Goal: Task Accomplishment & Management: Manage account settings

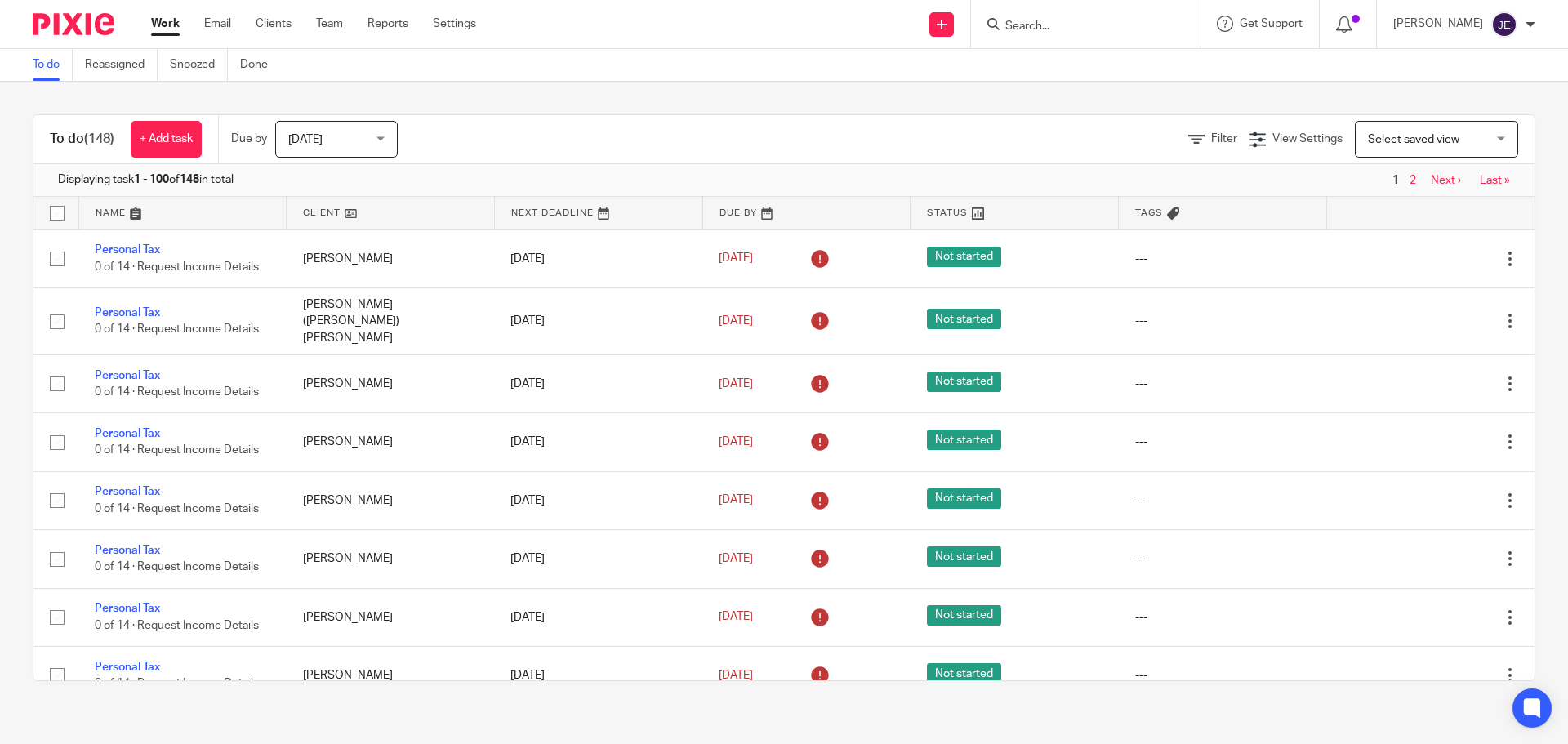
click at [1139, 28] on input "Search" at bounding box center [1077, 27] width 147 height 15
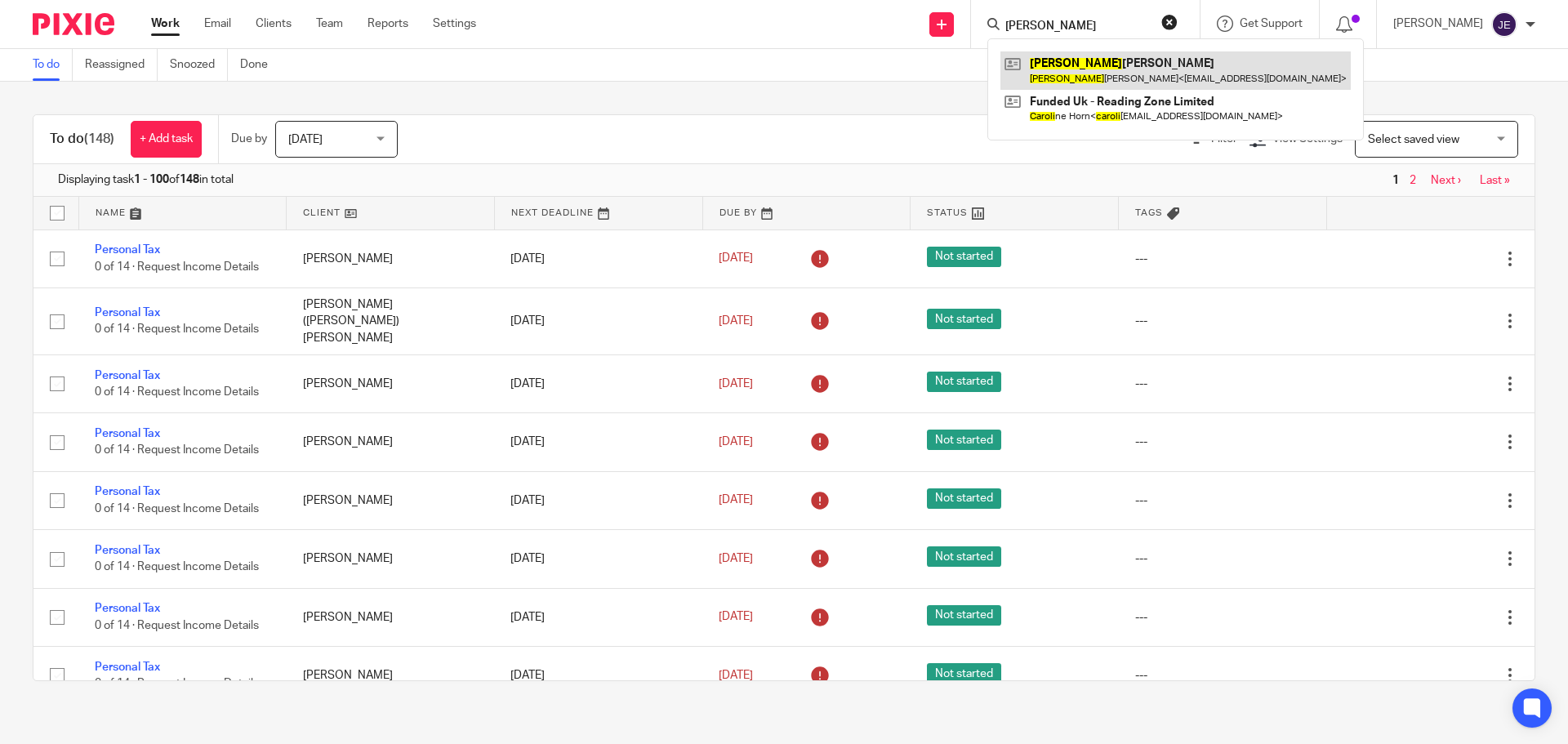
type input "carole"
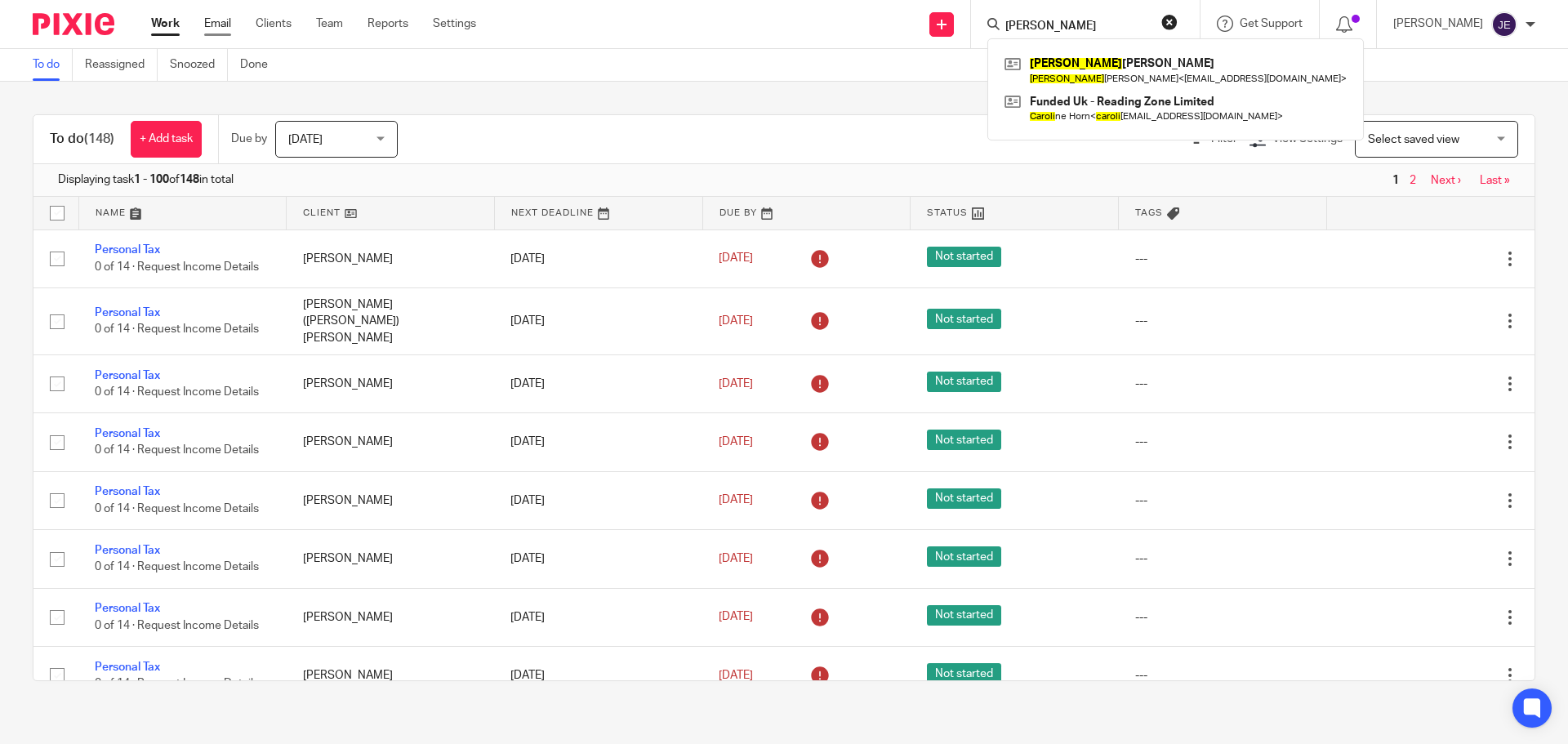
click at [230, 32] on link "Email" at bounding box center [218, 24] width 27 height 16
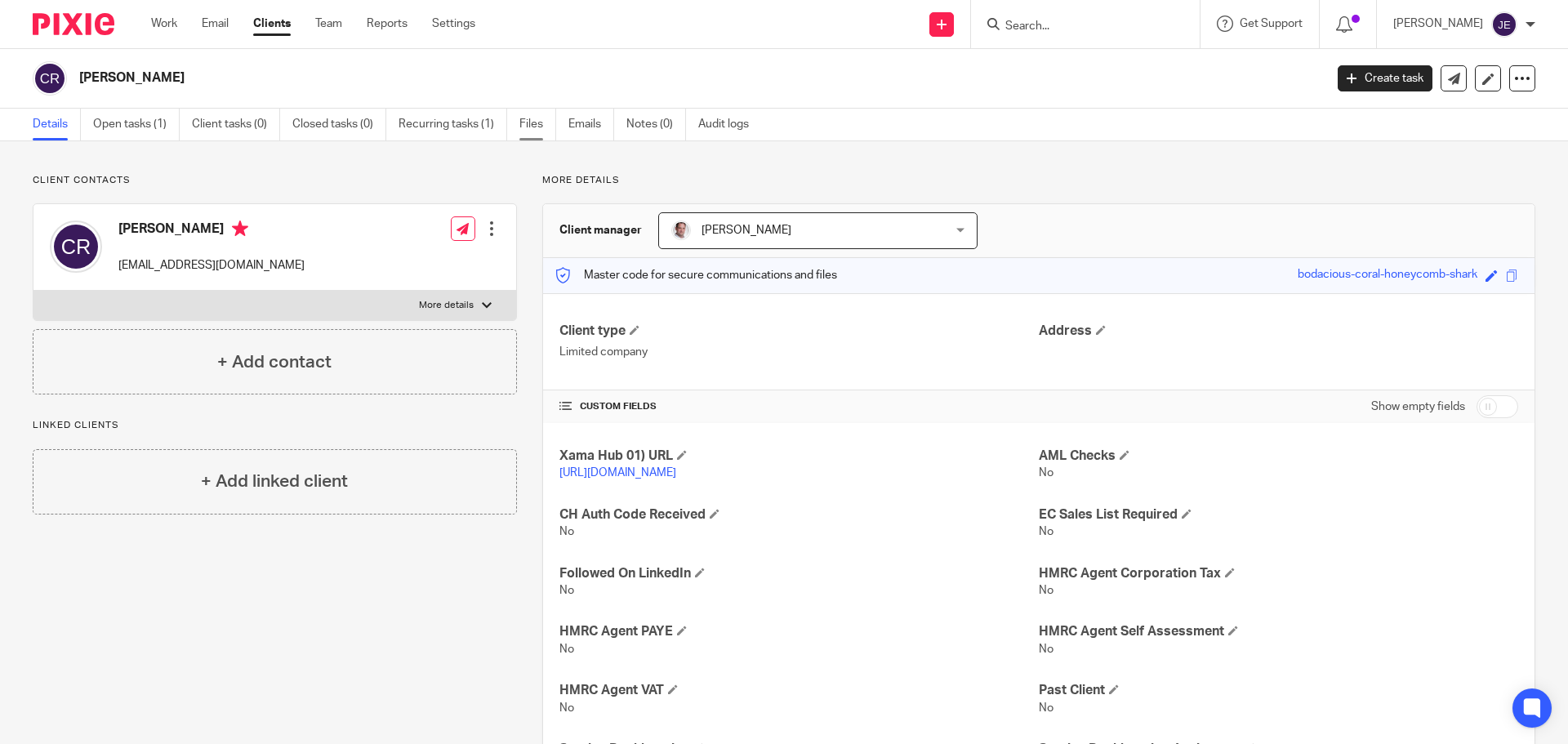
click at [539, 129] on link "Files" at bounding box center [538, 124] width 36 height 32
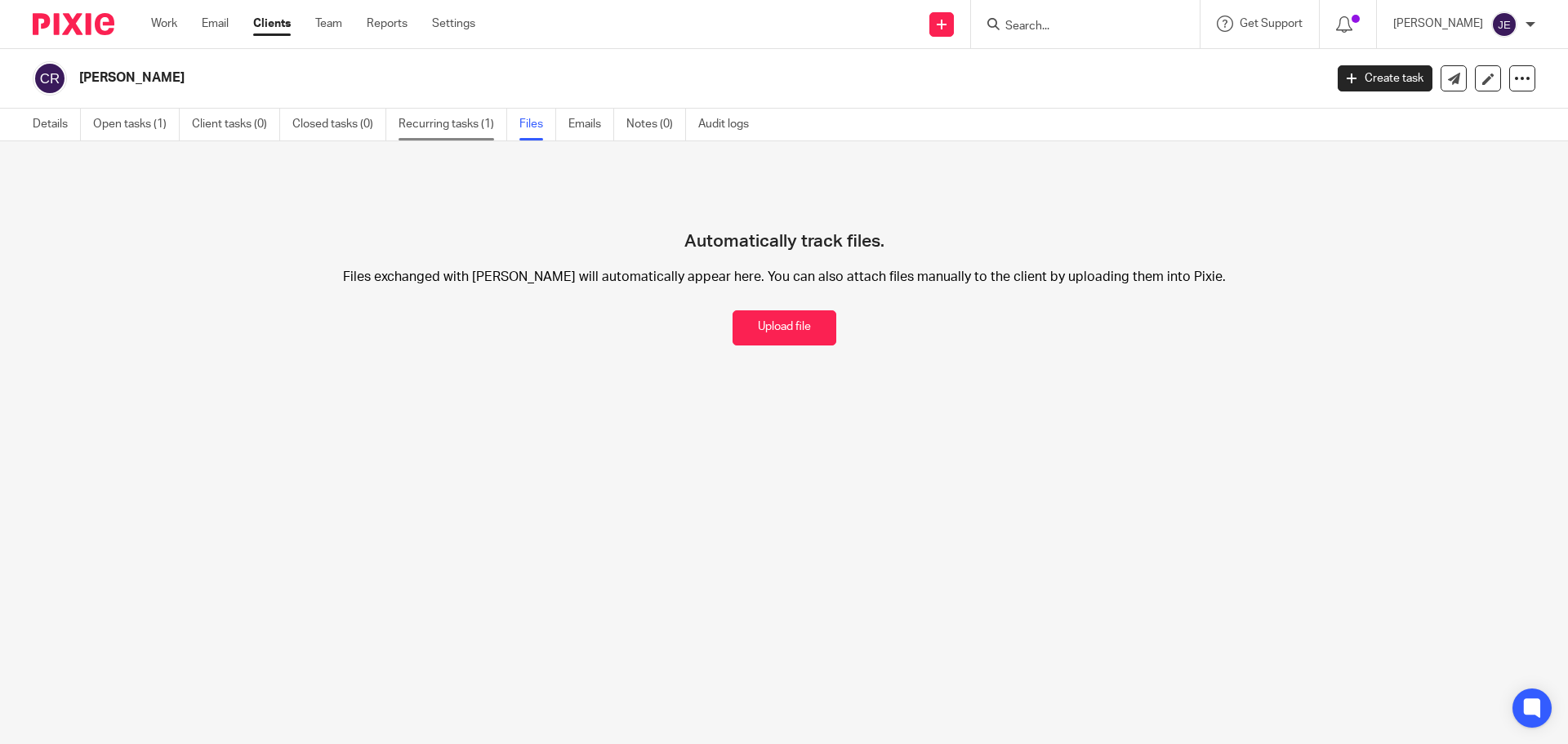
click at [461, 129] on link "Recurring tasks (1)" at bounding box center [452, 124] width 108 height 32
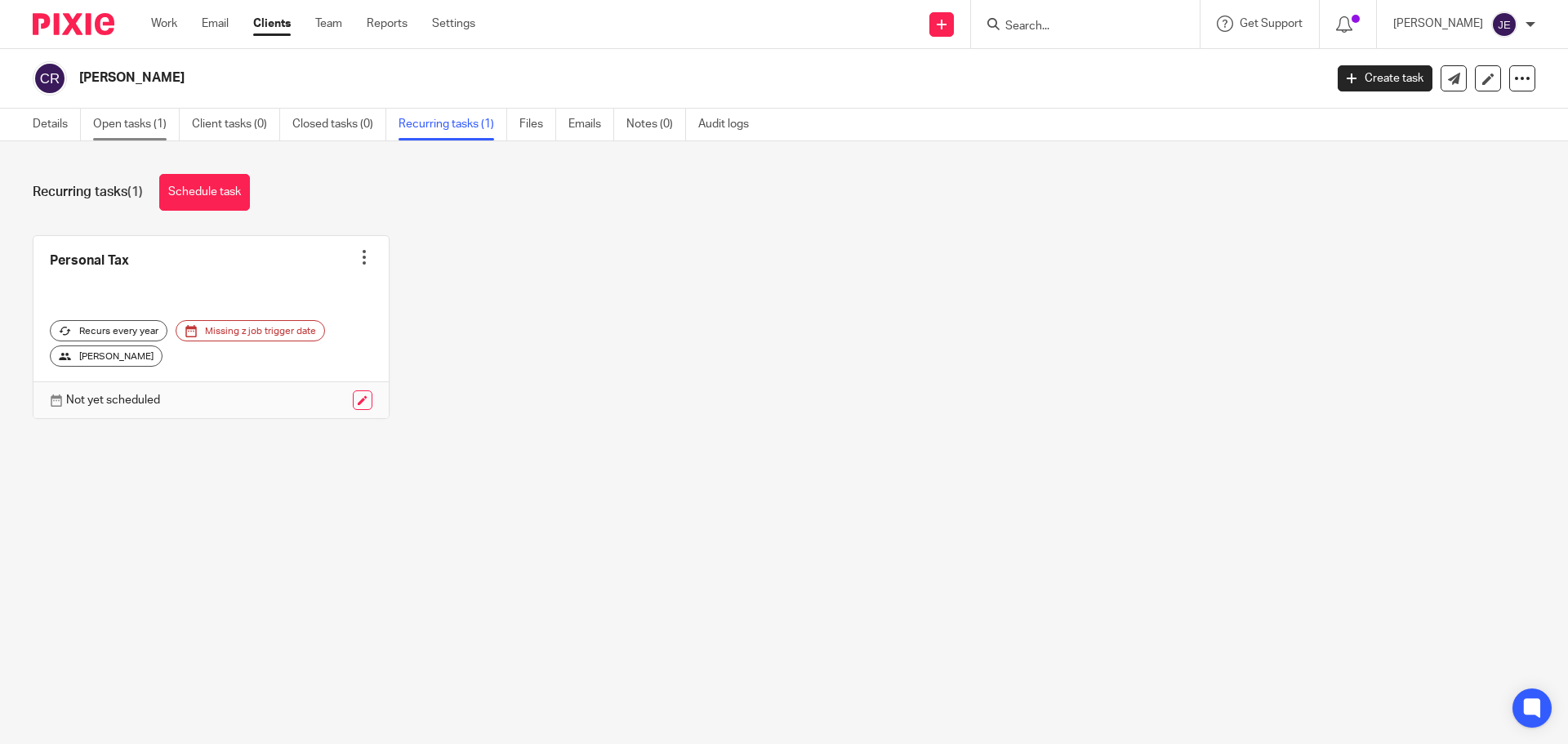
click at [134, 129] on link "Open tasks (1)" at bounding box center [136, 124] width 87 height 32
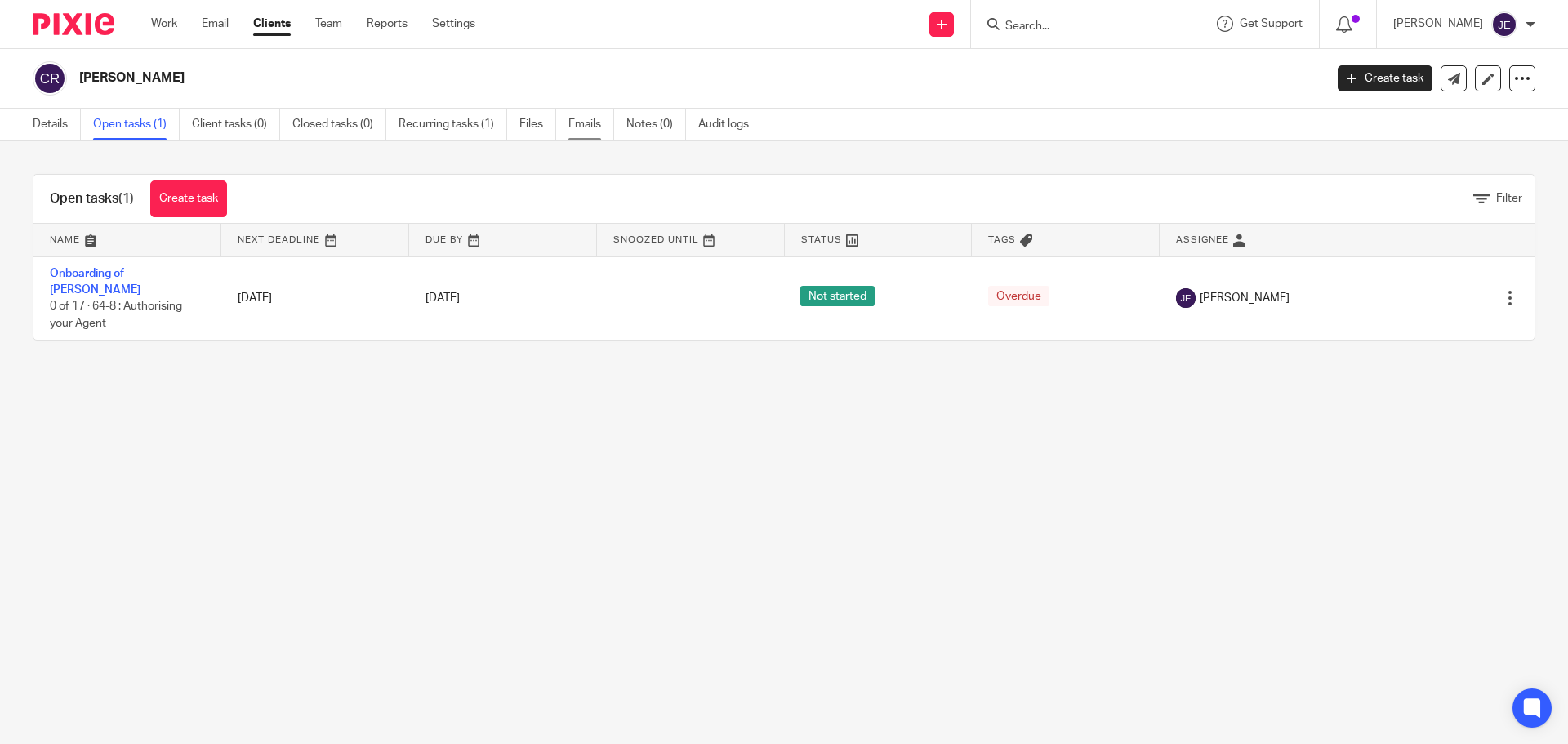
click at [585, 125] on link "Emails" at bounding box center [592, 124] width 46 height 32
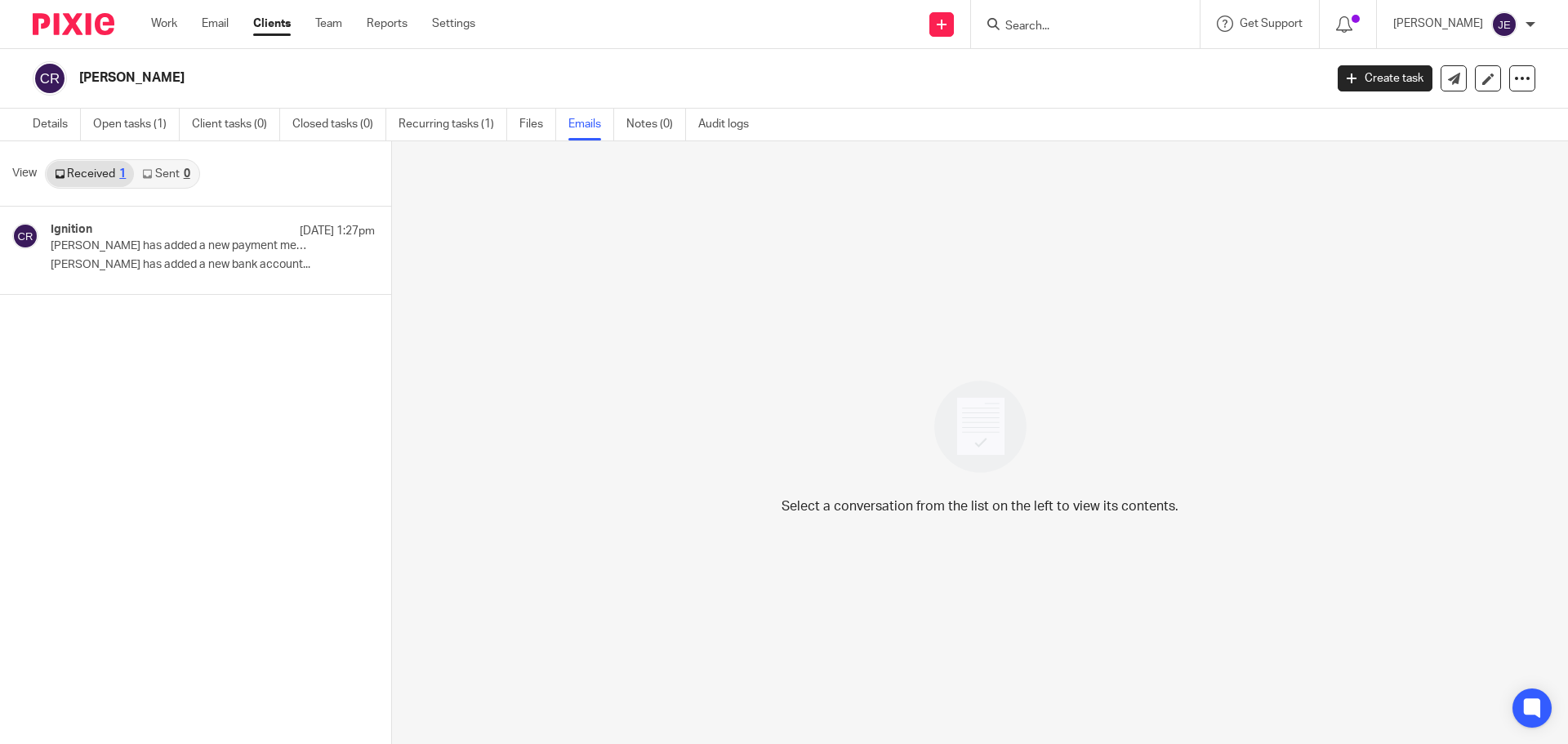
click at [173, 171] on link "Sent 0" at bounding box center [166, 173] width 64 height 26
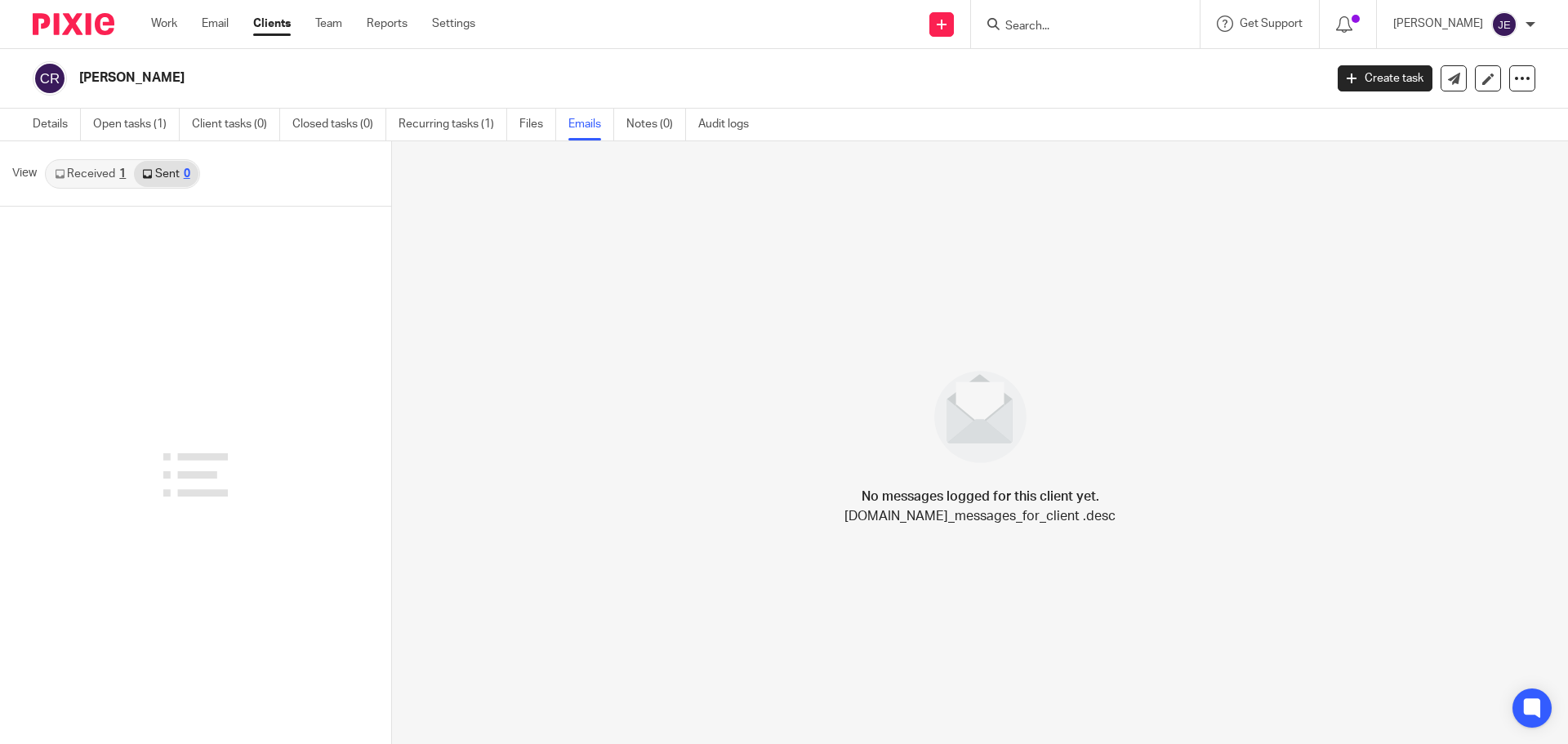
click at [99, 170] on link "Received 1" at bounding box center [90, 173] width 88 height 26
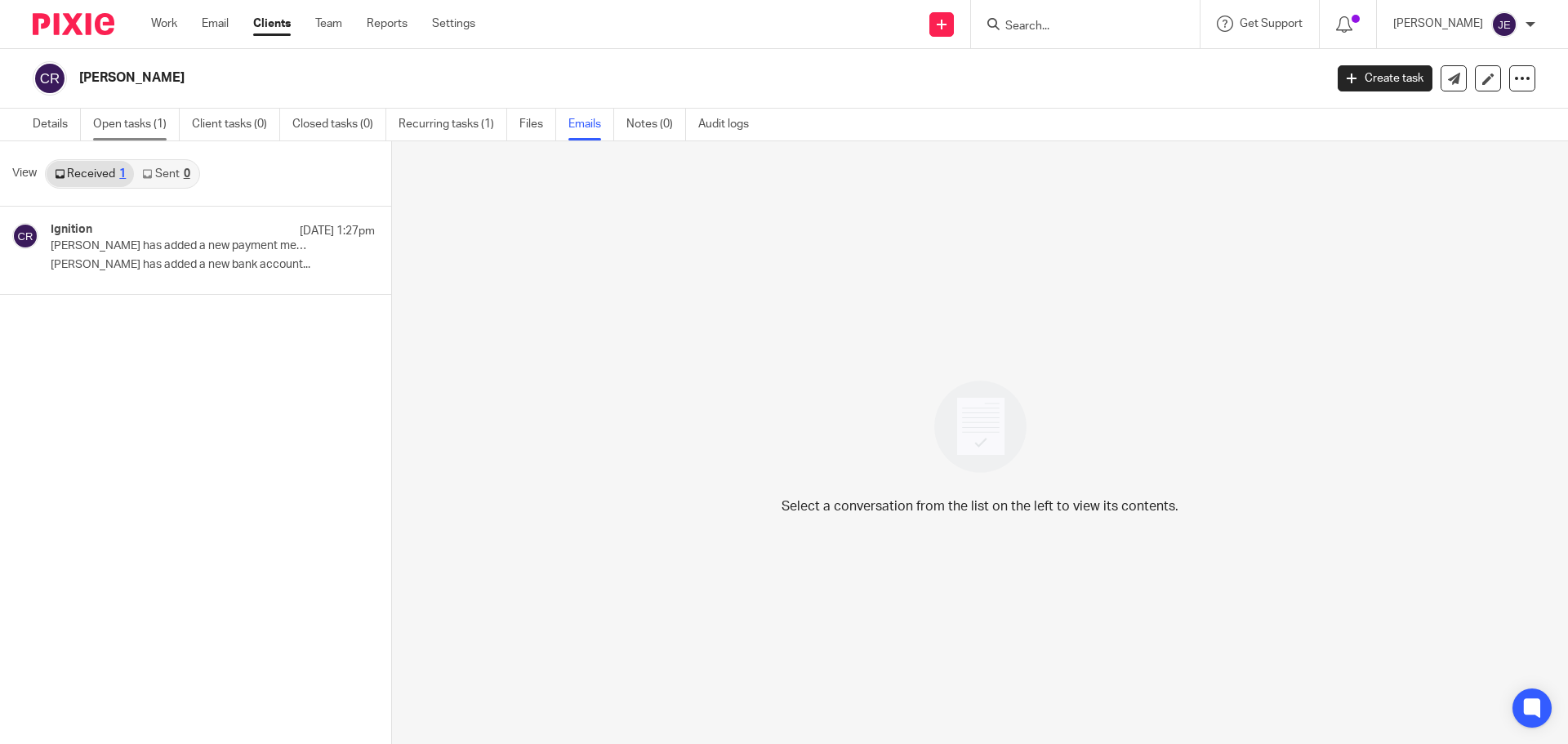
click at [155, 114] on link "Open tasks (1)" at bounding box center [136, 124] width 87 height 32
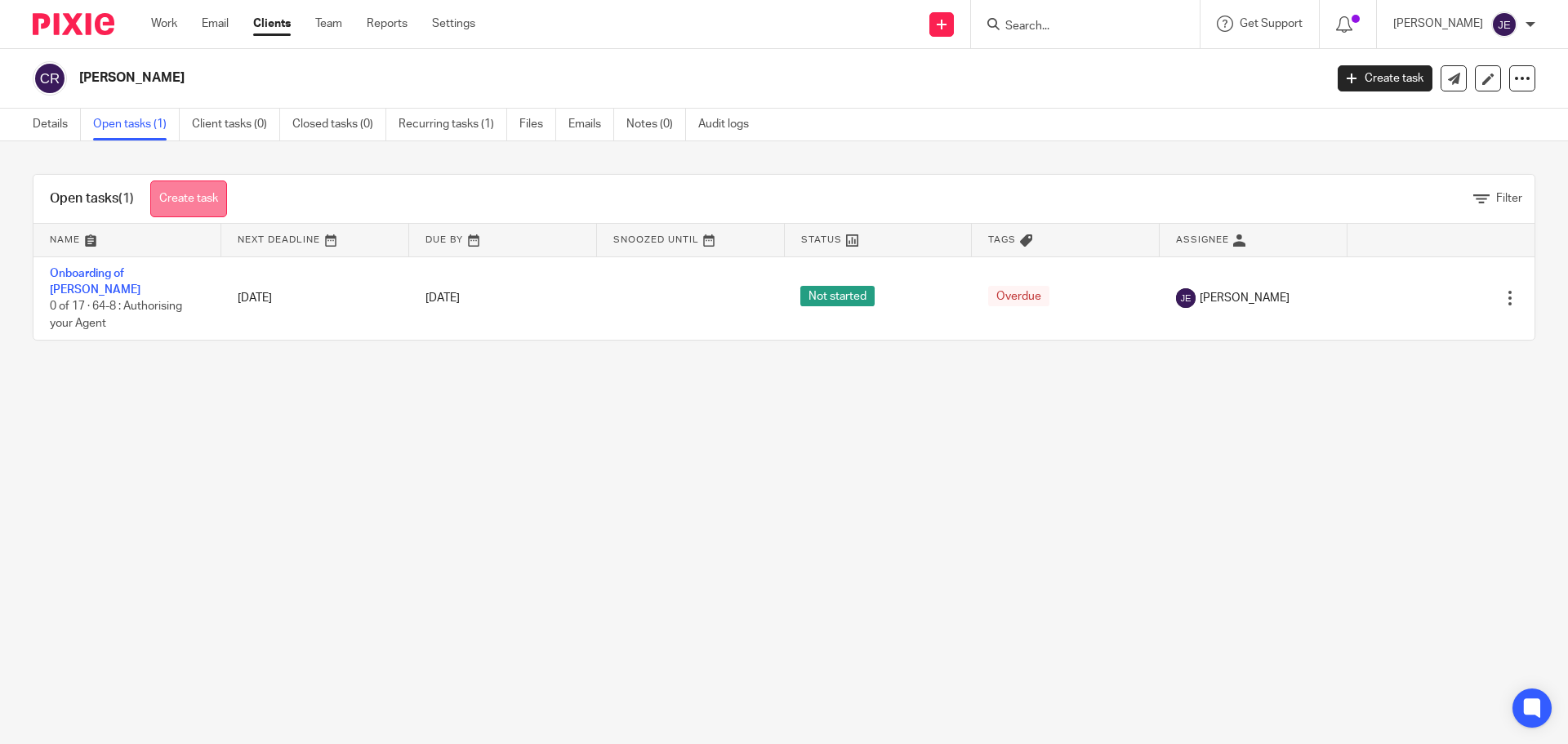
click at [218, 186] on link "Create task" at bounding box center [189, 199] width 77 height 36
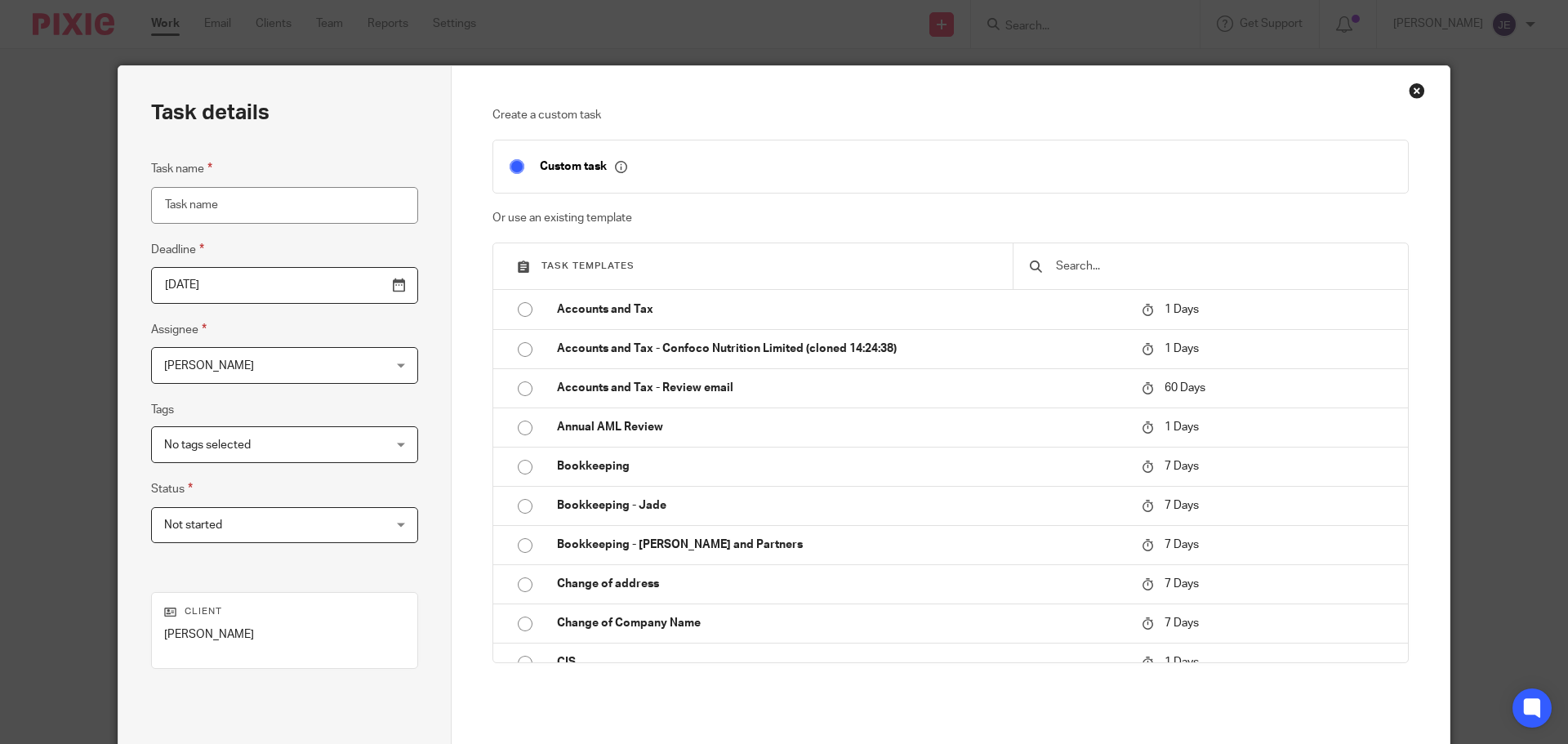
click at [1113, 255] on div at bounding box center [1211, 266] width 396 height 46
click at [1089, 271] on input "text" at bounding box center [1223, 266] width 337 height 18
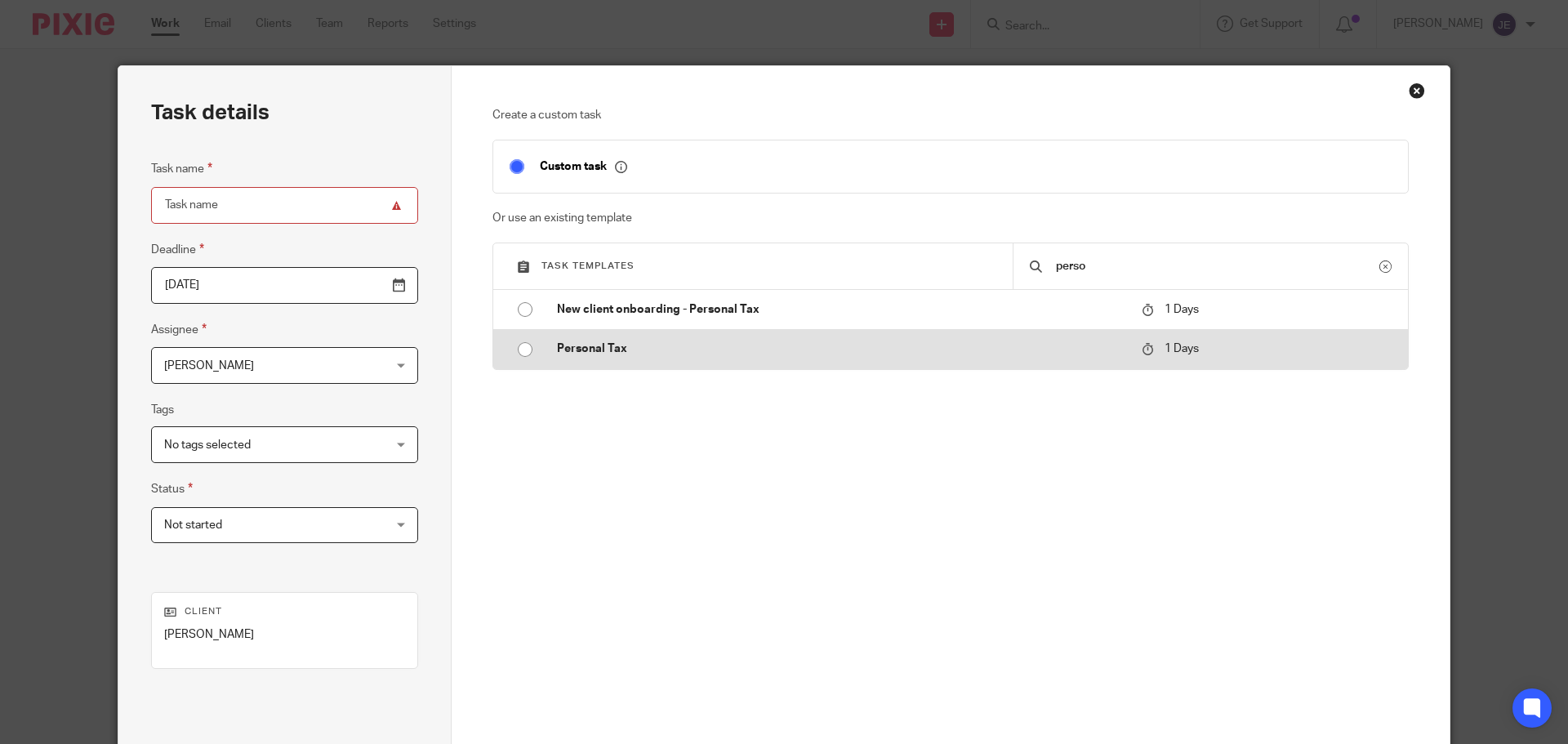
type input "perso"
click at [977, 340] on td "Personal Tax" at bounding box center [837, 348] width 593 height 39
type input "2025-08-27"
type input "Personal Tax"
checkbox input "false"
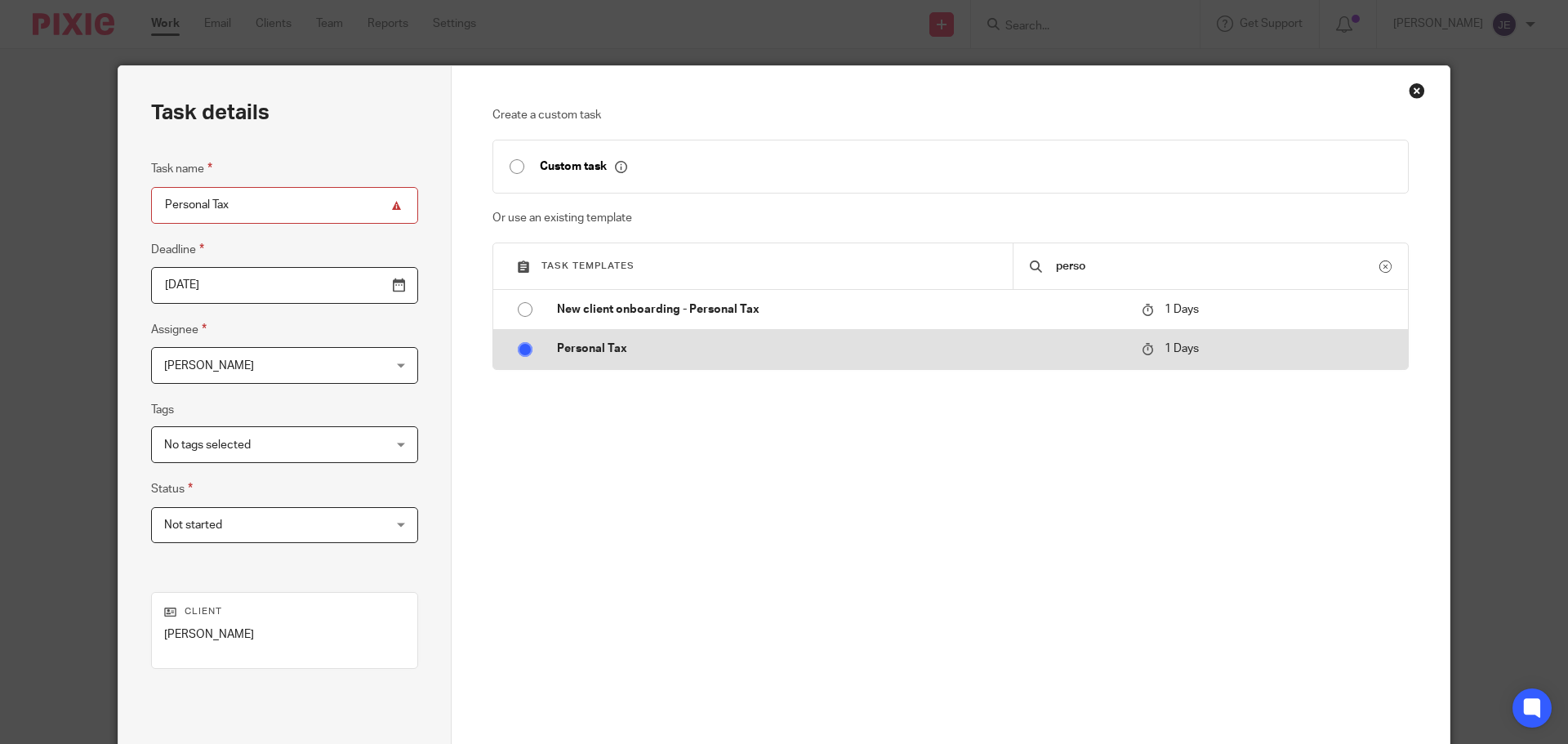
radio input "true"
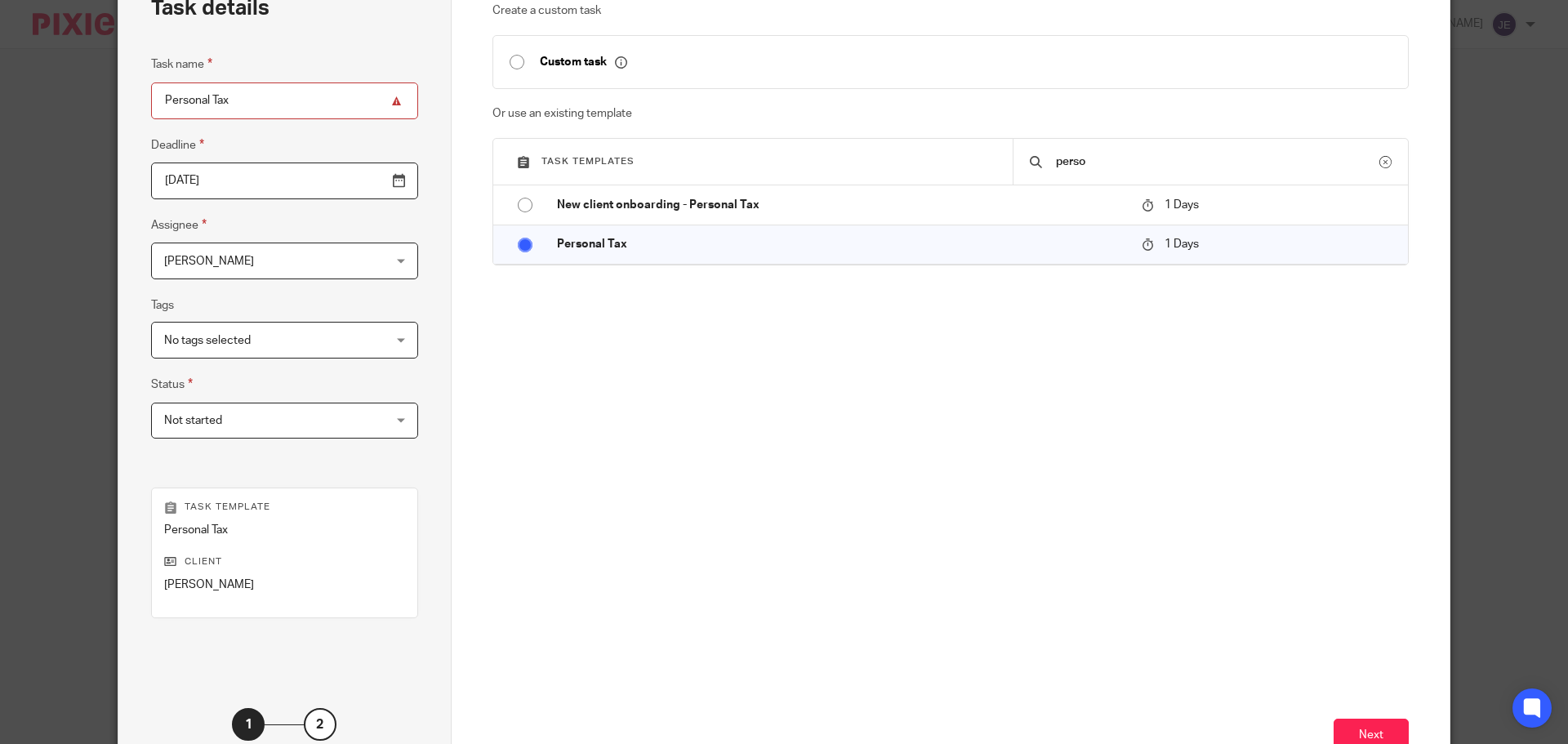
scroll to position [222, 0]
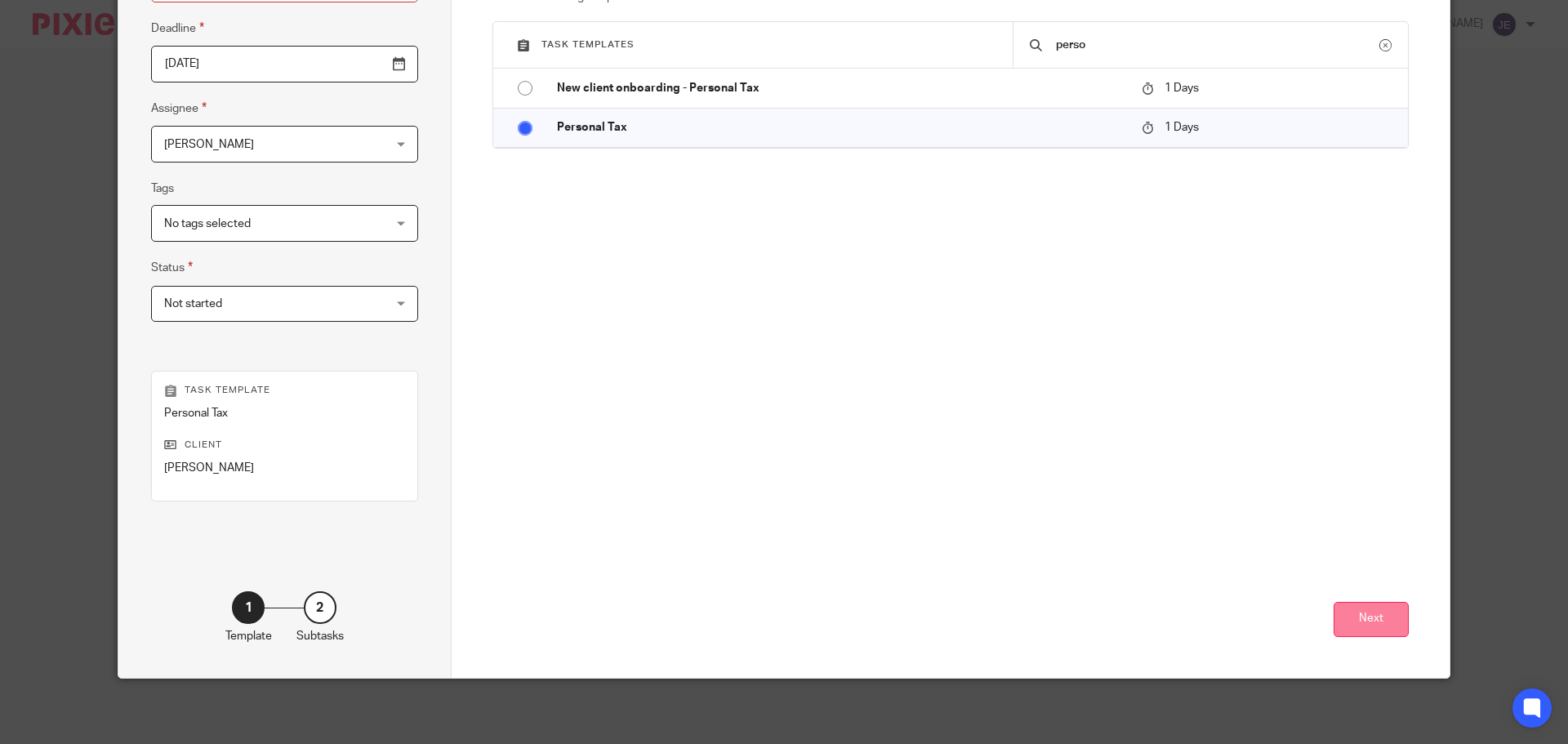
click at [1346, 618] on button "Next" at bounding box center [1371, 619] width 75 height 36
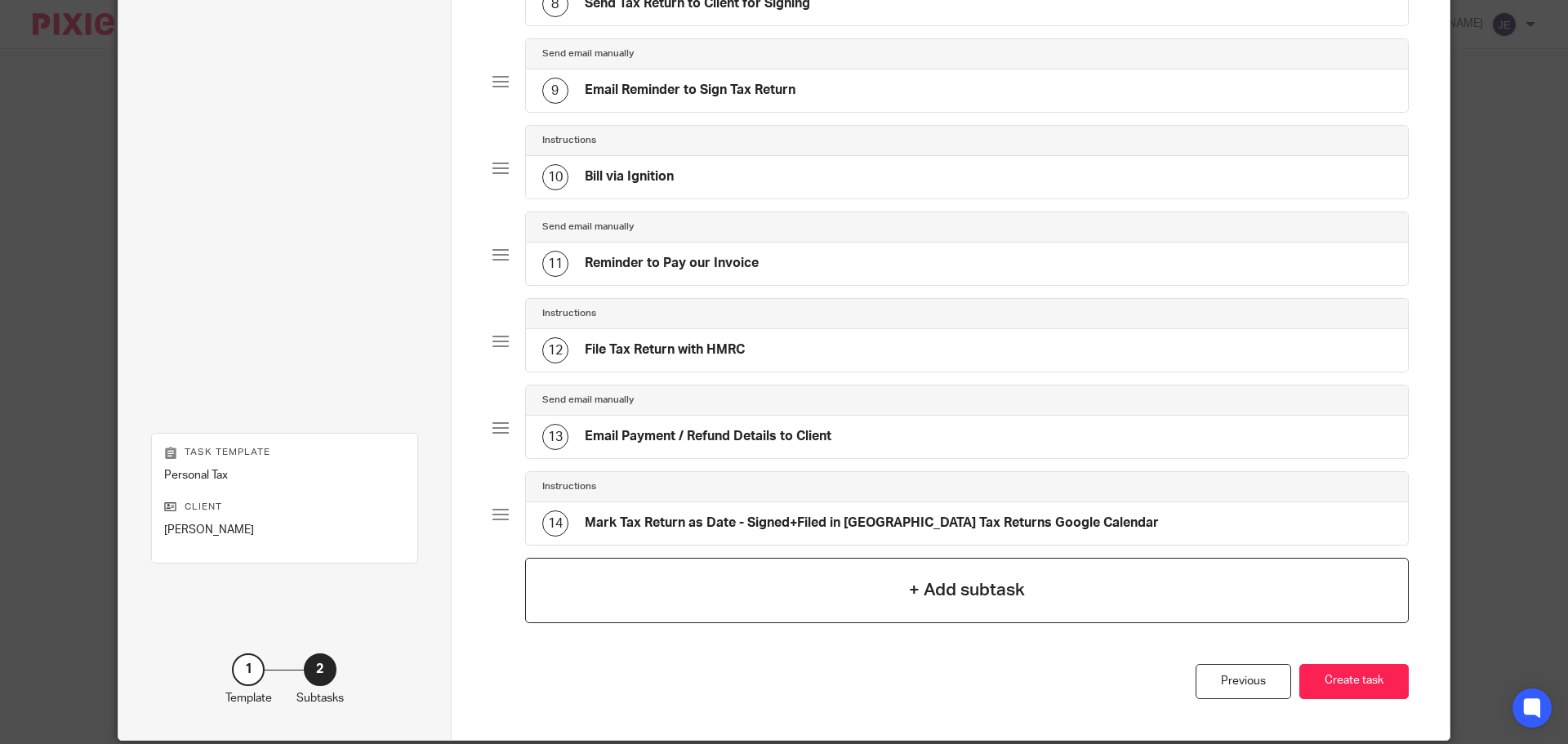
scroll to position [867, 0]
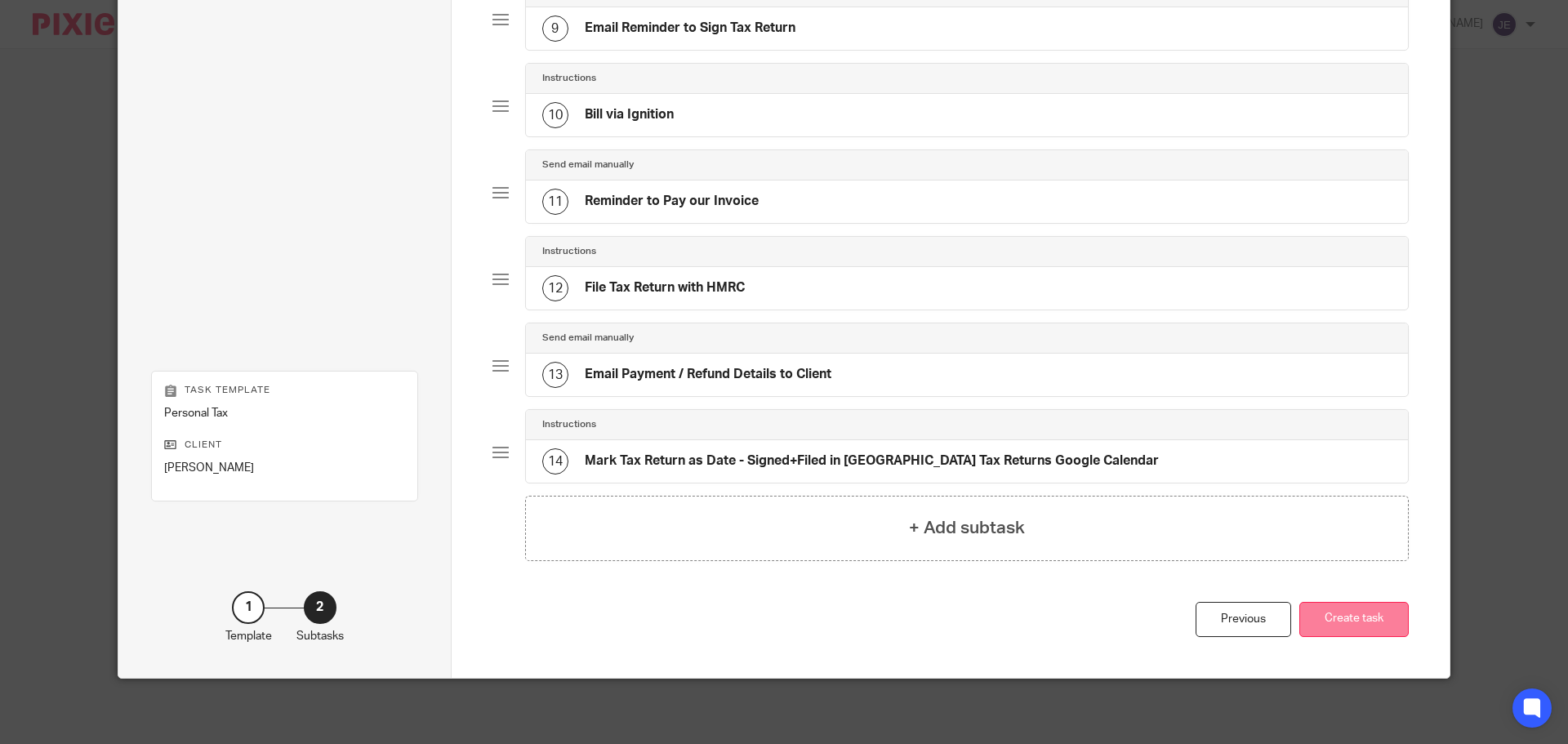
click at [1369, 627] on button "Create task" at bounding box center [1354, 619] width 109 height 36
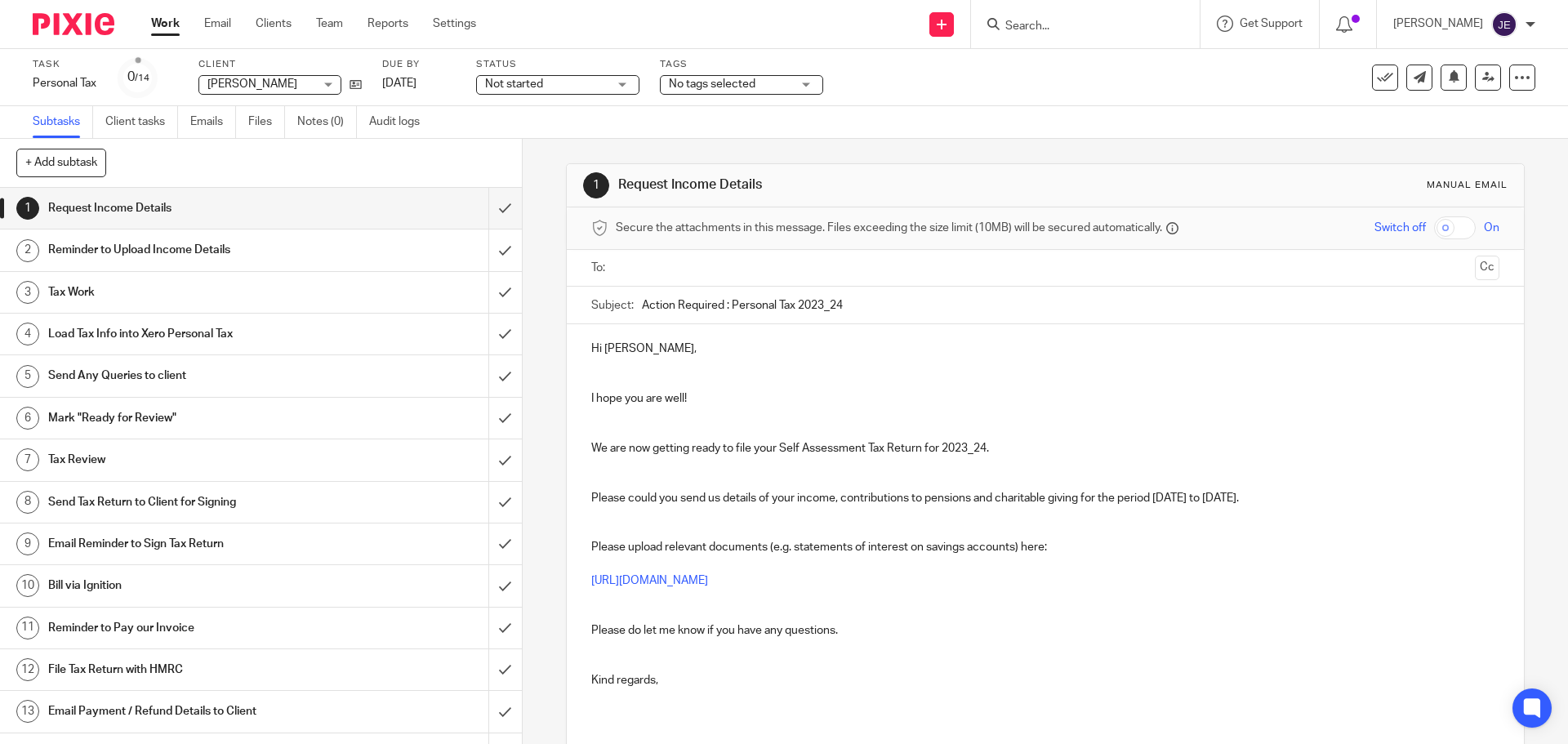
click at [613, 377] on p at bounding box center [1045, 374] width 907 height 34
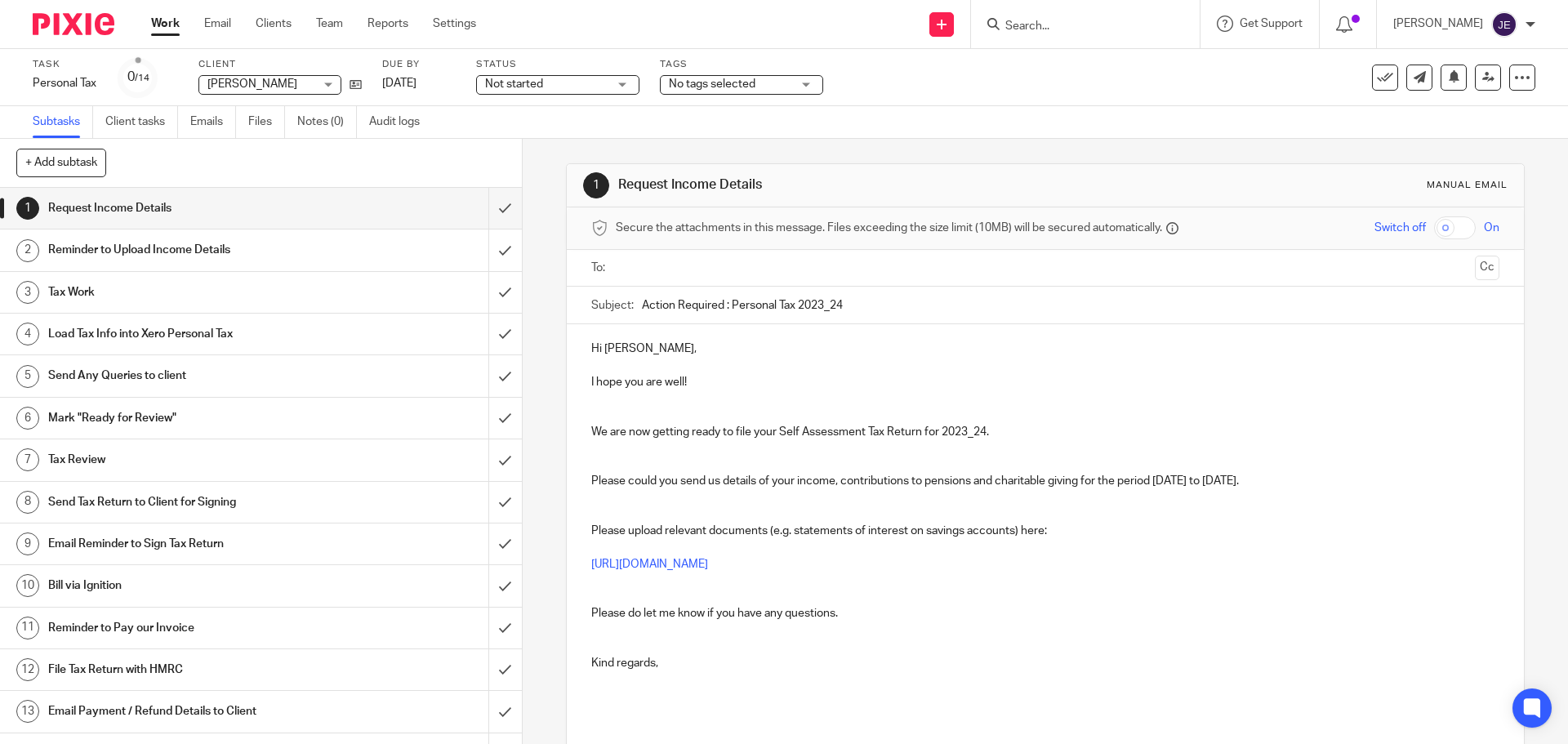
click at [624, 407] on p at bounding box center [1045, 407] width 907 height 34
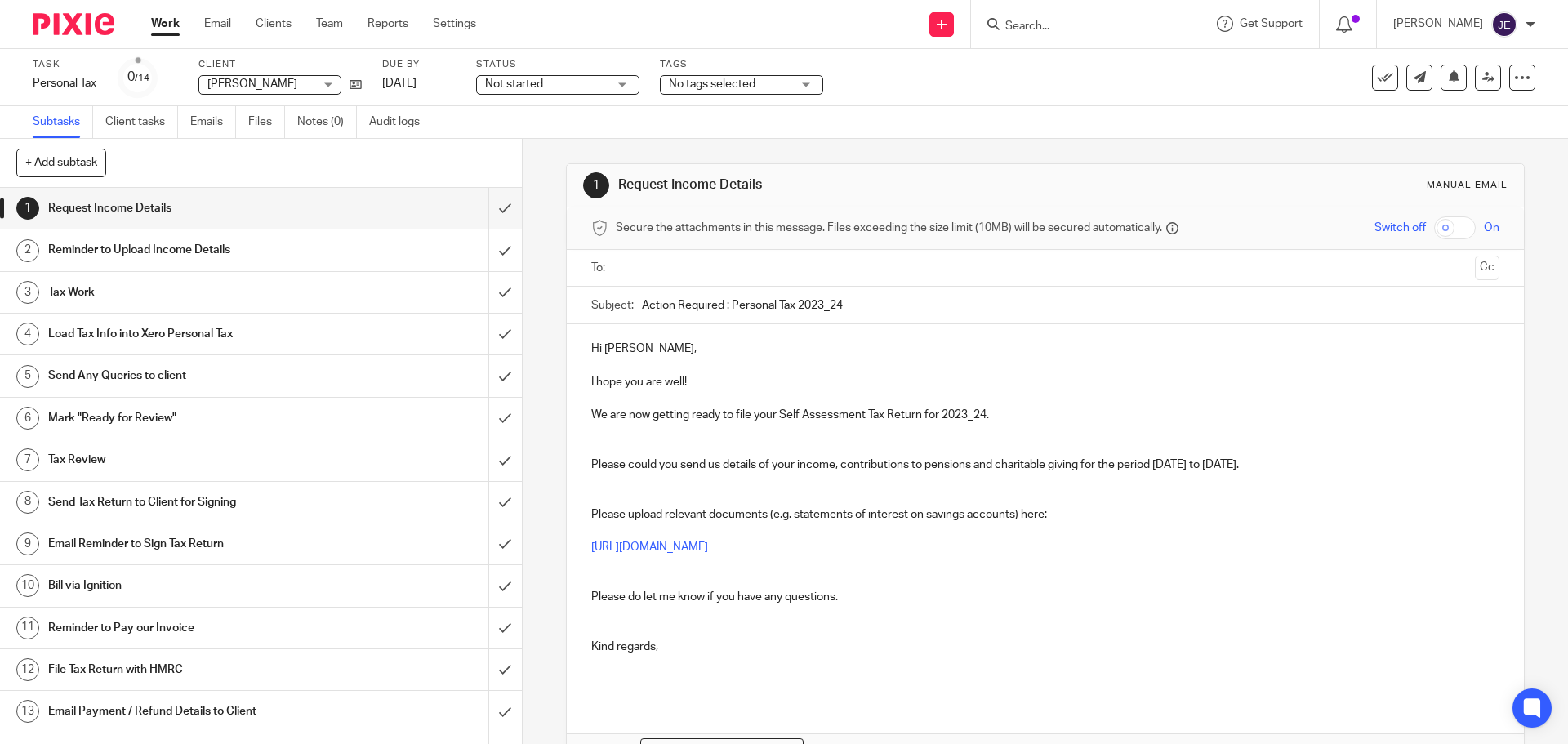
click at [726, 411] on p "We are now getting ready to file your Self Assessment Tax Return for 2023_24." at bounding box center [1045, 415] width 907 height 16
click at [726, 412] on p "We are now getting ready to file your Self Assessment Tax Return for 2023_24." at bounding box center [1045, 415] width 907 height 16
click at [745, 413] on p "We are now getting ready to file your Self Assessment Tax Return for 2023_24." at bounding box center [1045, 415] width 907 height 16
click at [985, 413] on p "We are now getting ready to prepare your Self Assessment Tax Return for 2023_24." at bounding box center [1045, 415] width 907 height 16
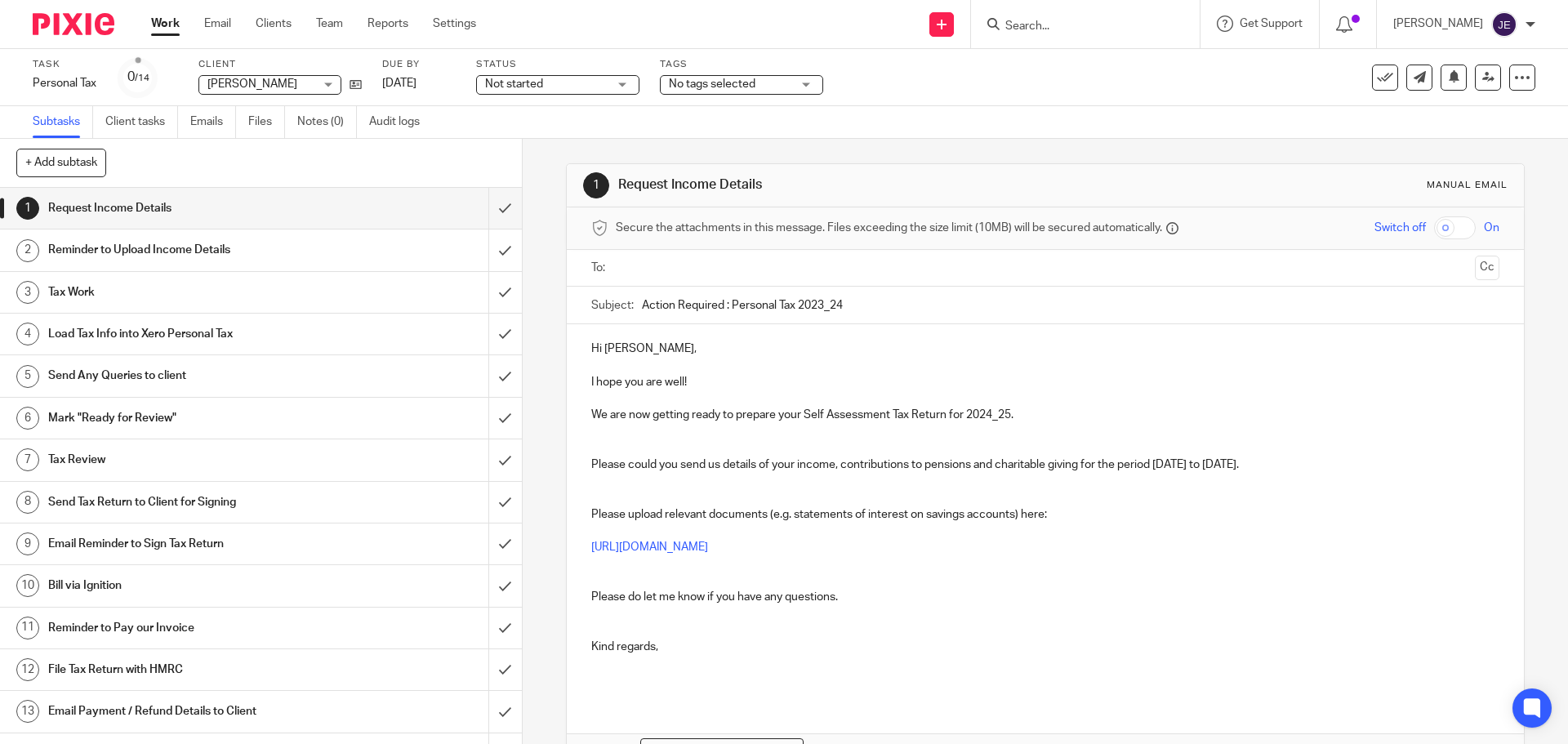
click at [725, 433] on p at bounding box center [1045, 432] width 907 height 16
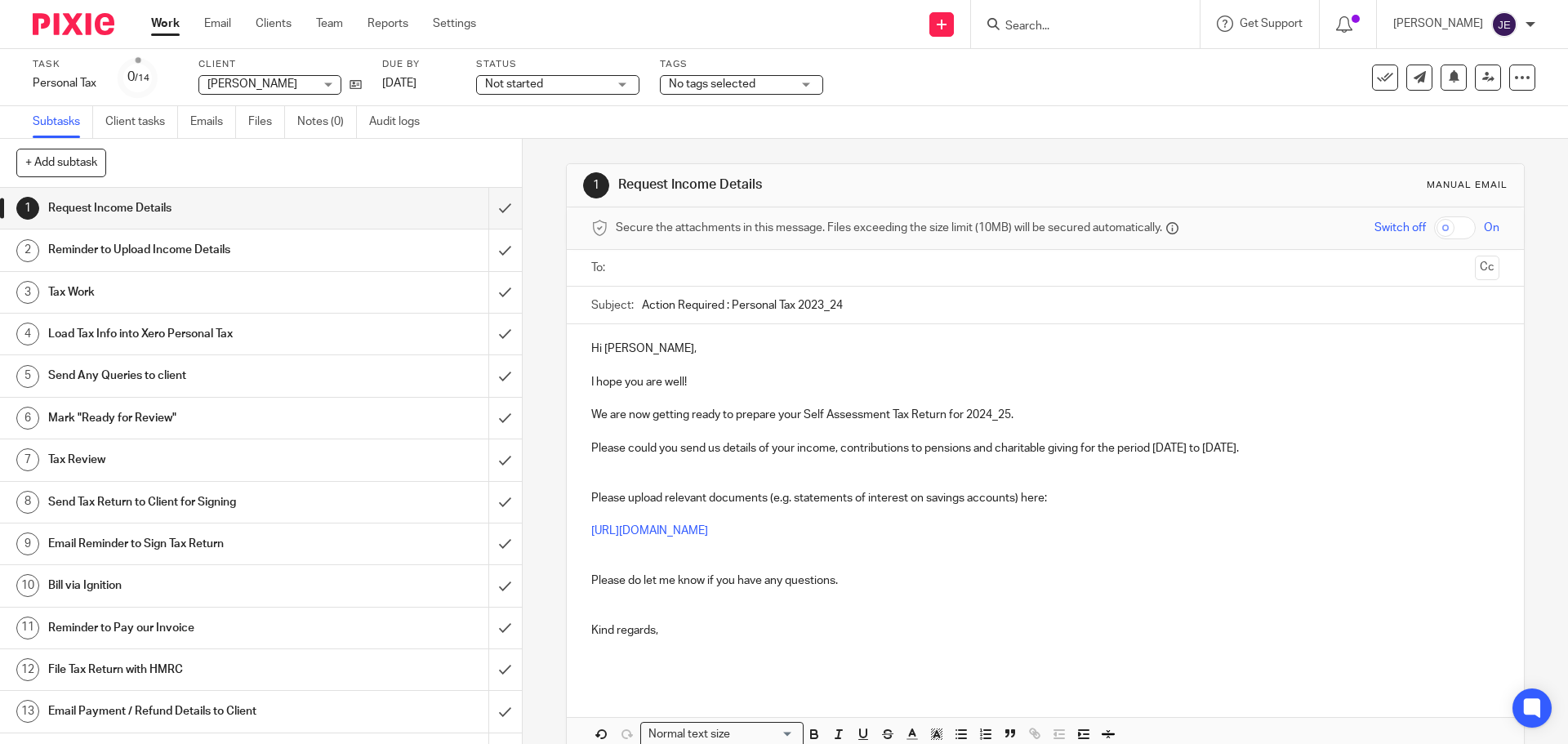
click at [608, 465] on p at bounding box center [1045, 465] width 907 height 16
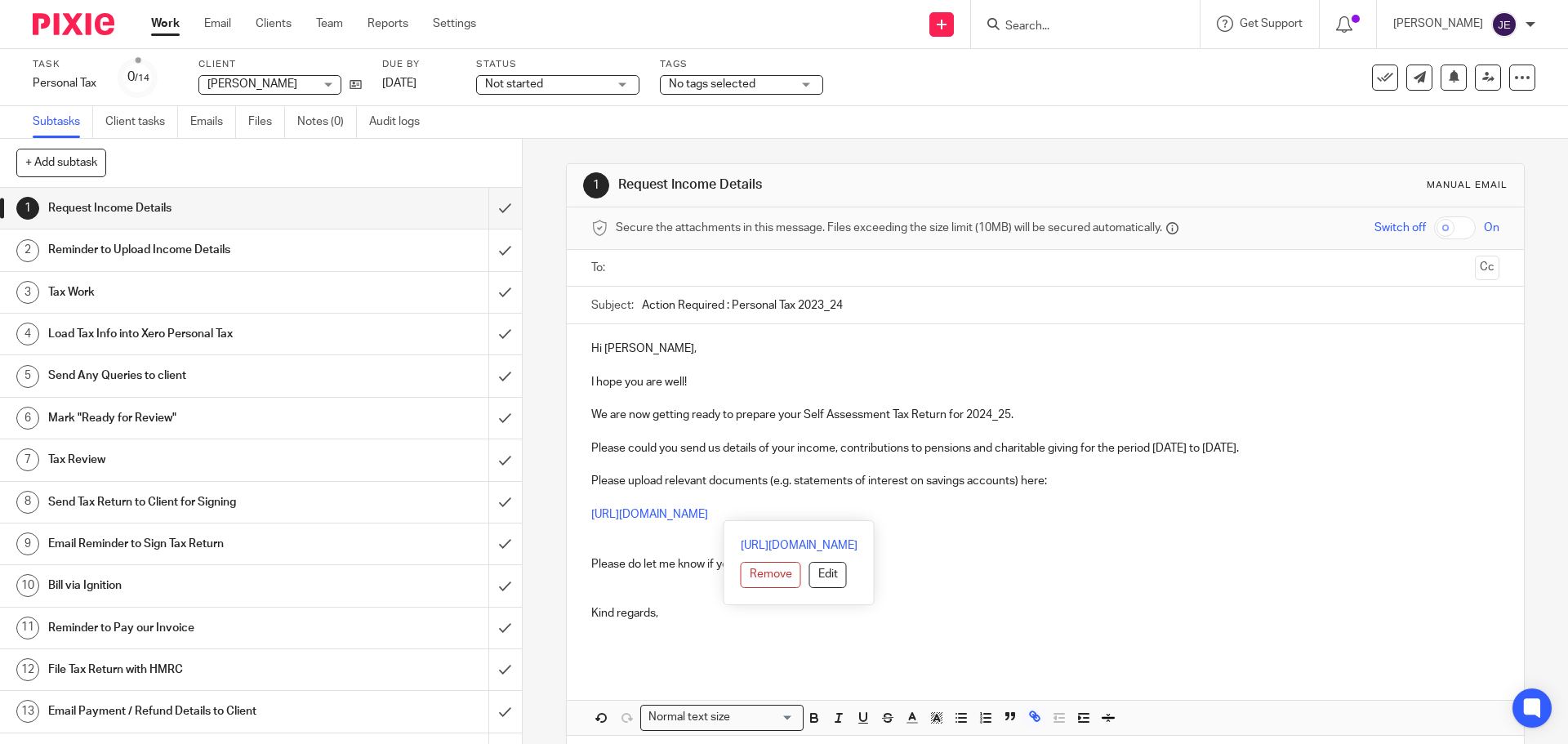
drag, startPoint x: 585, startPoint y: 514, endPoint x: 1099, endPoint y: 521, distance: 514.0
click at [1099, 521] on div "Hi Carole, I hope you are well! We are now getting ready to prepare your Self A…" at bounding box center [1045, 496] width 956 height 343
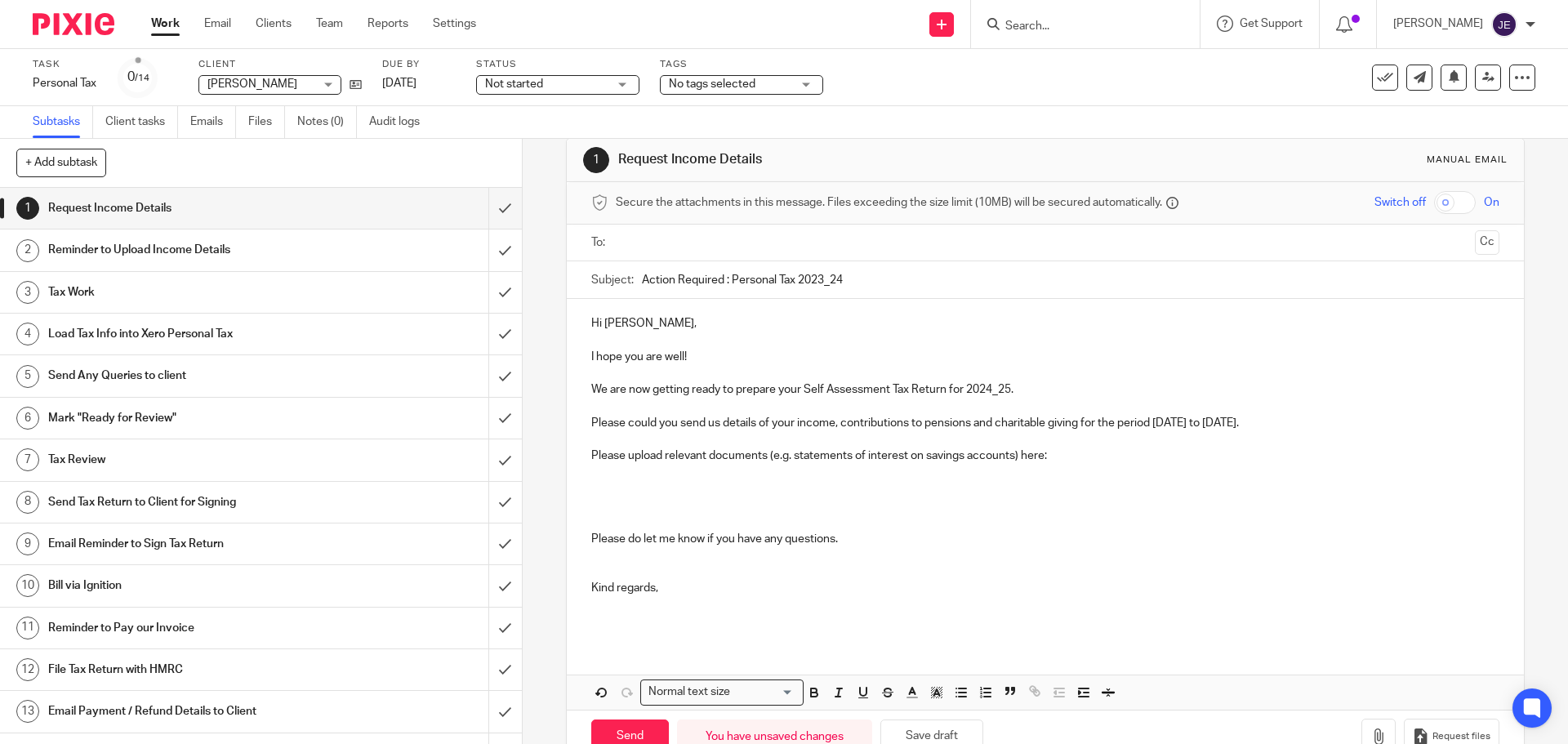
scroll to position [69, 0]
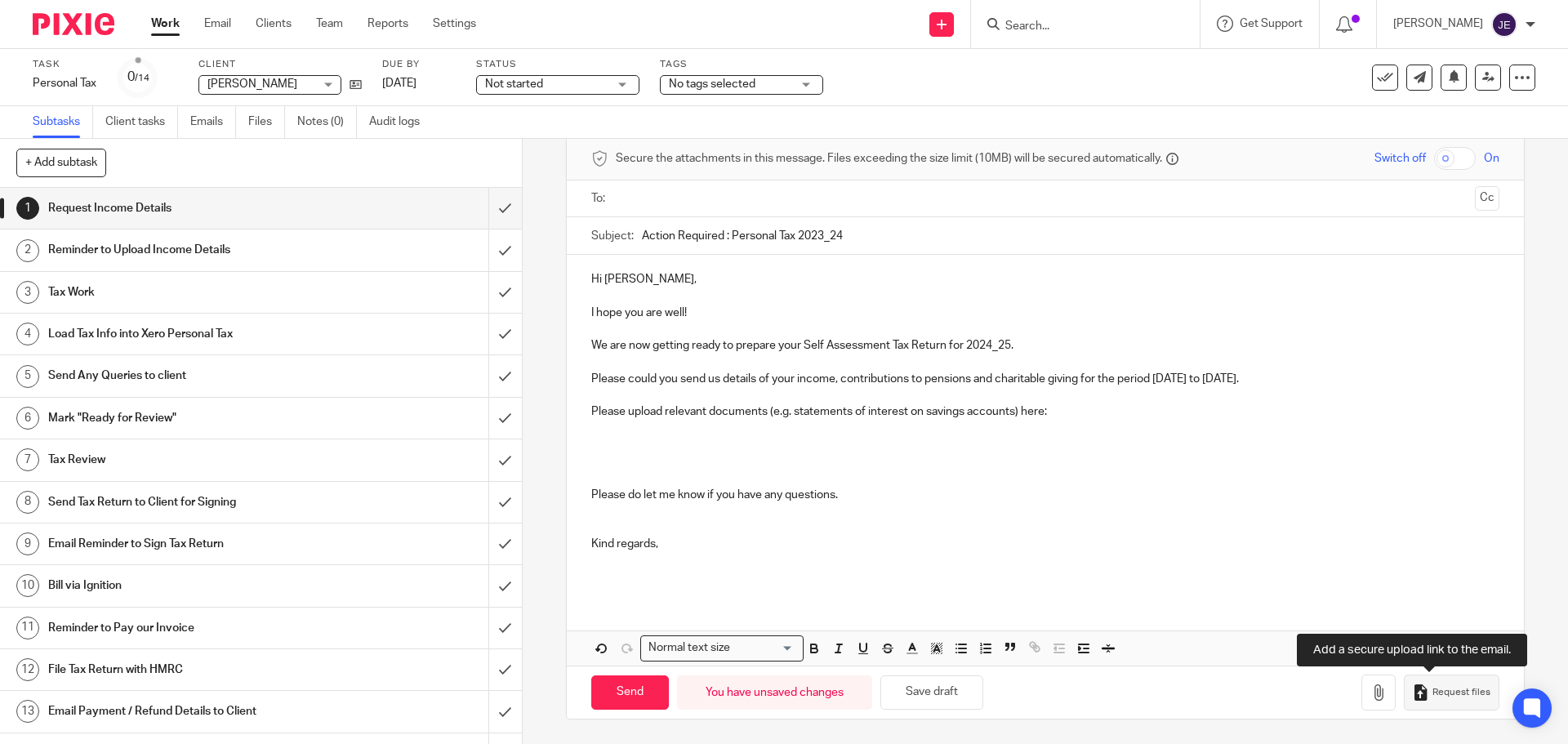
click at [1429, 701] on button "Request files" at bounding box center [1451, 693] width 95 height 36
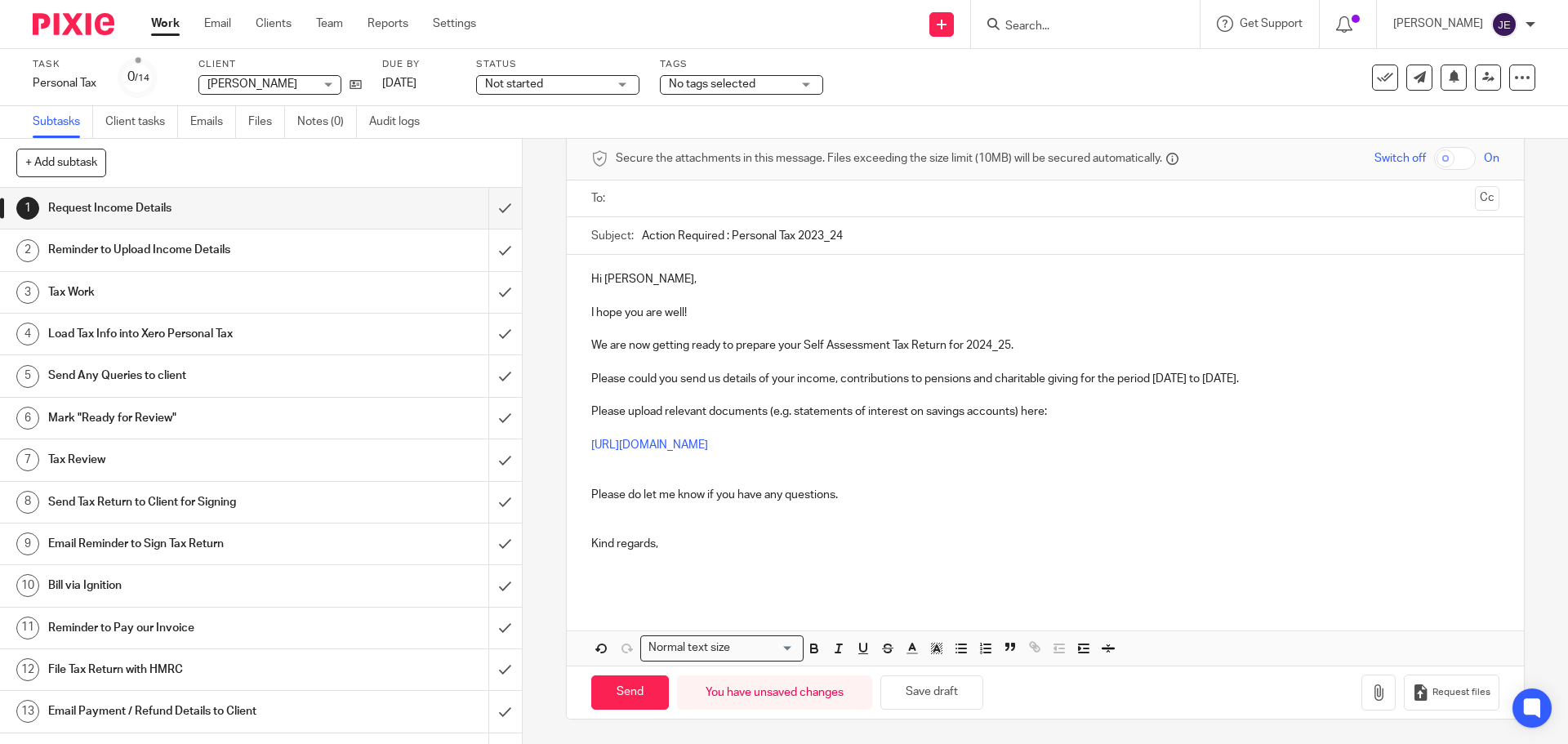
click at [603, 474] on p at bounding box center [1045, 470] width 907 height 34
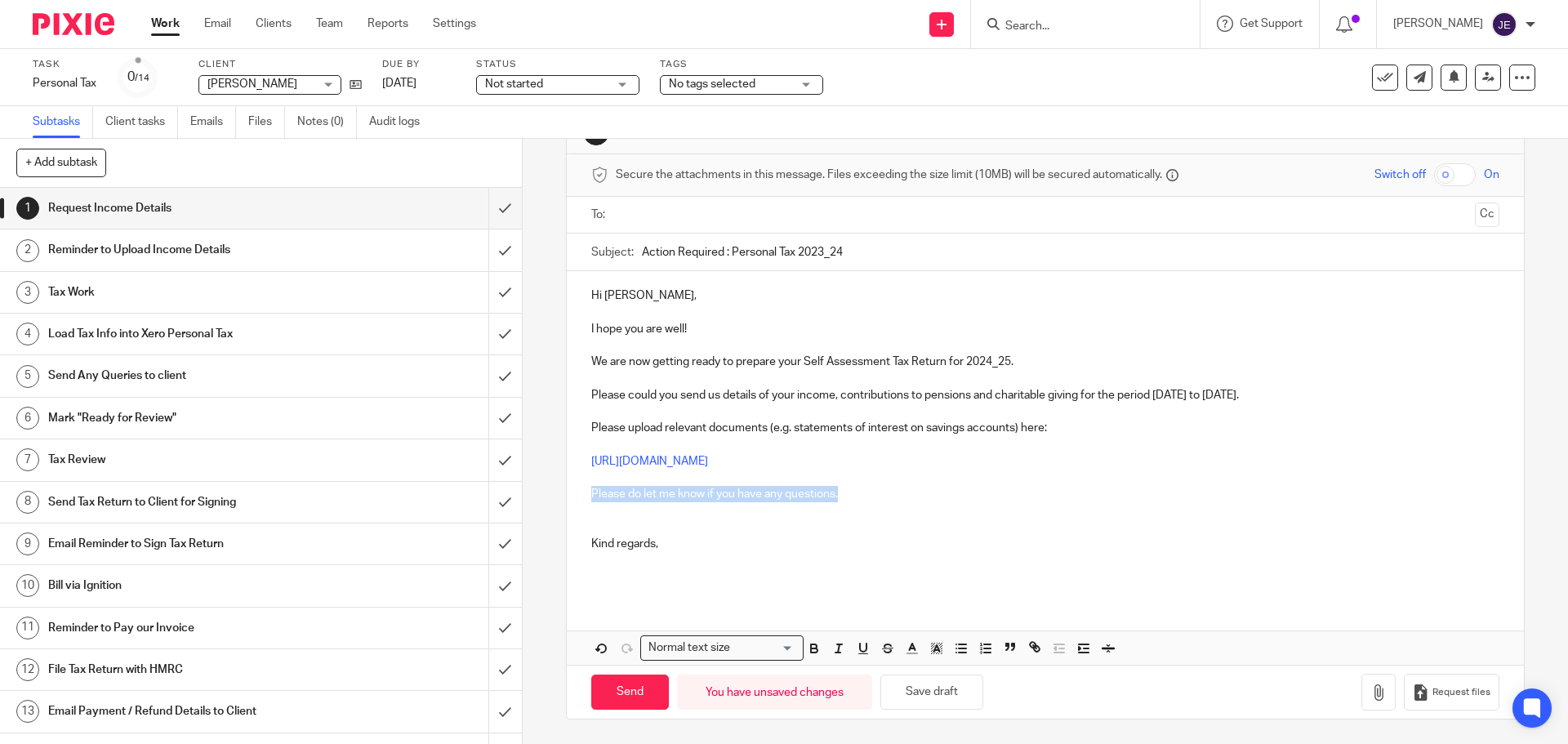
drag, startPoint x: 851, startPoint y: 497, endPoint x: 542, endPoint y: 497, distance: 309.0
click at [542, 497] on div "1 Request Income Details Manual email Secure the attachments in this message. F…" at bounding box center [1045, 441] width 1046 height 605
click at [603, 524] on p "Kind regards," at bounding box center [1045, 536] width 907 height 34
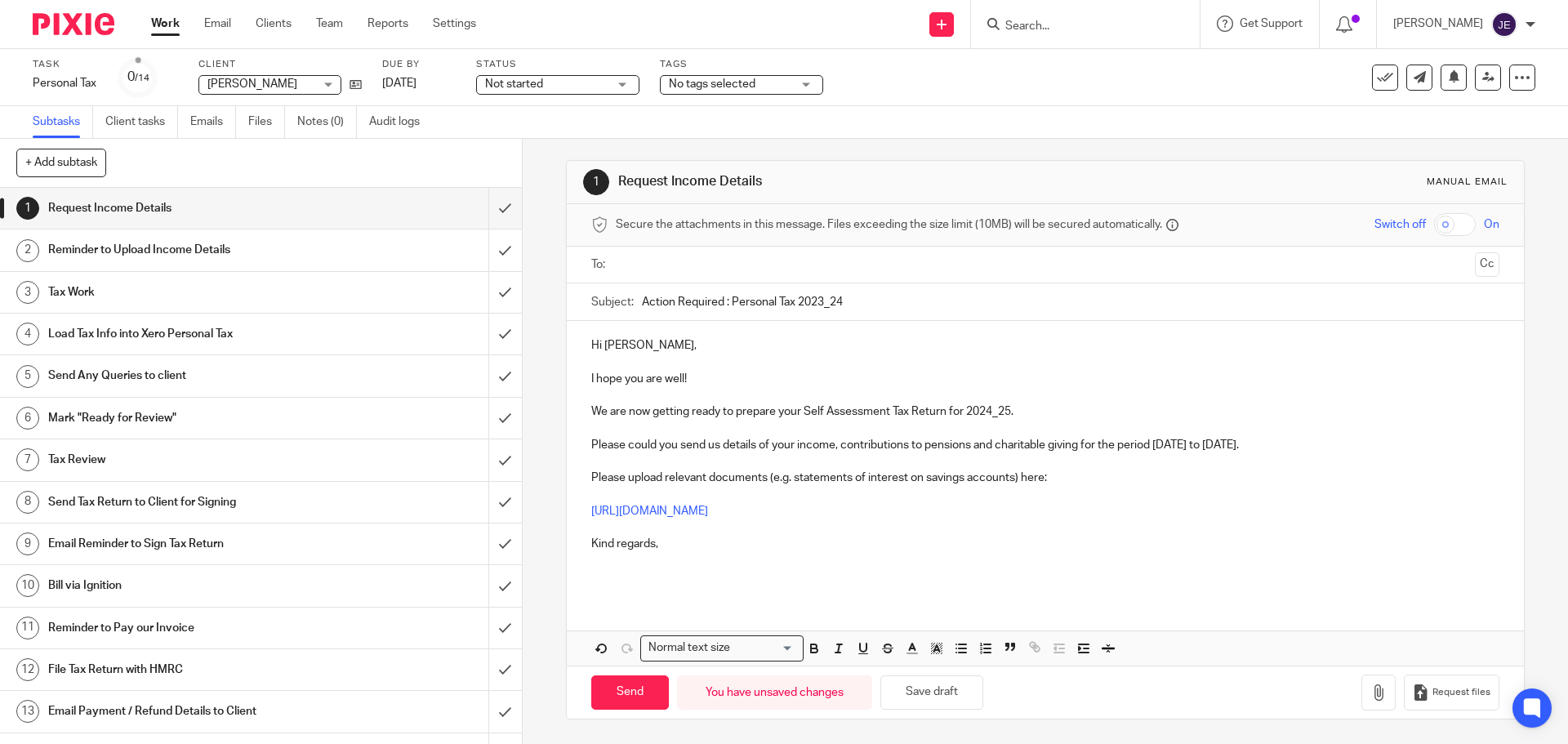
scroll to position [0, 0]
click at [612, 577] on p at bounding box center [1045, 573] width 907 height 34
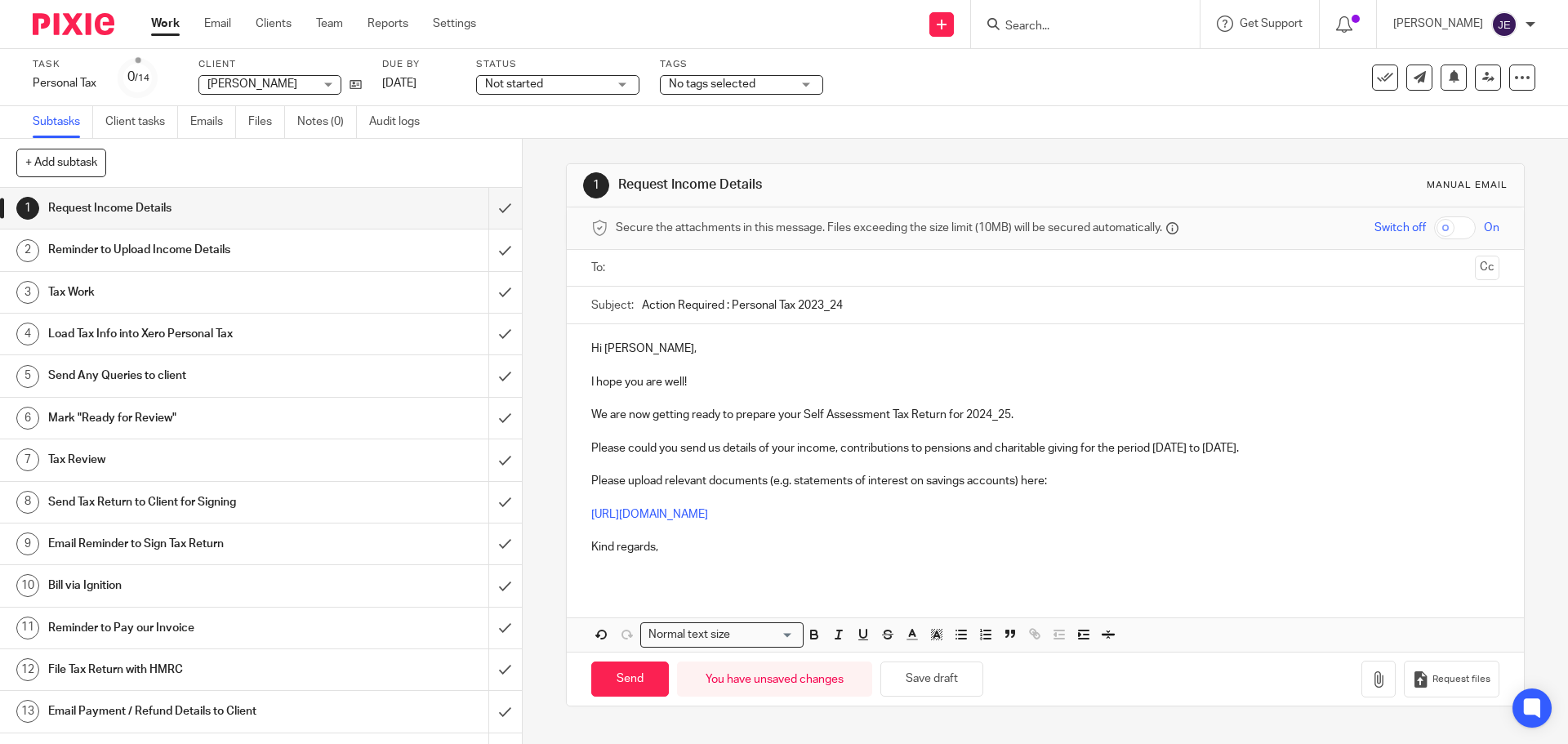
click at [649, 274] on input "text" at bounding box center [1045, 268] width 846 height 19
click at [777, 309] on input "Action Required : Personal Tax 2023_24" at bounding box center [1070, 309] width 857 height 36
click at [815, 305] on input "Action Required : Personal Tax 2023_24" at bounding box center [1070, 309] width 857 height 36
click at [726, 311] on input "Action Required : Personal Tax 2024_25" at bounding box center [1070, 309] width 857 height 36
type input "Action Required: Personal Tax 2024_25"
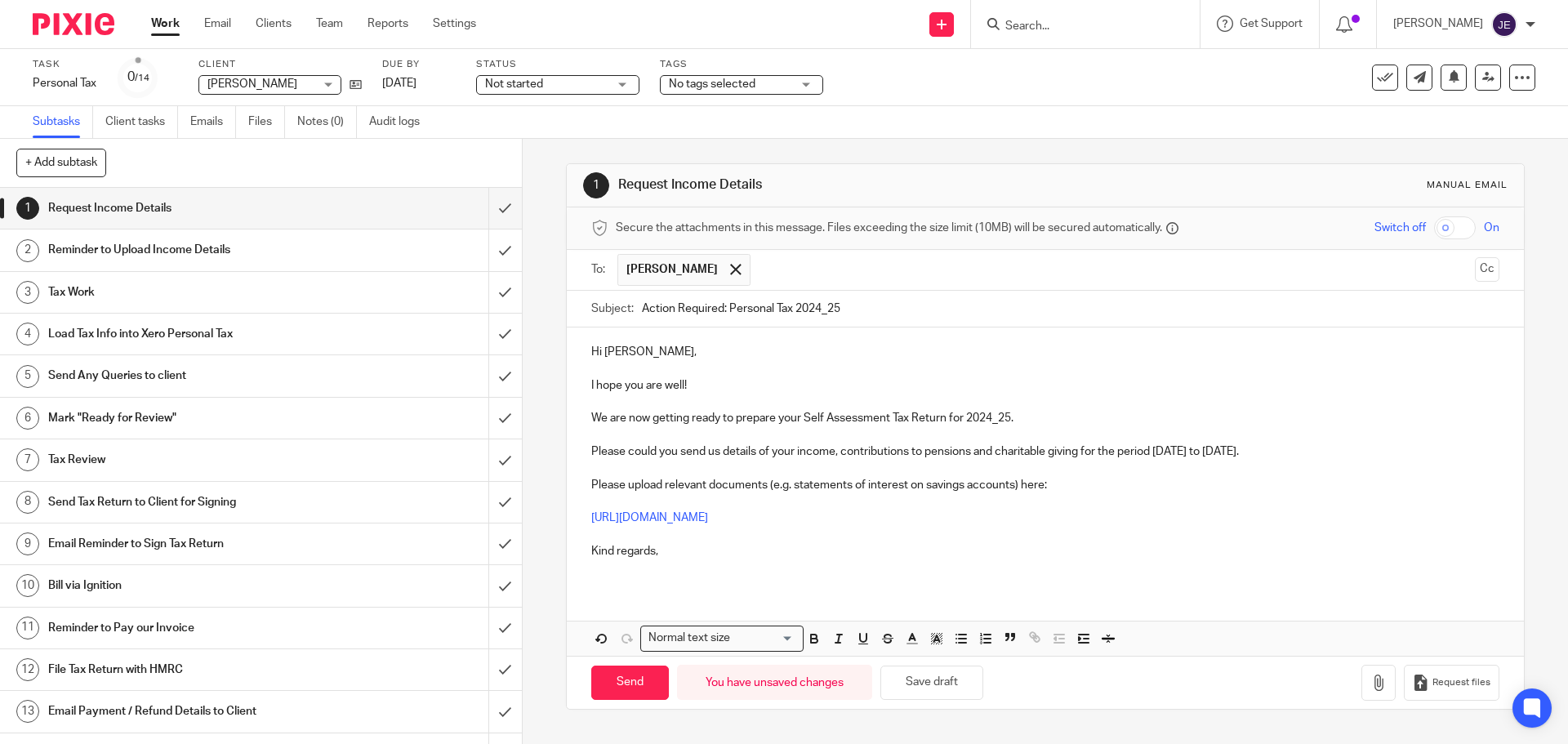
click at [800, 337] on div "Hi Carole, I hope you are well! We are now getting ready to prepare your Self A…" at bounding box center [1045, 458] width 956 height 261
click at [638, 682] on input "Send" at bounding box center [630, 683] width 77 height 36
type input "Sent"
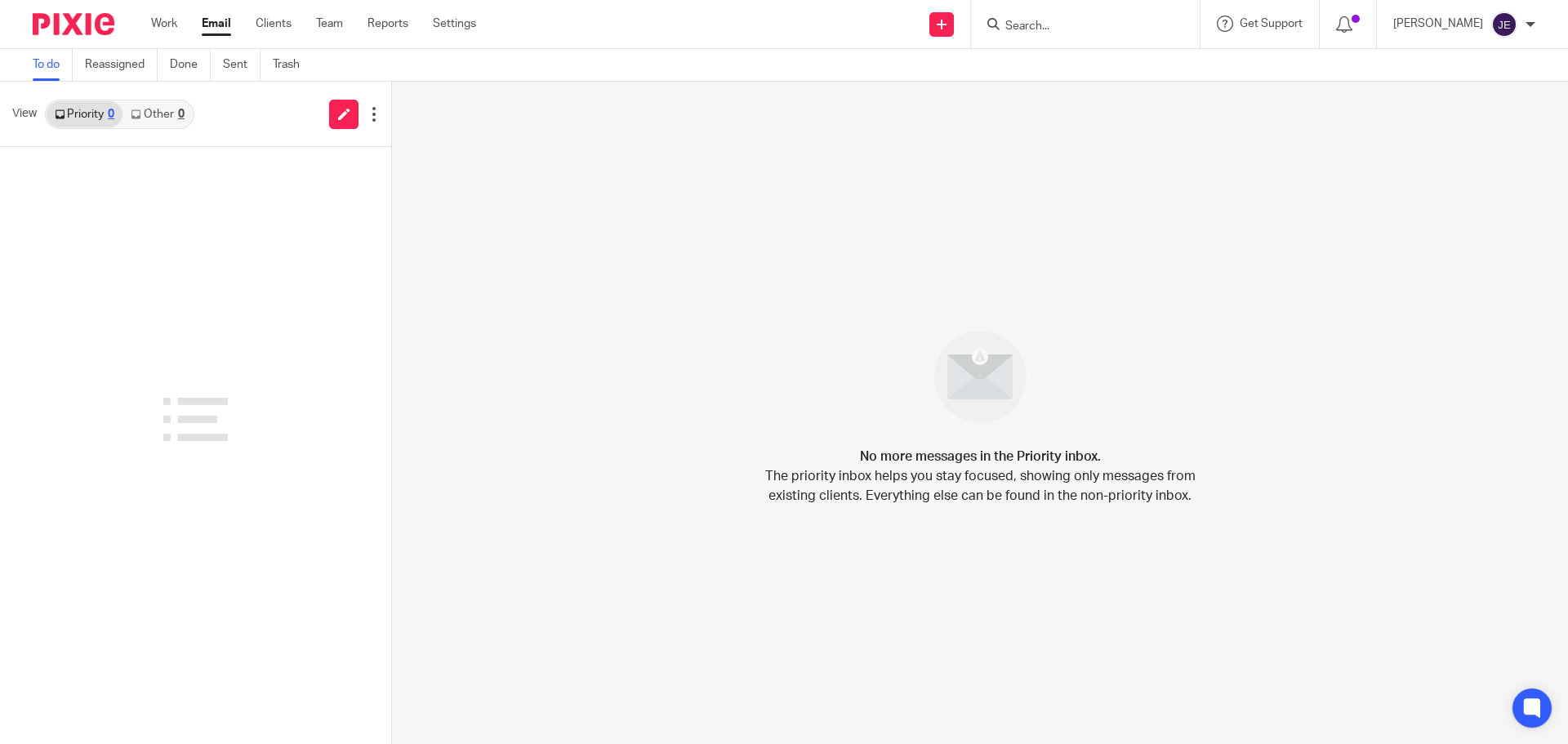
click at [153, 105] on link "Other 0" at bounding box center [157, 114] width 69 height 26
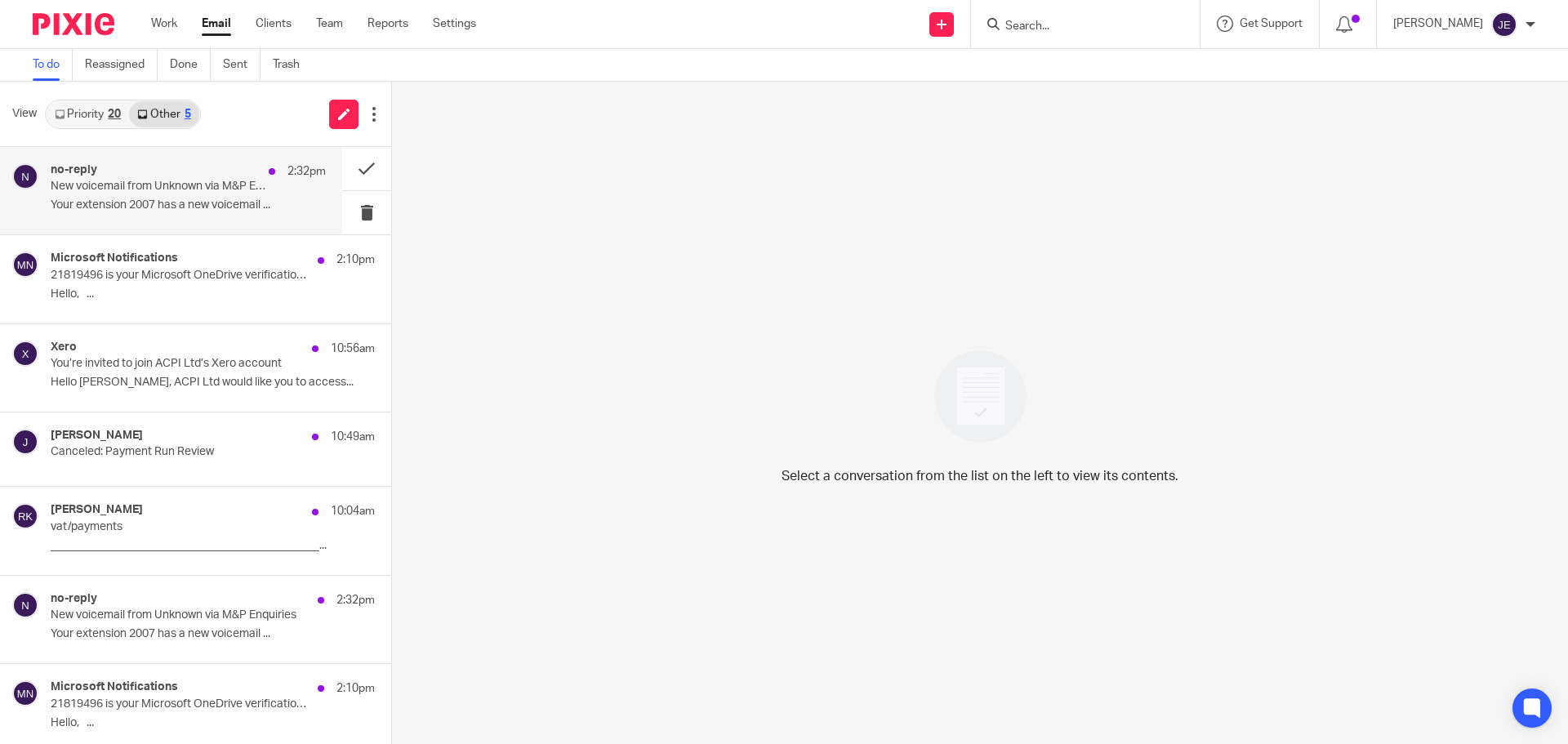
click at [179, 170] on div "no-reply 2:32pm" at bounding box center [189, 171] width 275 height 16
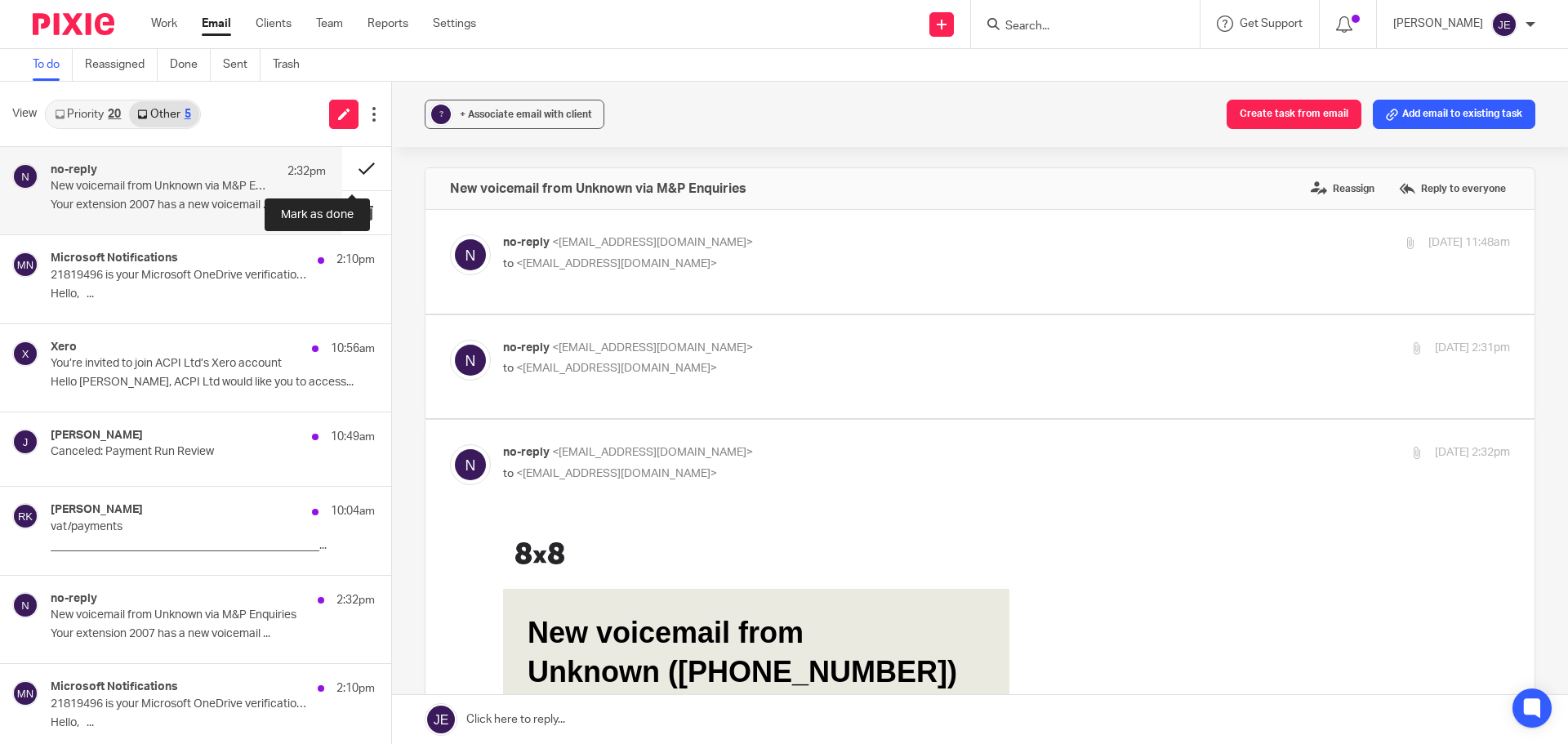
click at [346, 166] on button at bounding box center [366, 168] width 49 height 43
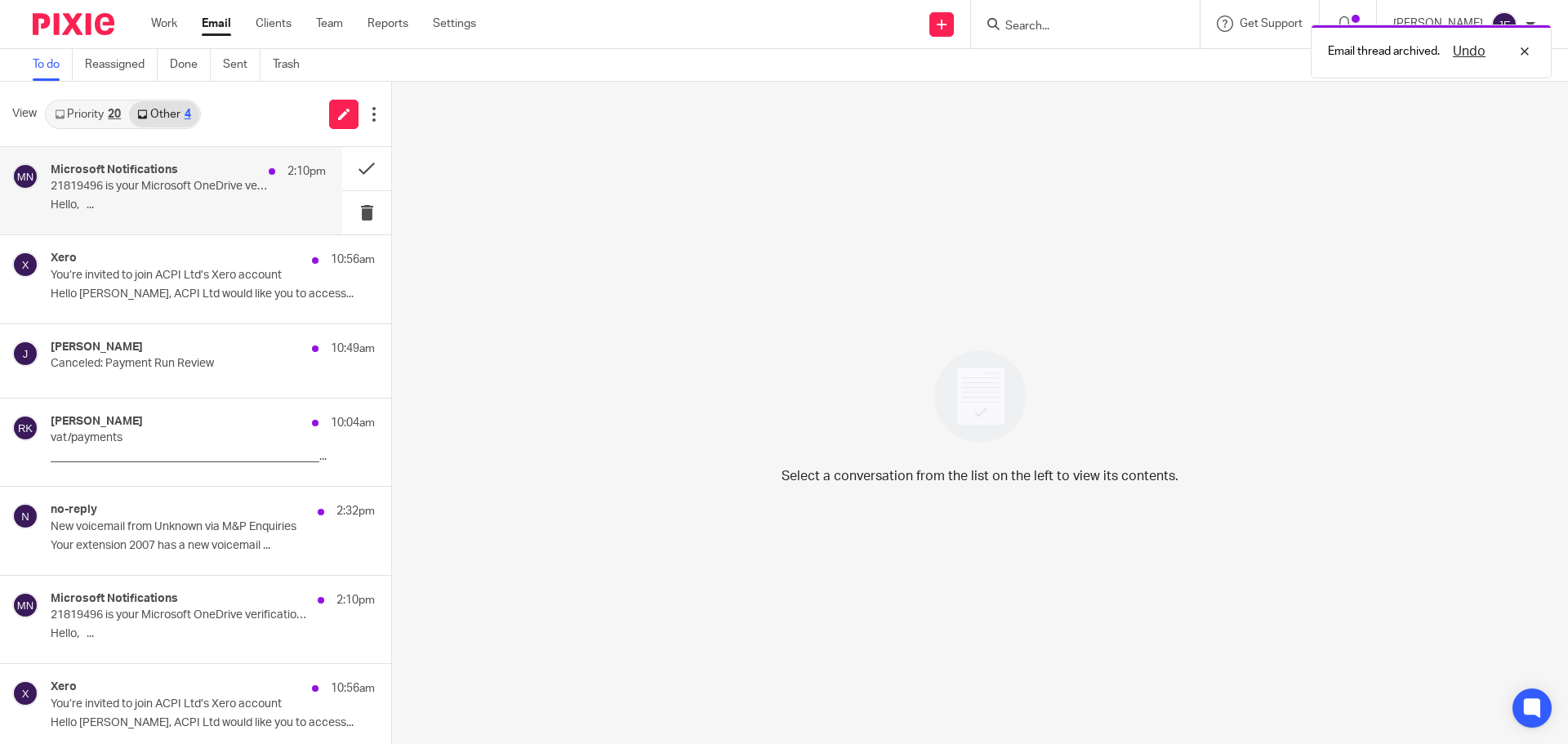
click at [230, 198] on div "Microsoft Notifications 2:10pm 21819496 is your Microsoft OneDrive verification…" at bounding box center [189, 191] width 275 height 55
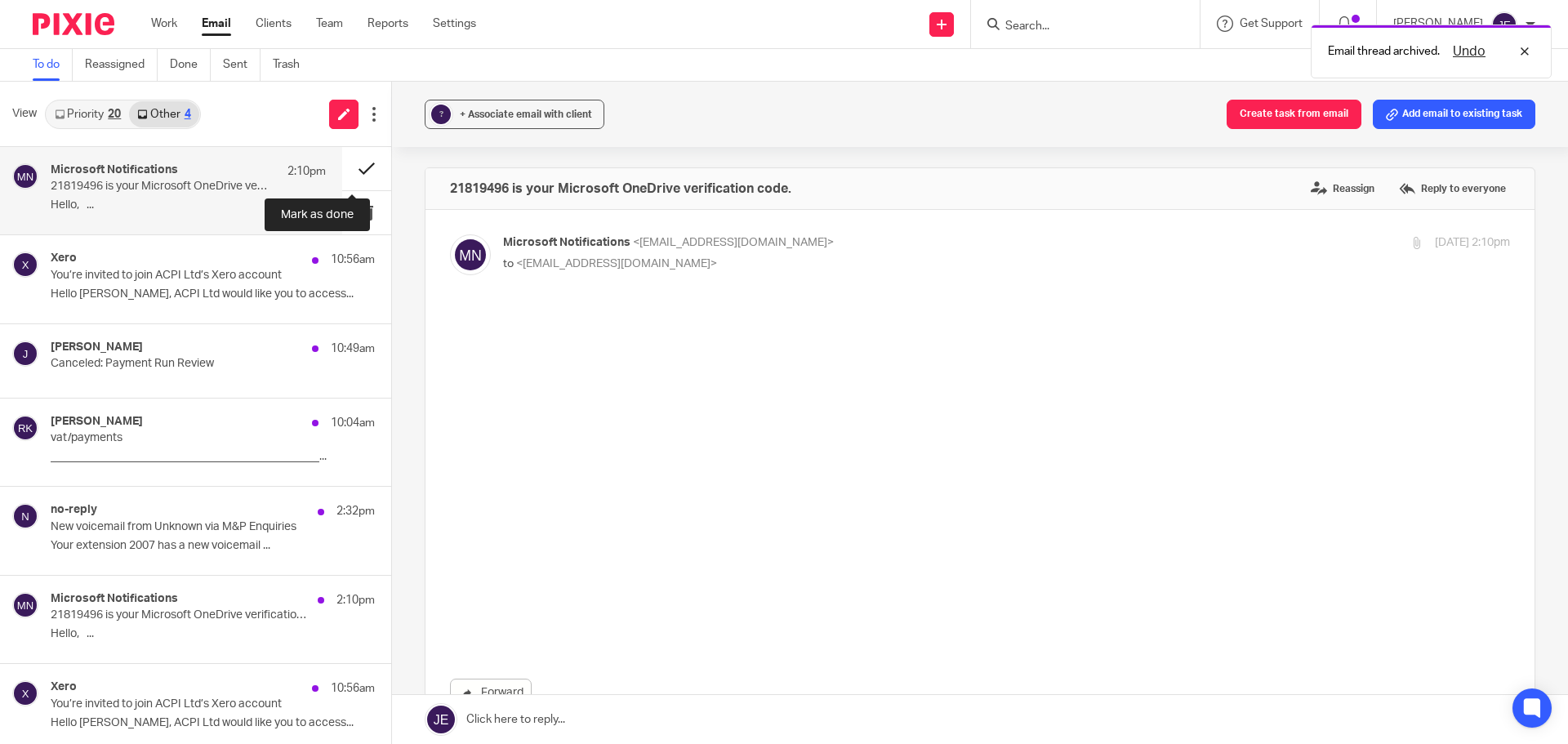
click at [365, 169] on button at bounding box center [366, 168] width 49 height 43
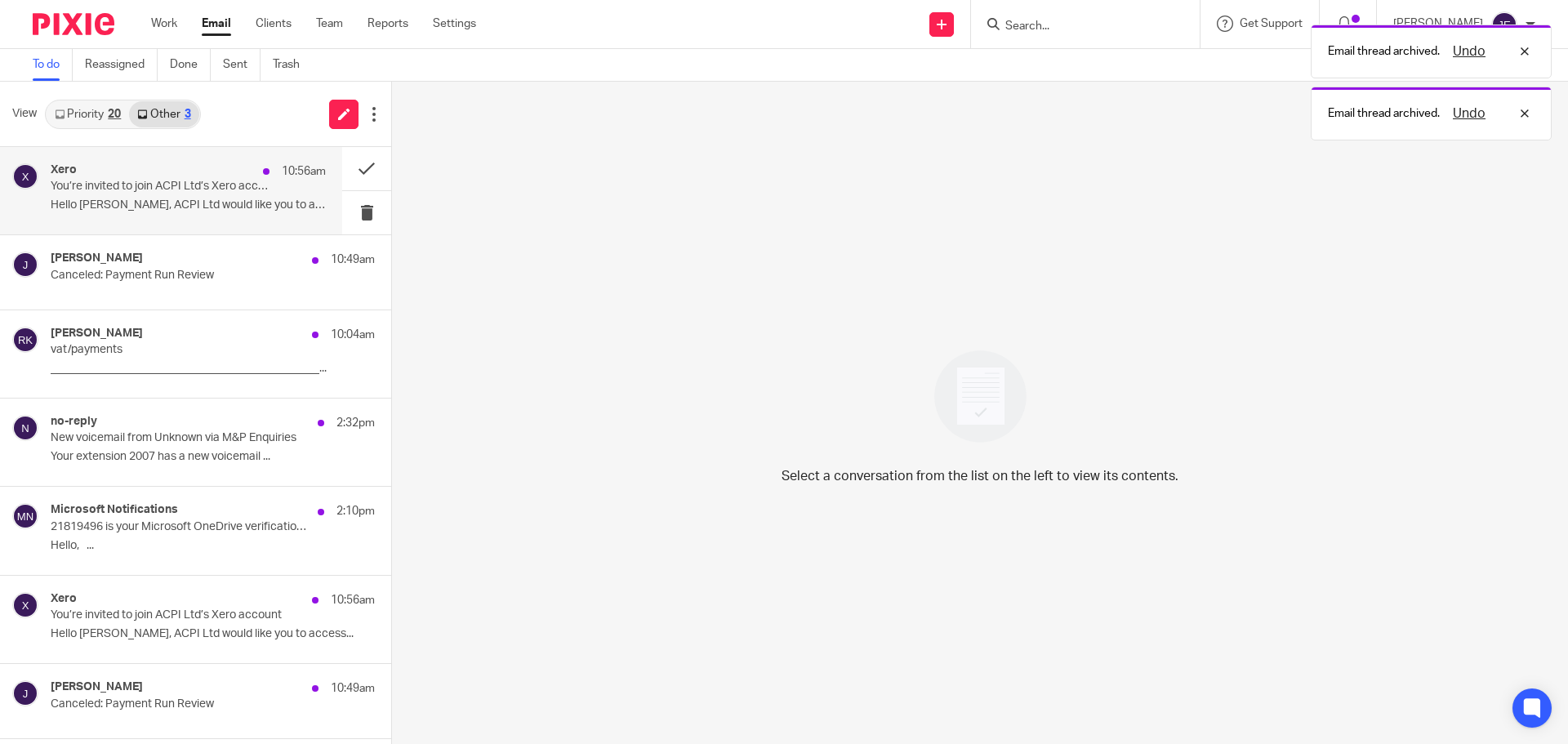
click at [223, 206] on p "Hello Jade, ACPI Ltd would like you to access..." at bounding box center [189, 205] width 275 height 14
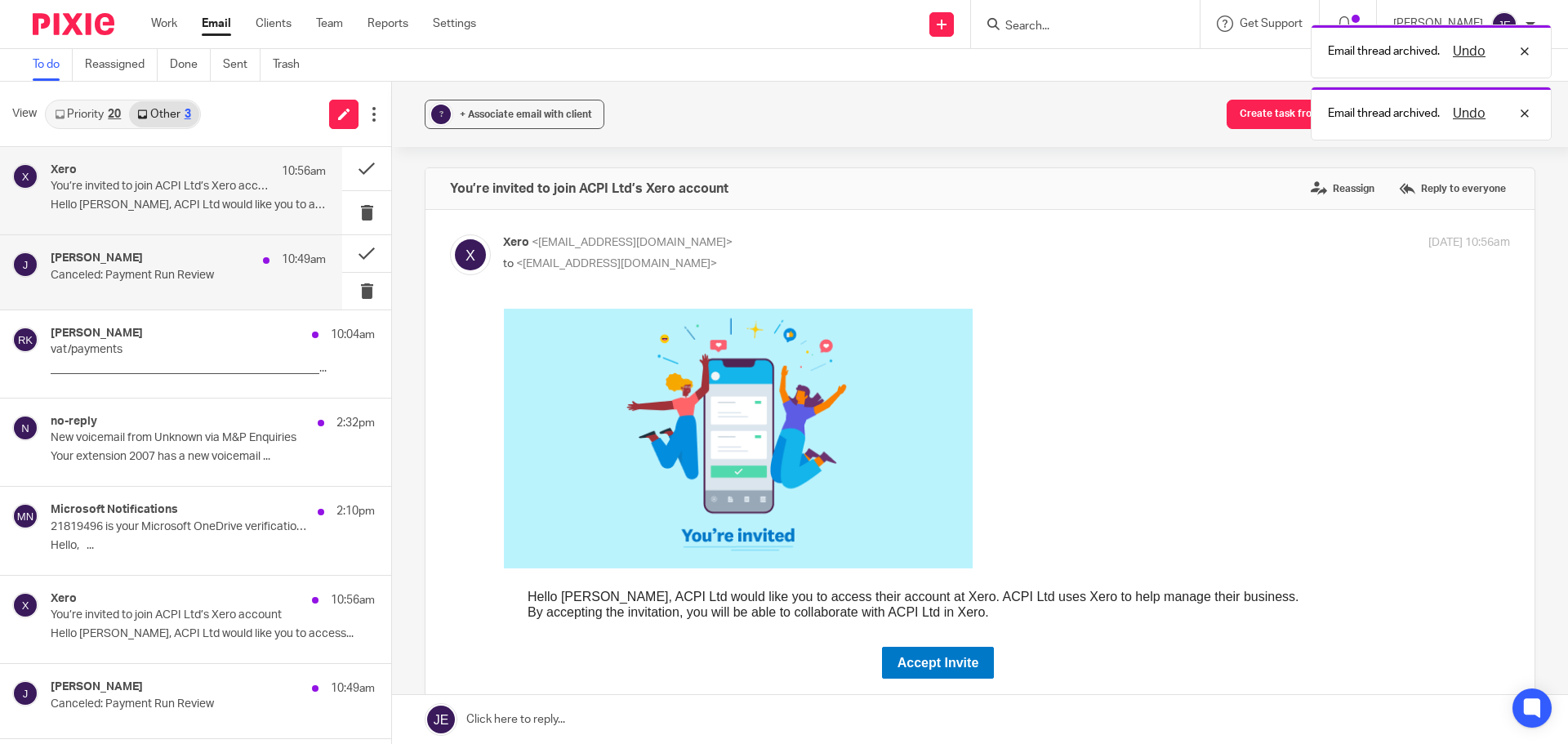
click at [114, 255] on div "Jade 10:49am" at bounding box center [189, 260] width 275 height 16
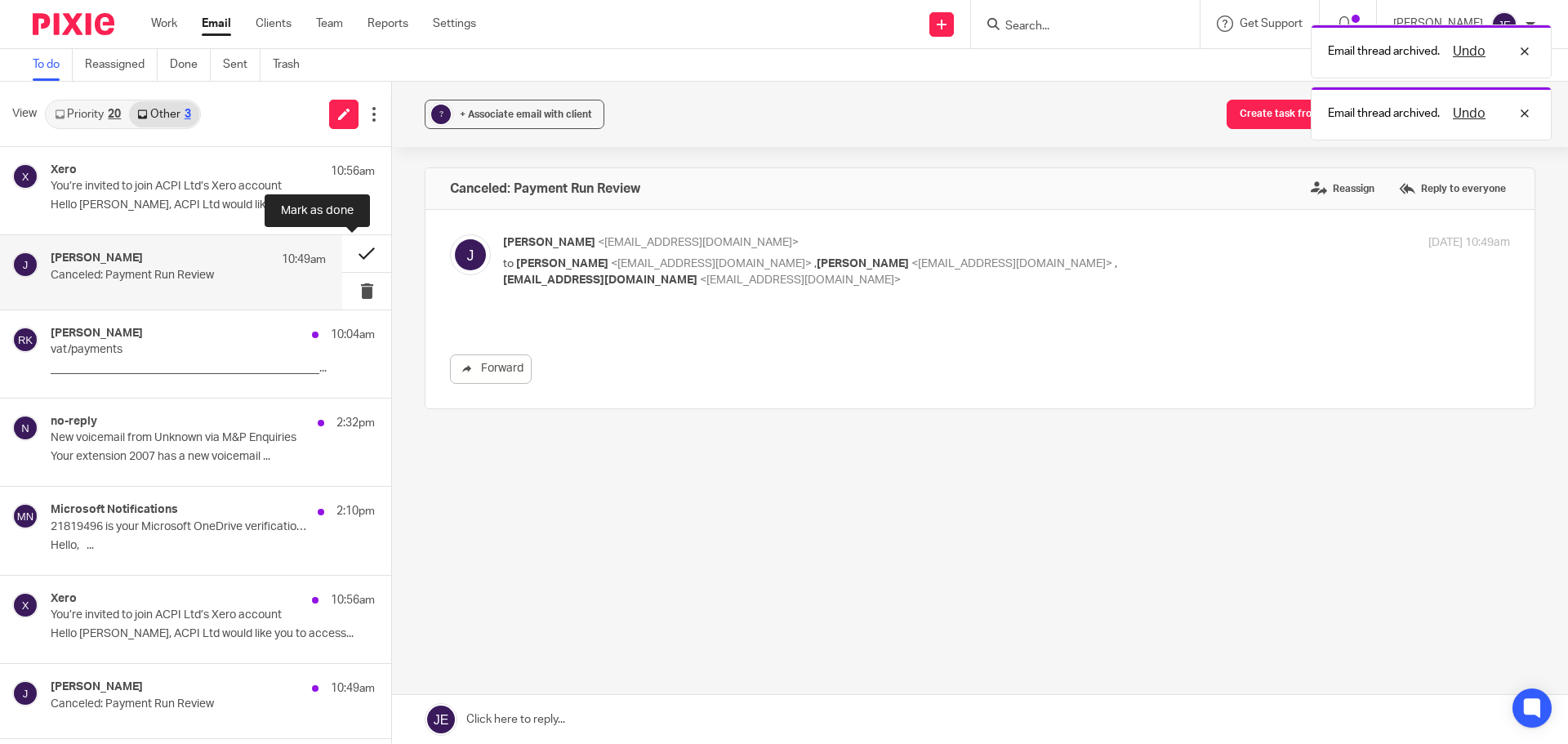
click at [343, 257] on button at bounding box center [366, 253] width 49 height 36
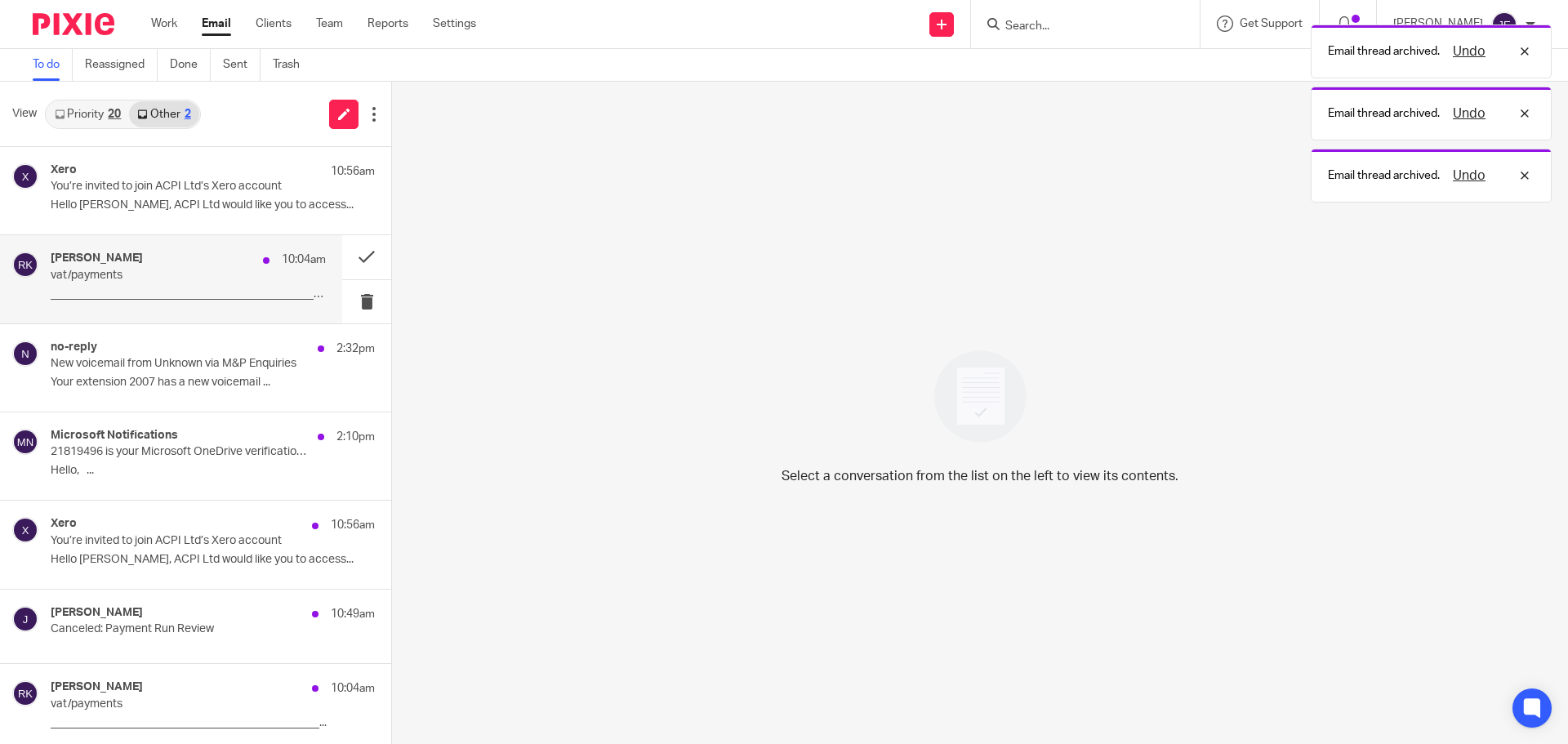
click at [167, 280] on p "vat/payments" at bounding box center [161, 275] width 221 height 14
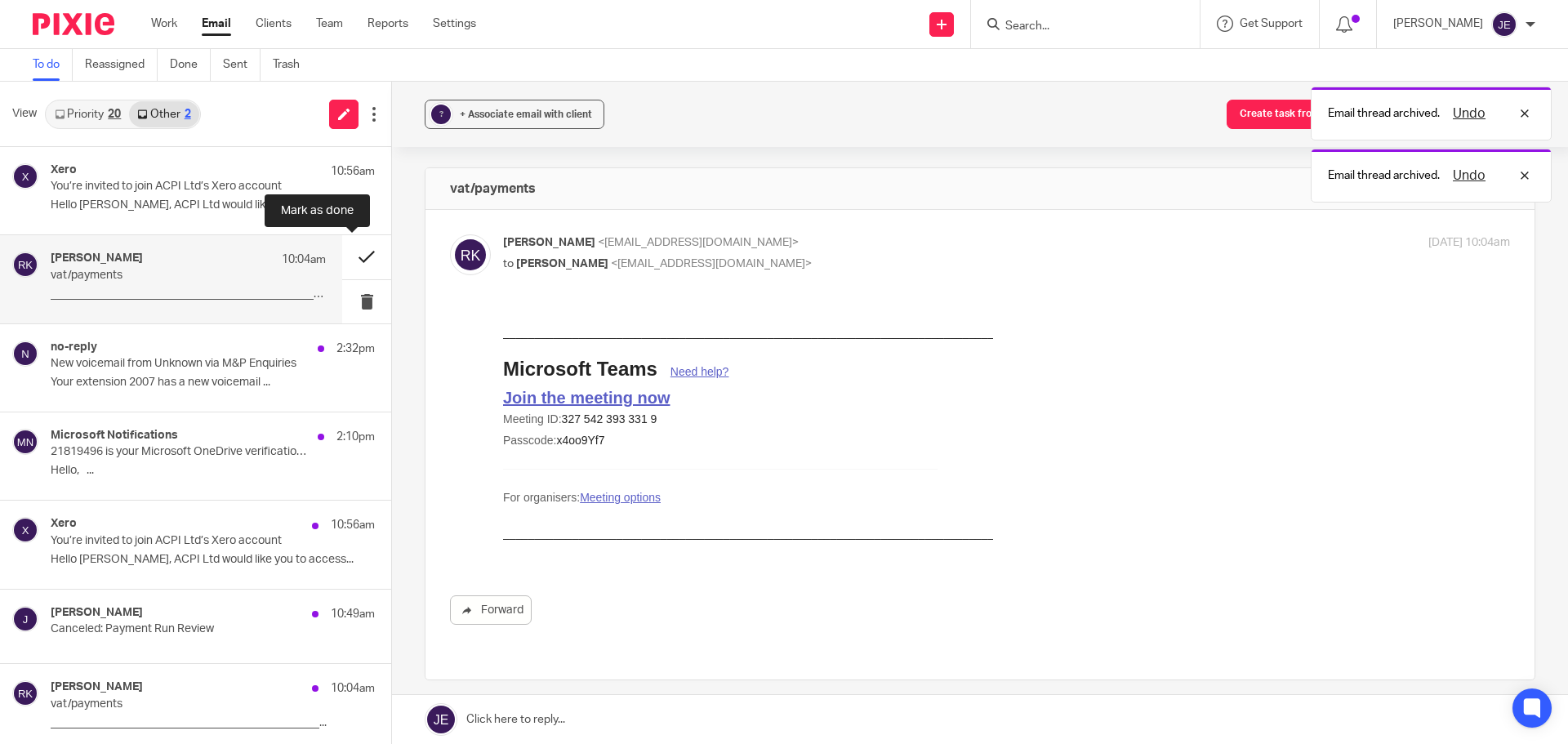
click at [342, 258] on button at bounding box center [366, 256] width 49 height 43
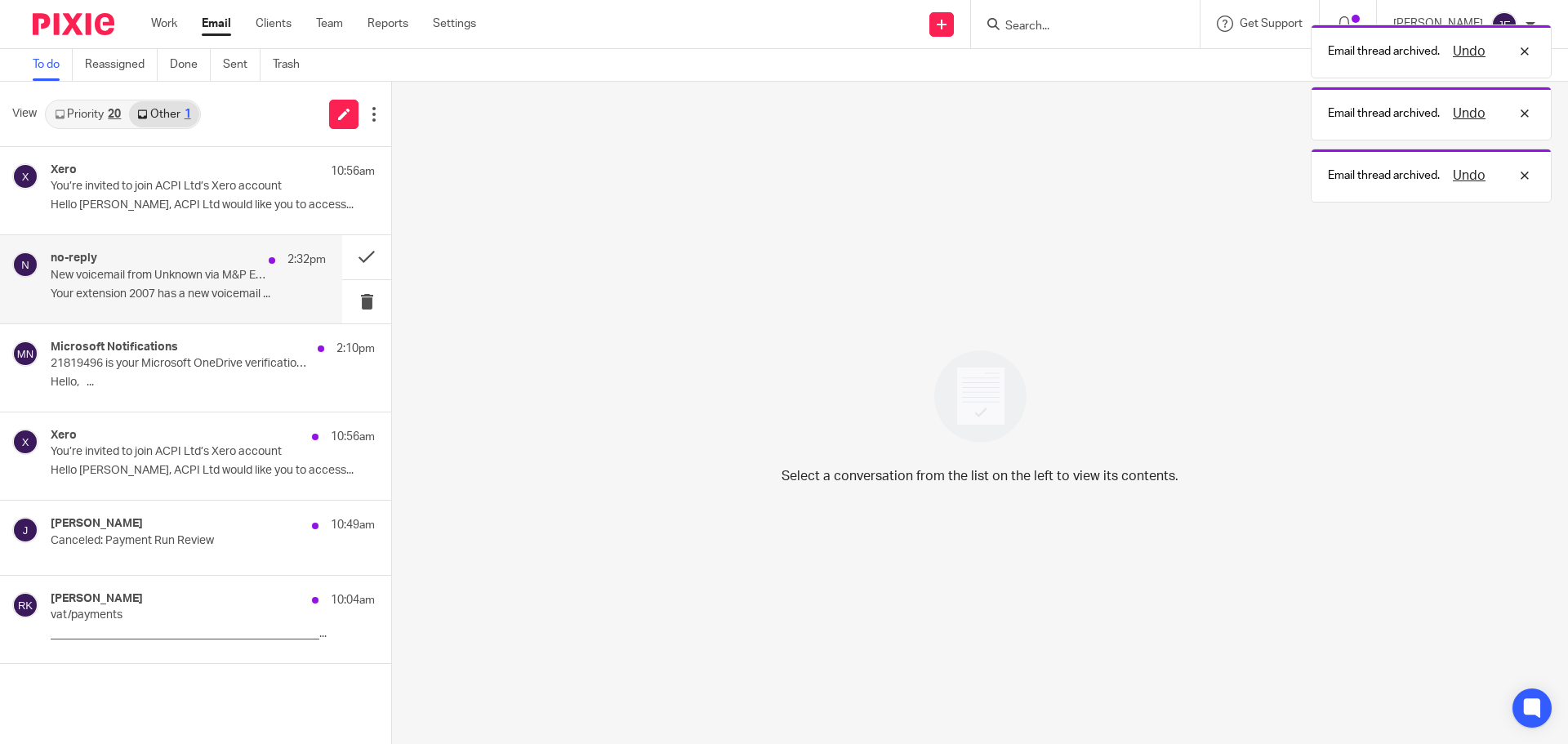
click at [185, 283] on div "no-reply 2:32pm New voicemail from Unknown via M&P Enquiries Your extension 200…" at bounding box center [189, 279] width 275 height 55
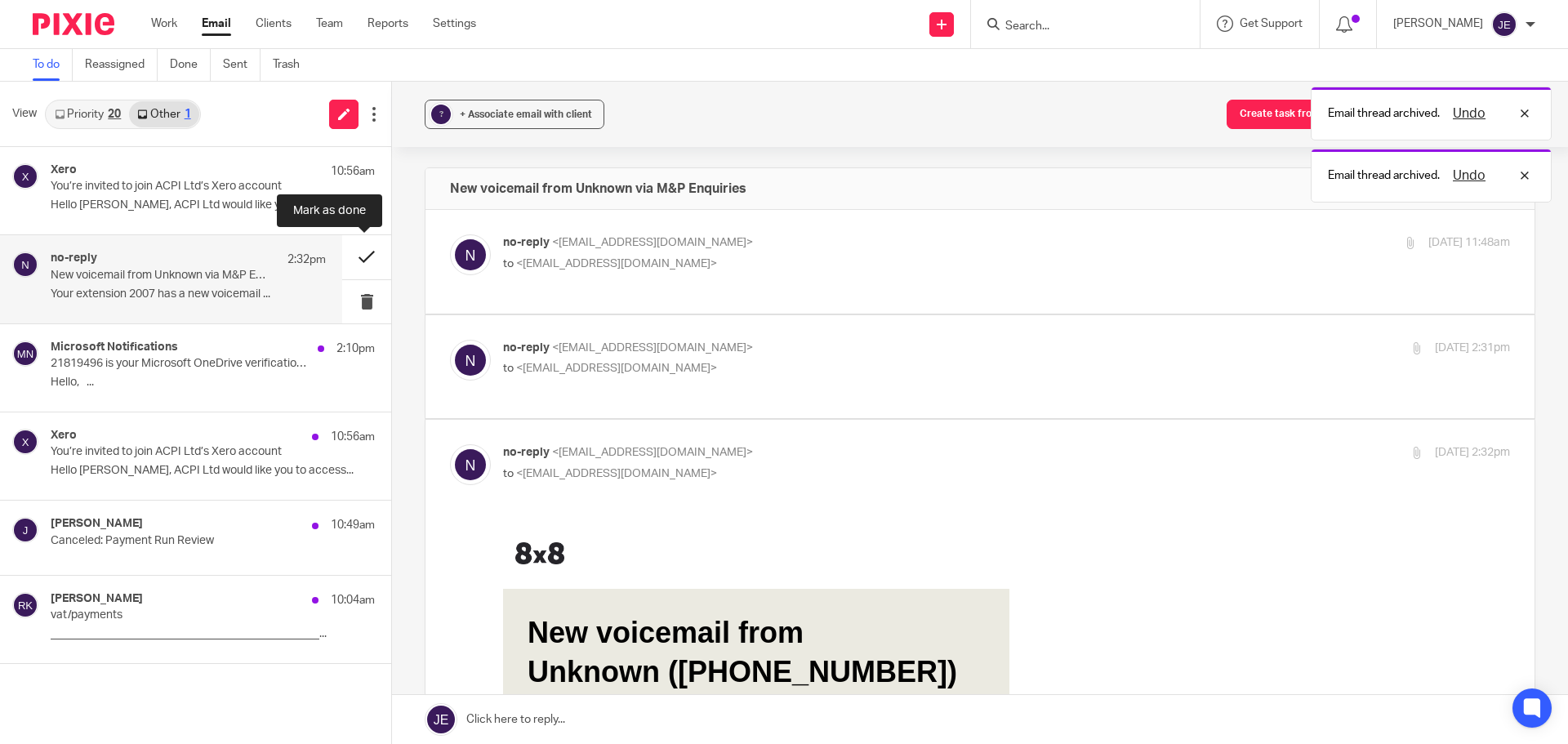
click at [349, 258] on button at bounding box center [366, 256] width 49 height 43
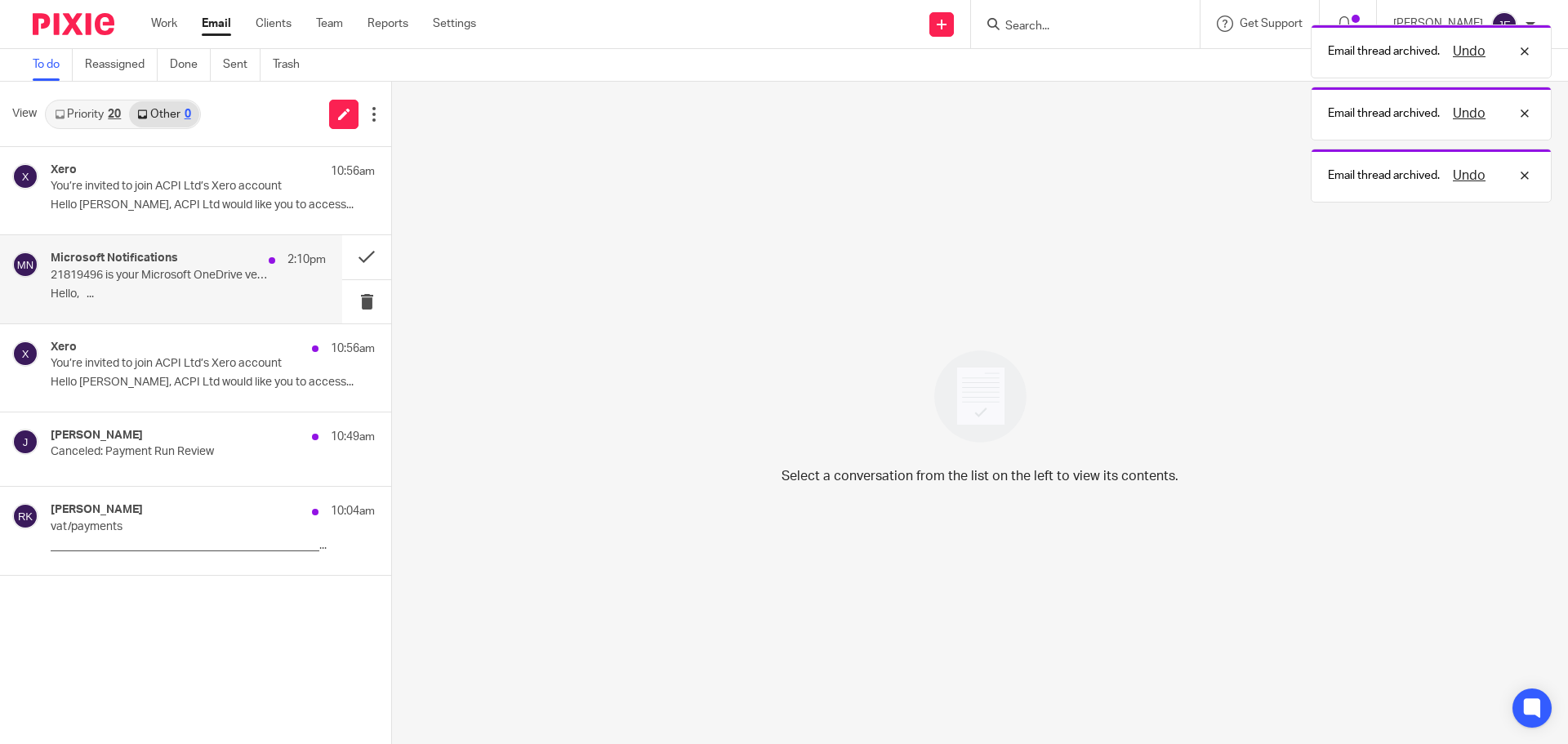
click at [190, 280] on p "21819496 is your Microsoft OneDrive verification code." at bounding box center [161, 275] width 221 height 14
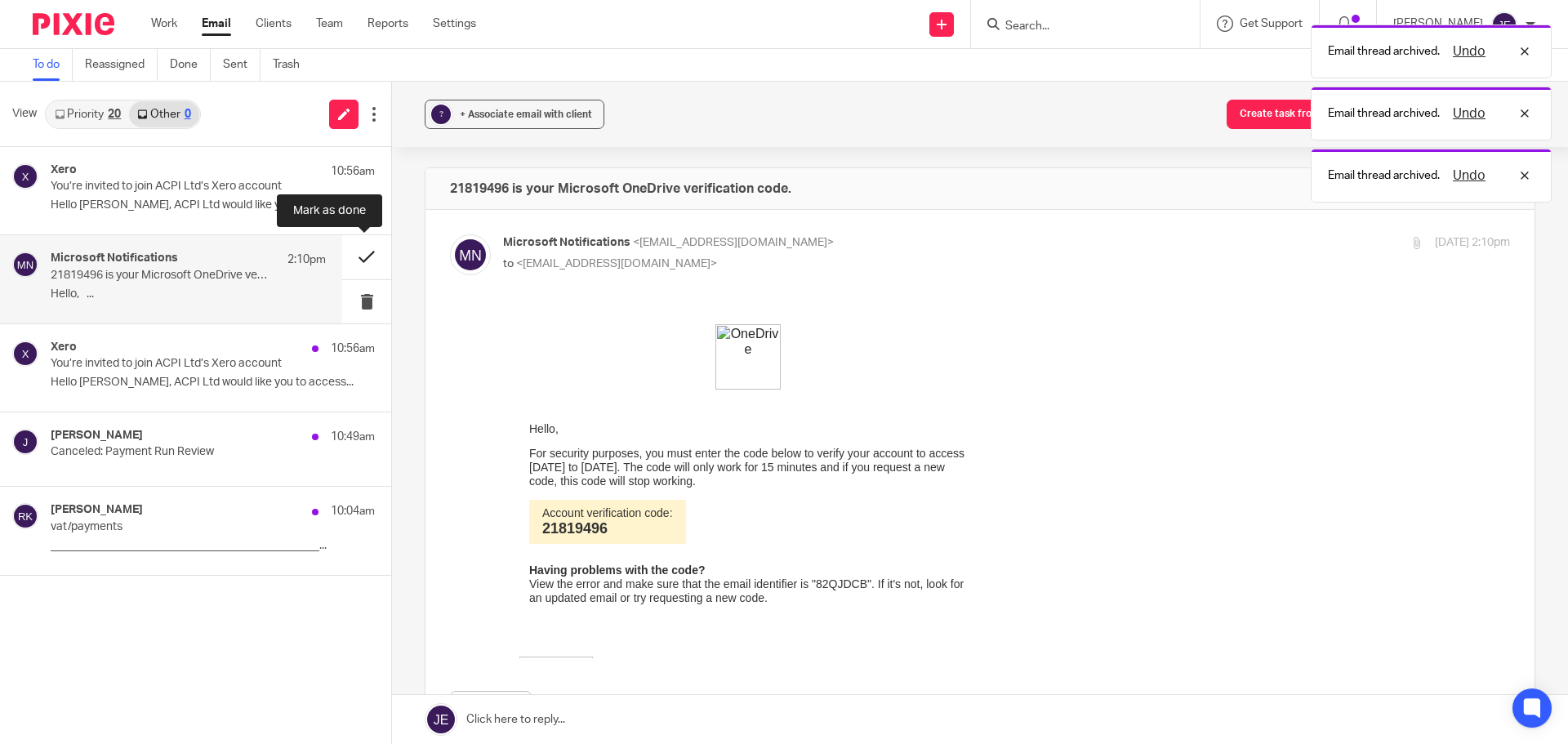
click at [356, 260] on button at bounding box center [366, 256] width 49 height 43
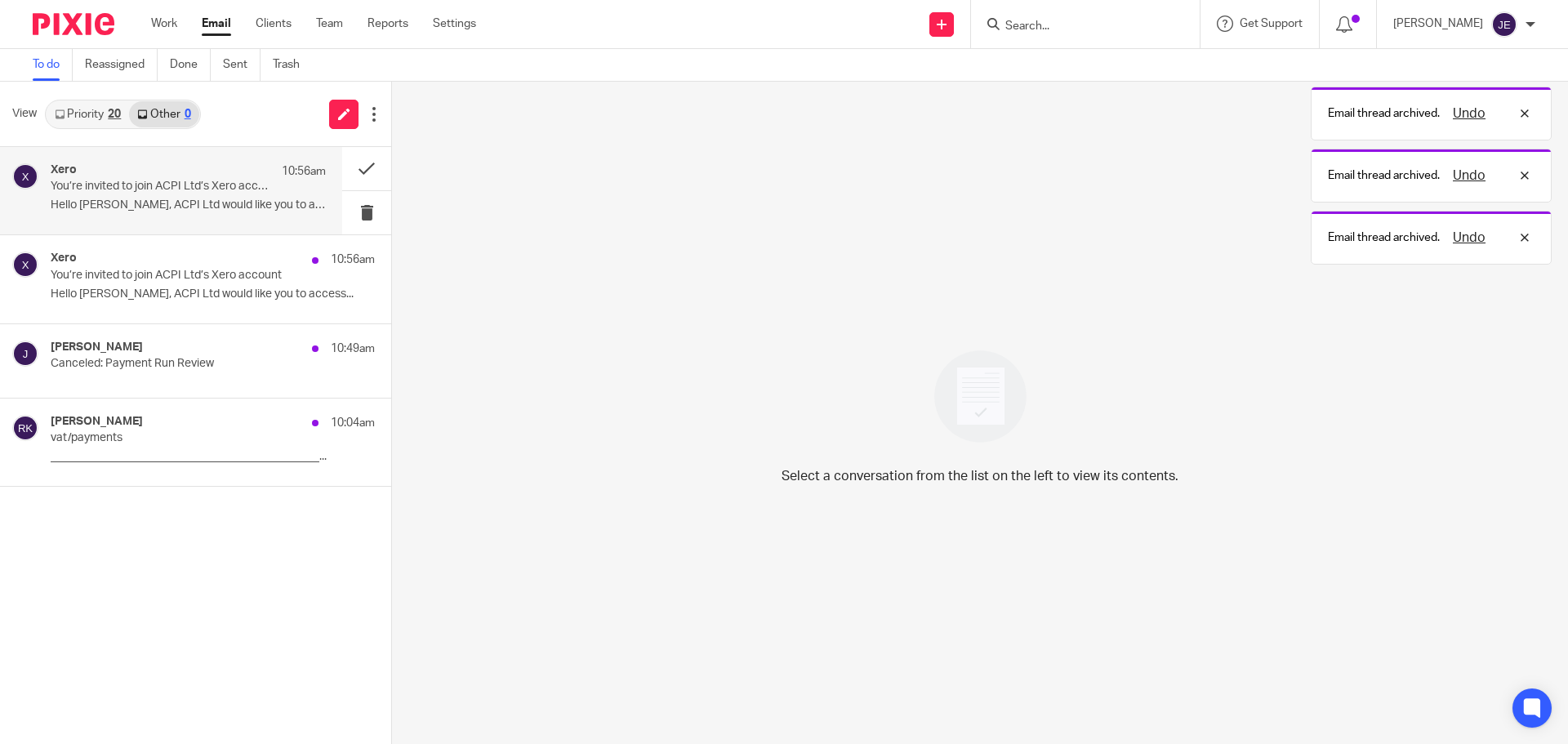
click at [191, 195] on div "Xero 10:56am You’re invited to join ACPI Ltd’s Xero account Hello Jade, ACPI Lt…" at bounding box center [189, 191] width 275 height 55
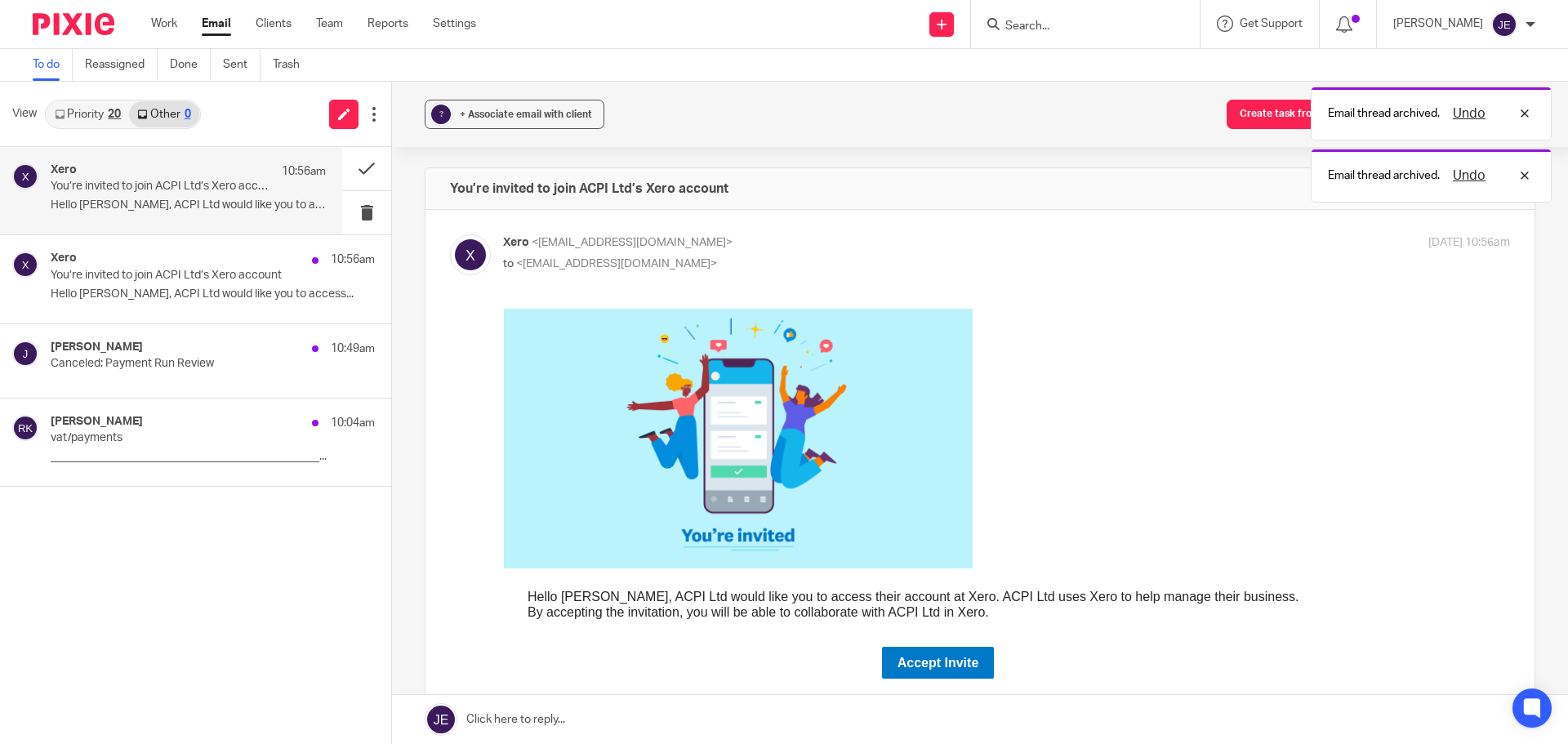
click at [927, 665] on link "Accept Invite" at bounding box center [939, 663] width 113 height 32
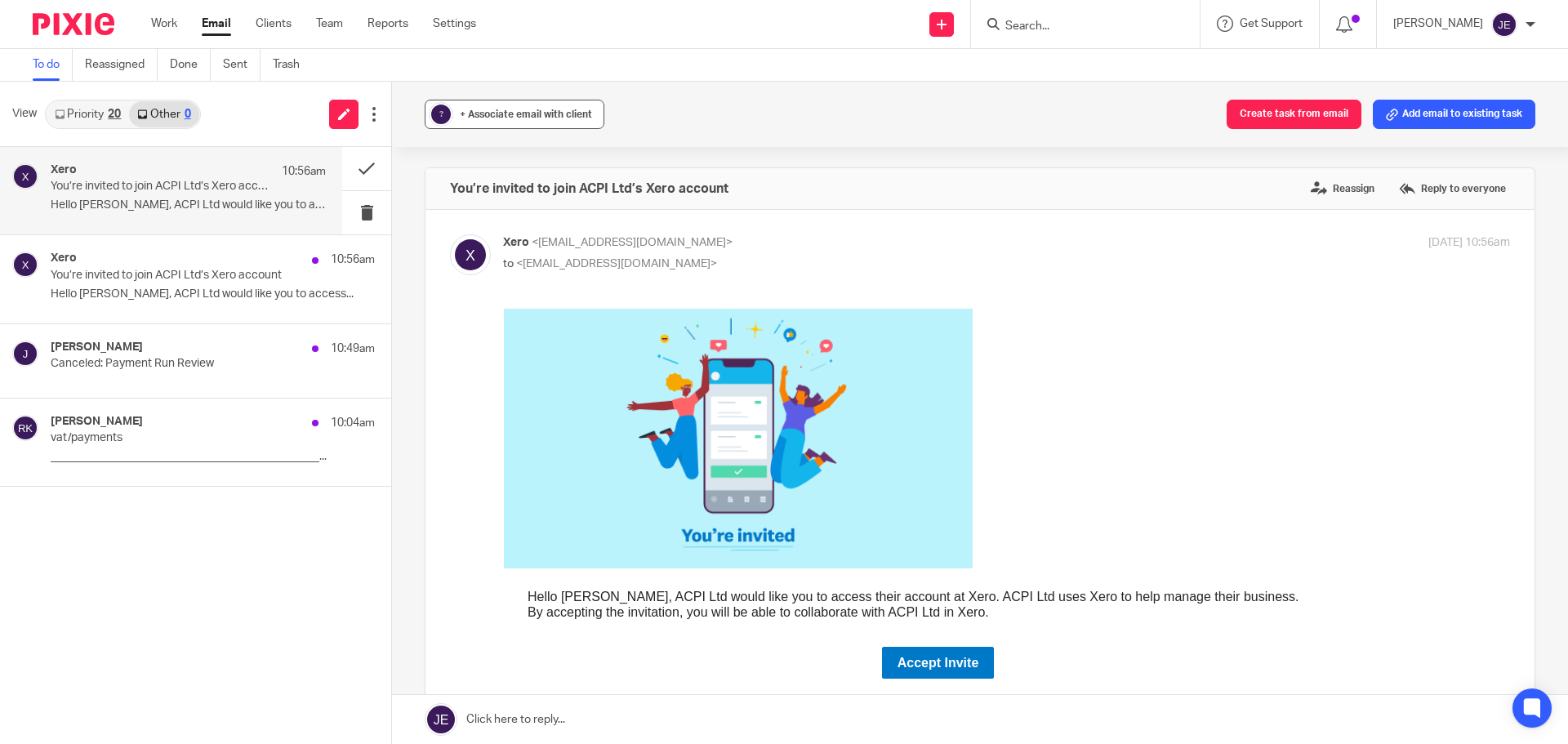
click at [499, 114] on span "+ Associate email with client" at bounding box center [525, 114] width 132 height 10
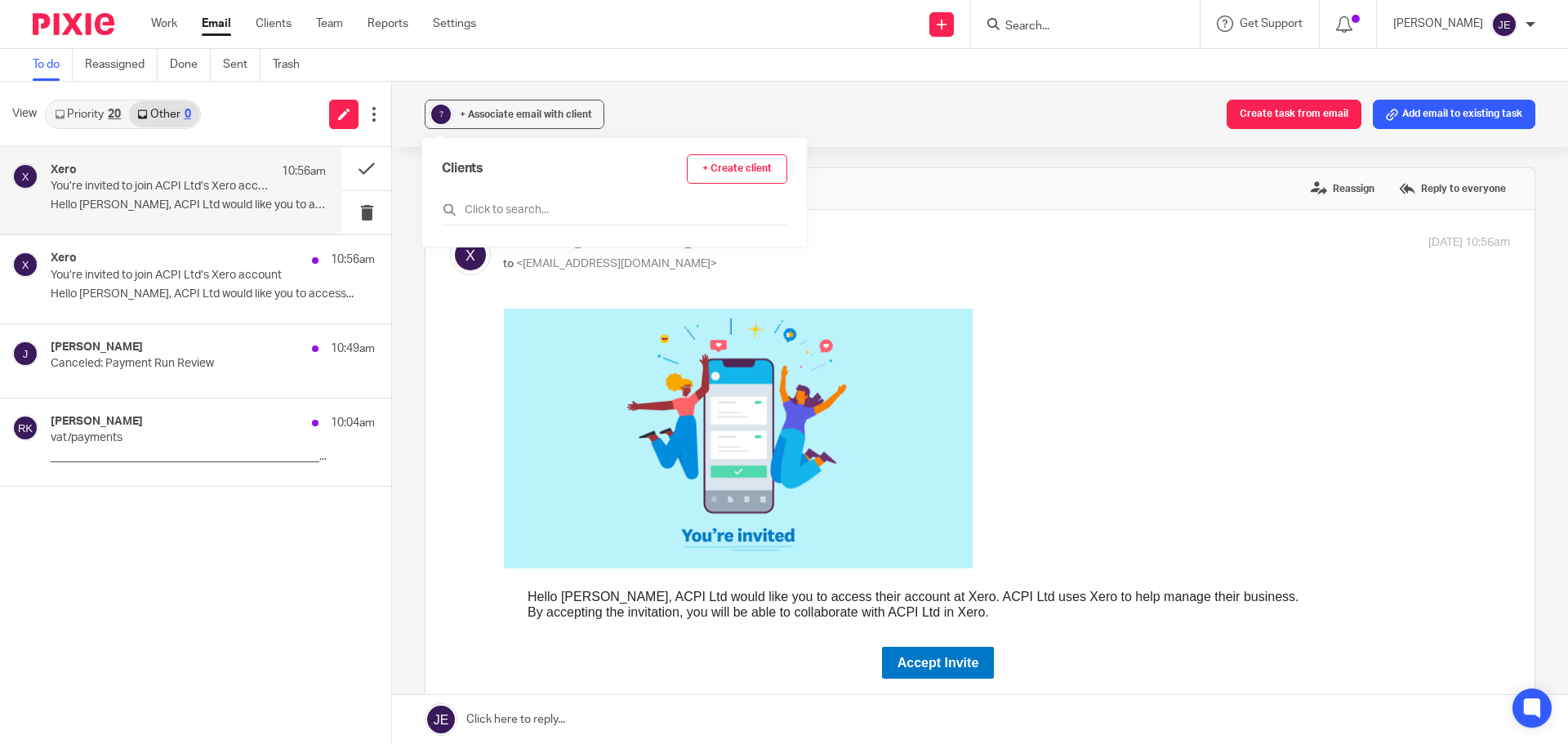
click at [495, 198] on div "Clients + Create client" at bounding box center [614, 190] width 346 height 71
click at [485, 218] on input "text" at bounding box center [614, 210] width 346 height 16
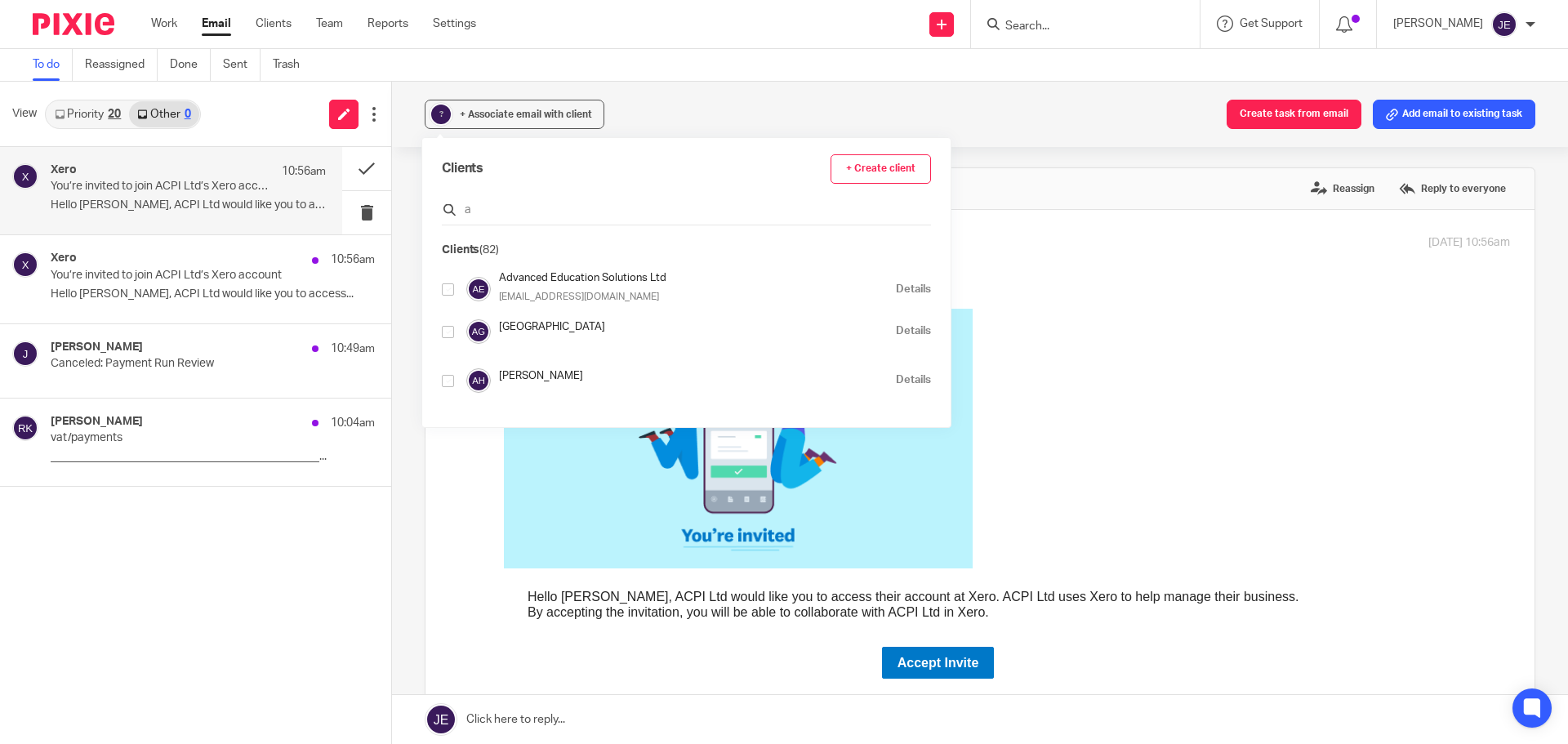
type input "ac"
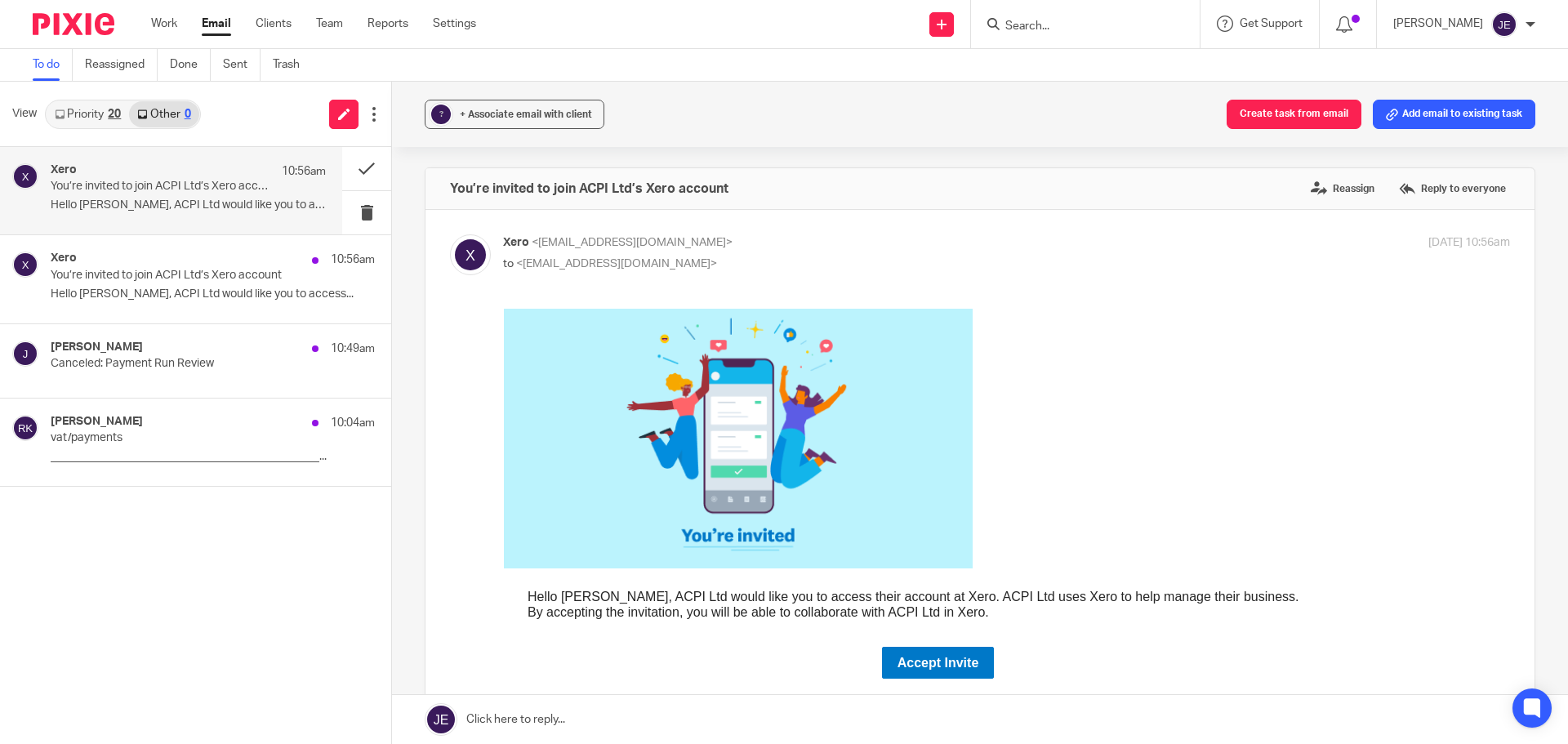
click at [661, 92] on div "? + Associate email with client Create task from email Add email to existing ta…" at bounding box center [980, 115] width 1176 height 66
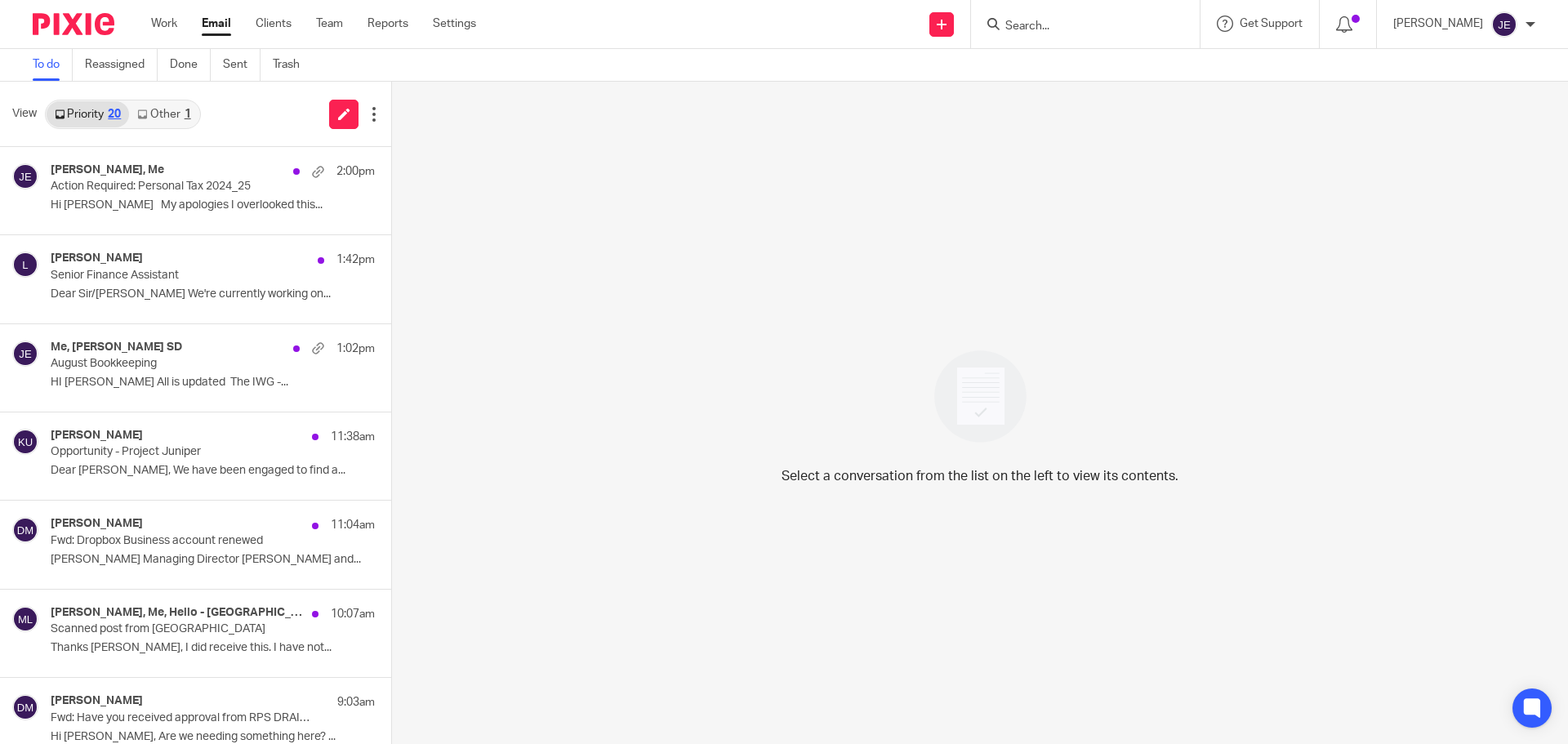
click at [153, 99] on div "Priority 20 Other 1" at bounding box center [122, 114] width 156 height 29
click at [151, 108] on link "Other 1" at bounding box center [164, 114] width 69 height 26
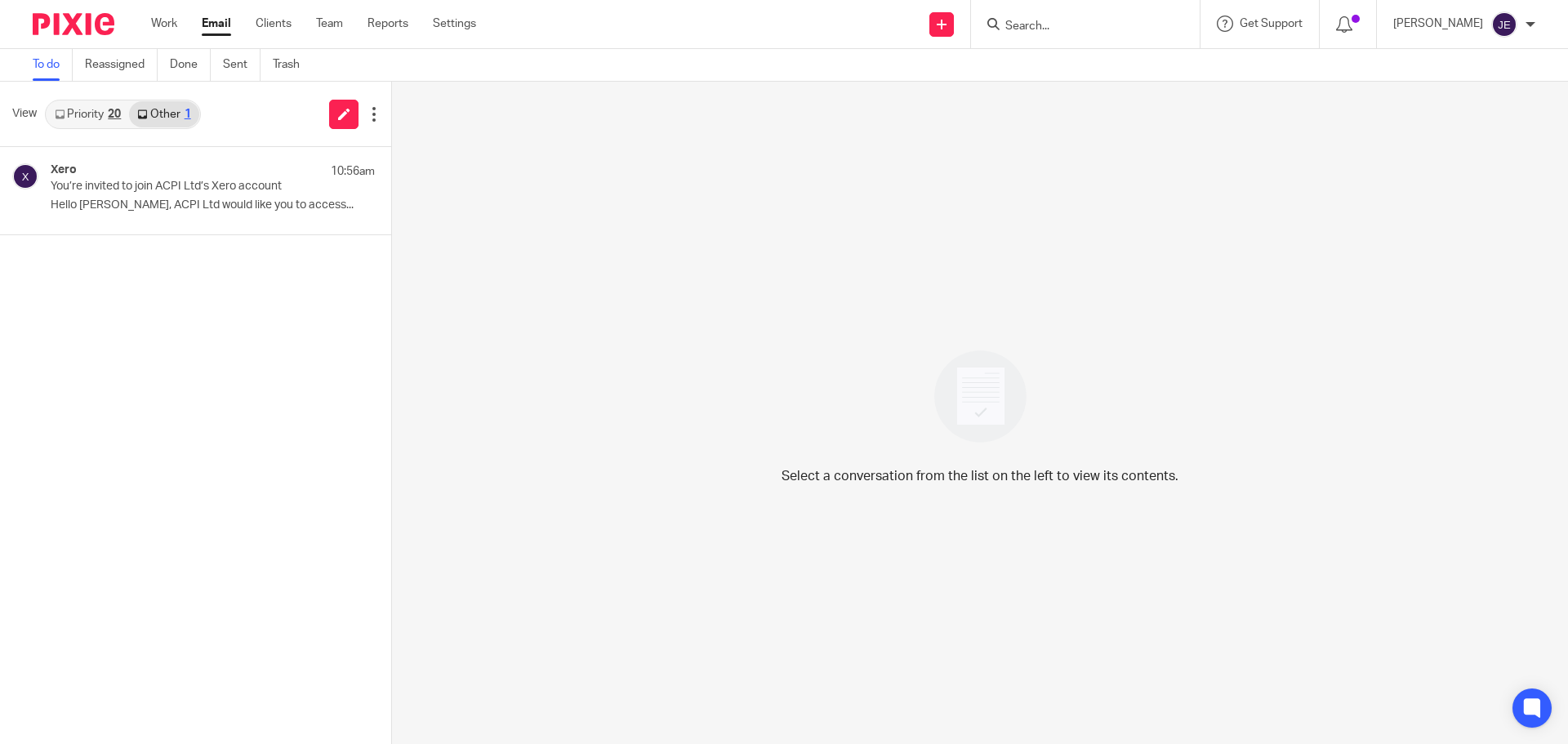
click at [71, 108] on link "Priority 20" at bounding box center [88, 114] width 82 height 26
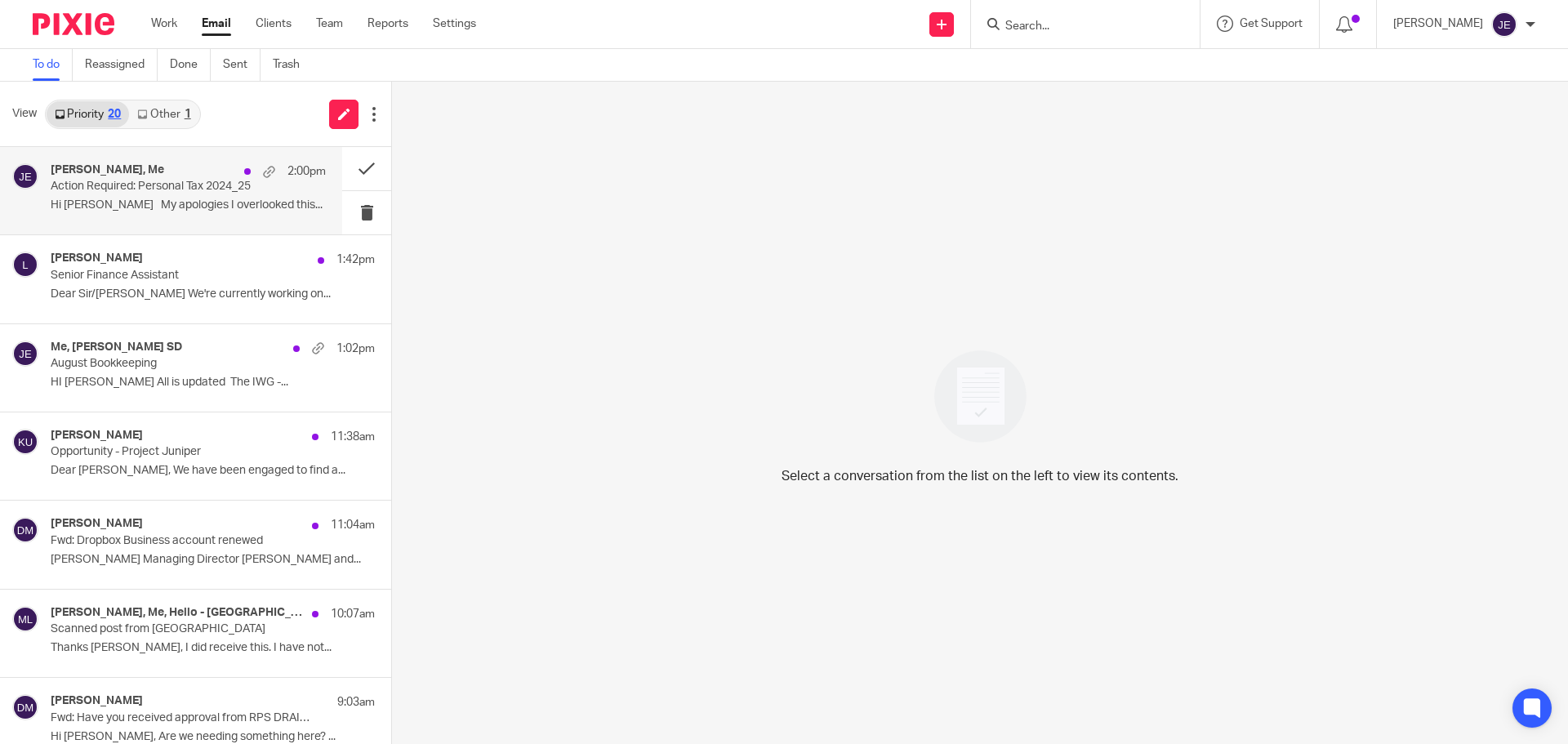
click at [129, 176] on div "[PERSON_NAME], Me 2:00pm" at bounding box center [189, 171] width 275 height 16
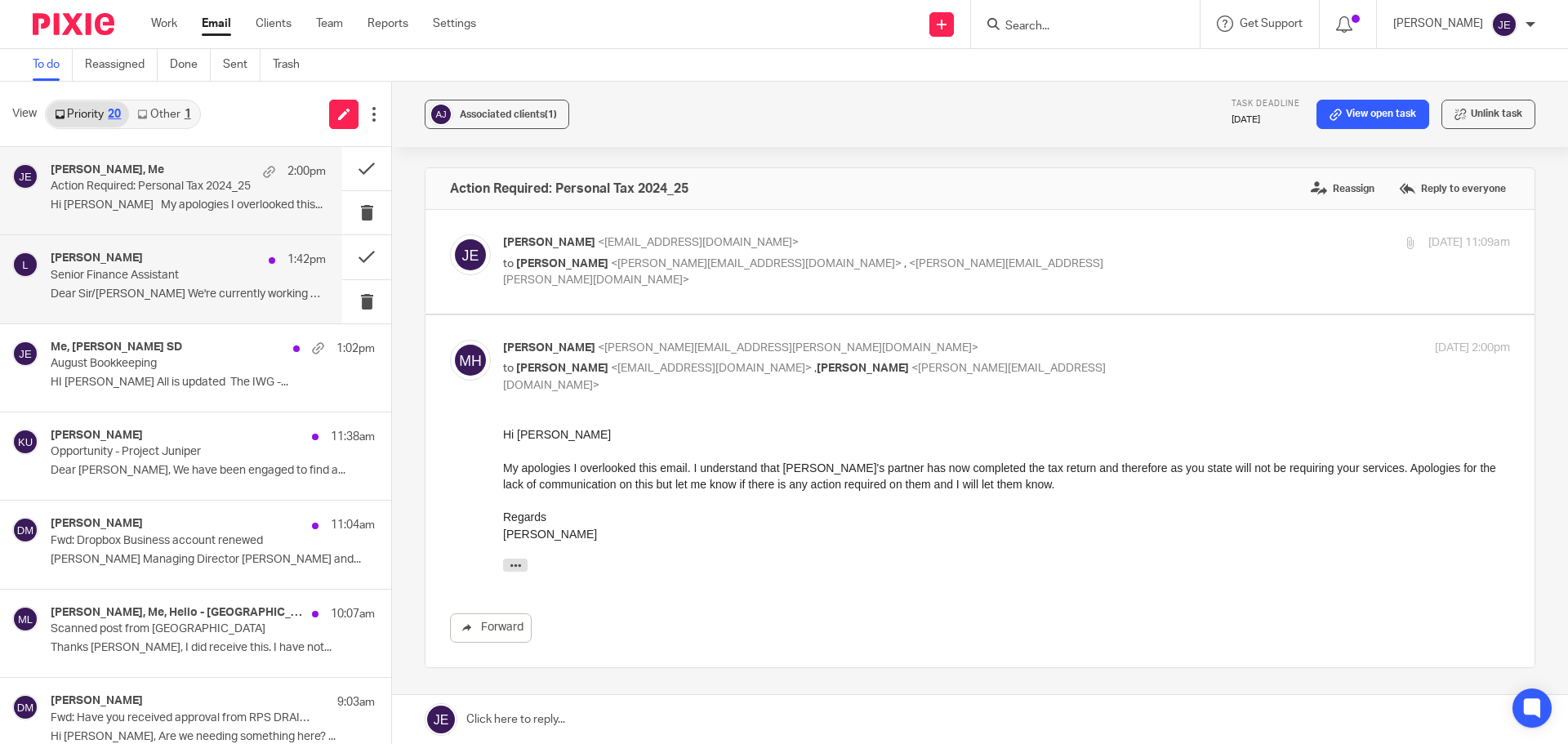
click at [150, 306] on div "lisa 1:42pm Senior Finance Assistant Dear Sir/Madam We're currently working on.…" at bounding box center [189, 279] width 275 height 55
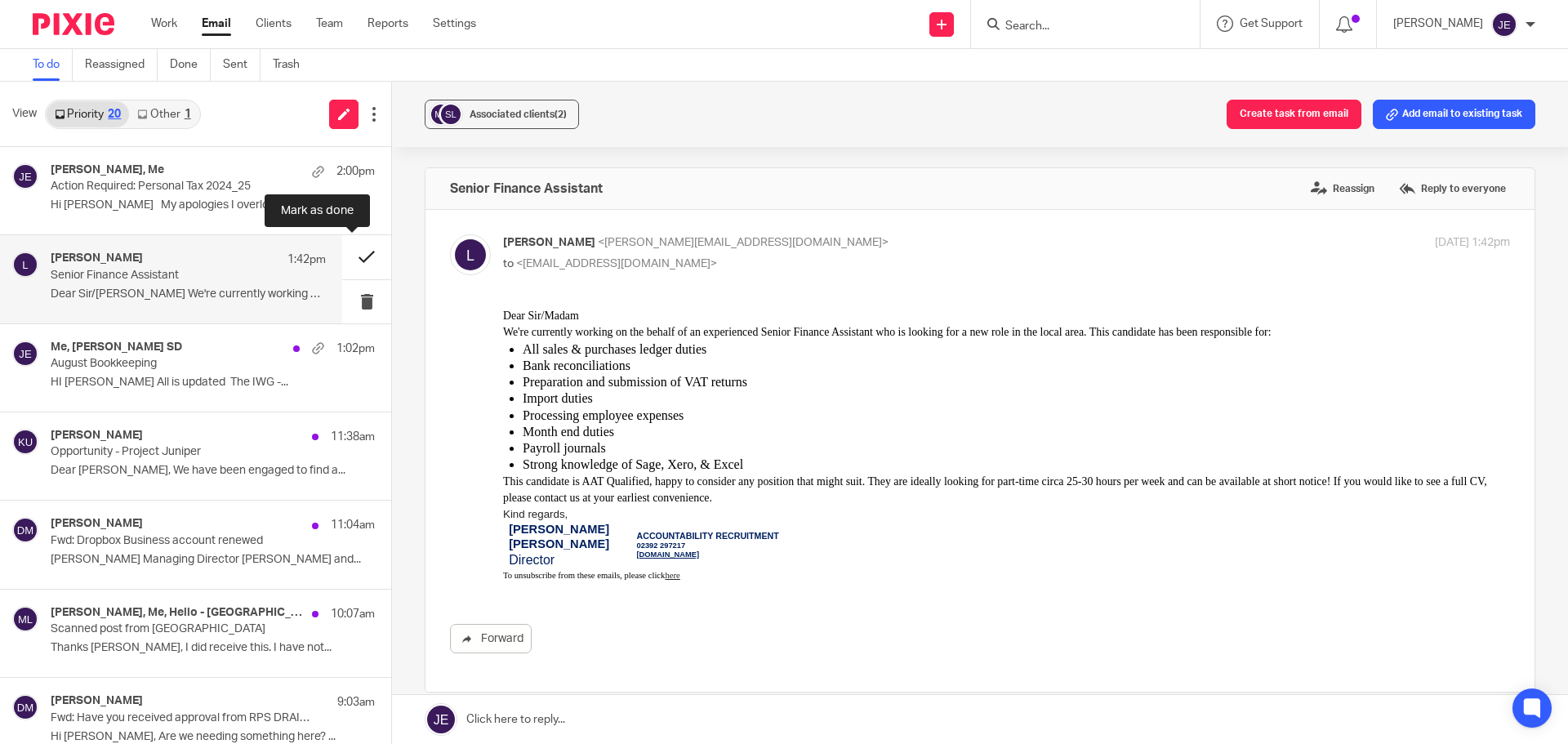
click at [342, 251] on button at bounding box center [366, 256] width 49 height 43
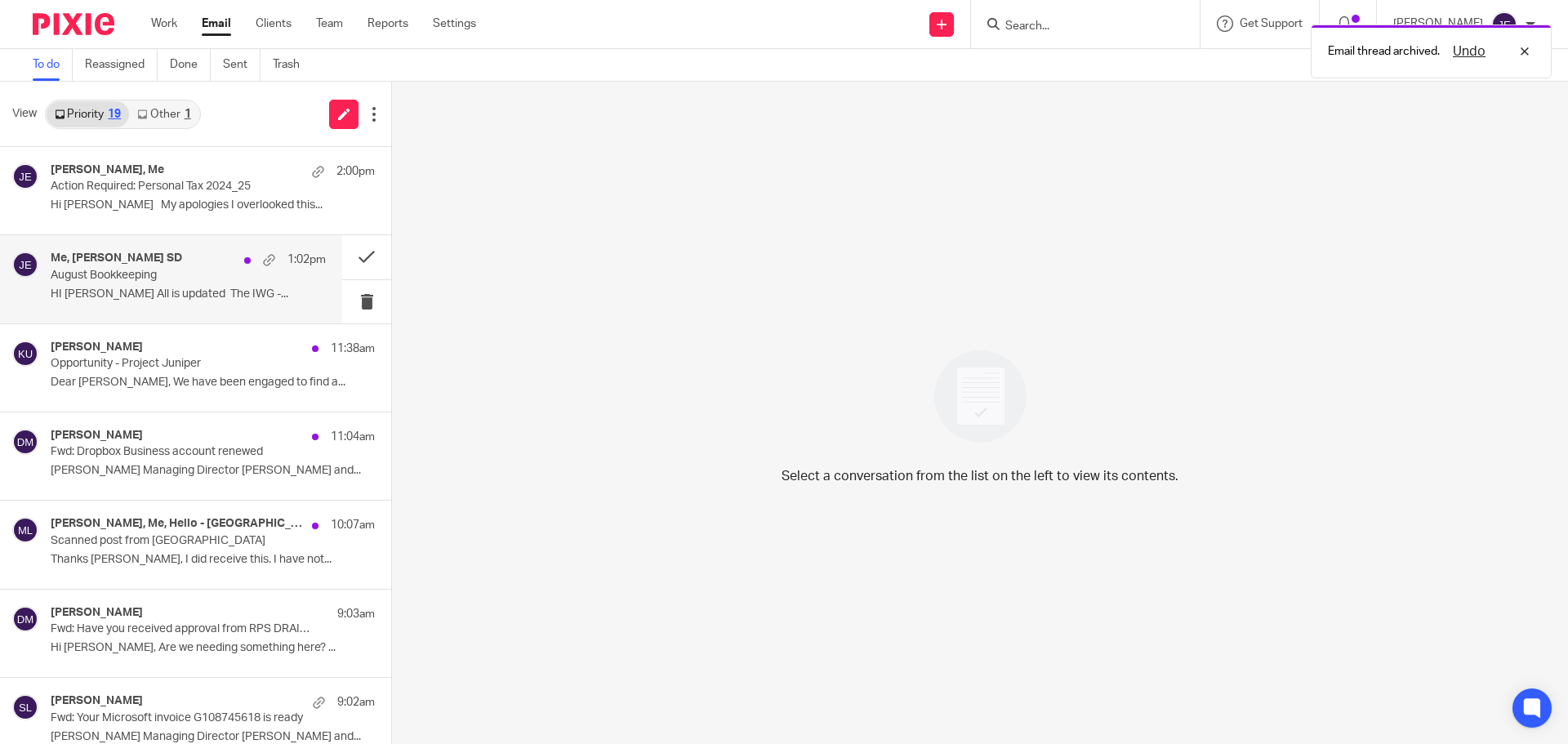
click at [184, 270] on p "August Bookkeeping" at bounding box center [161, 275] width 221 height 14
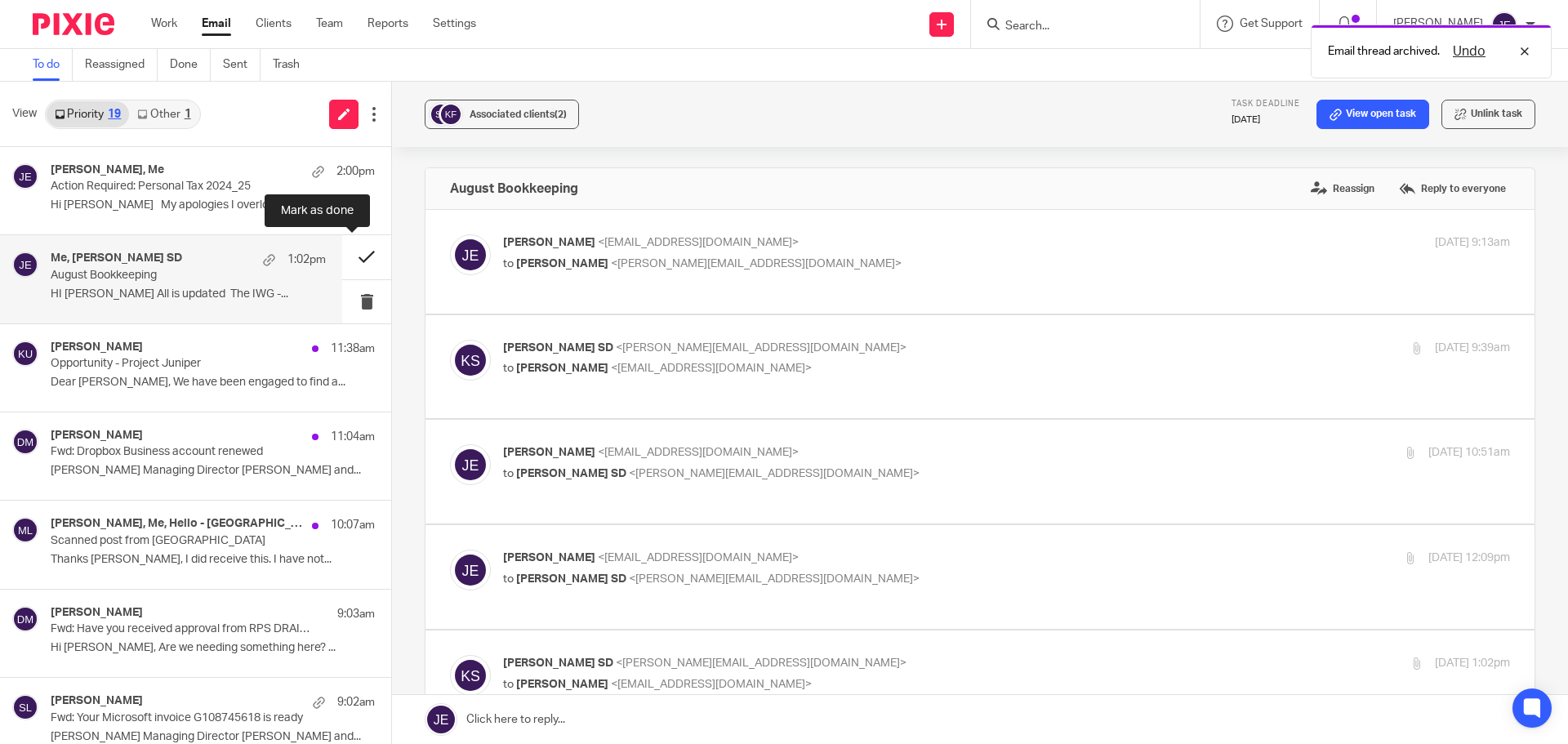
click at [349, 256] on button at bounding box center [366, 256] width 49 height 43
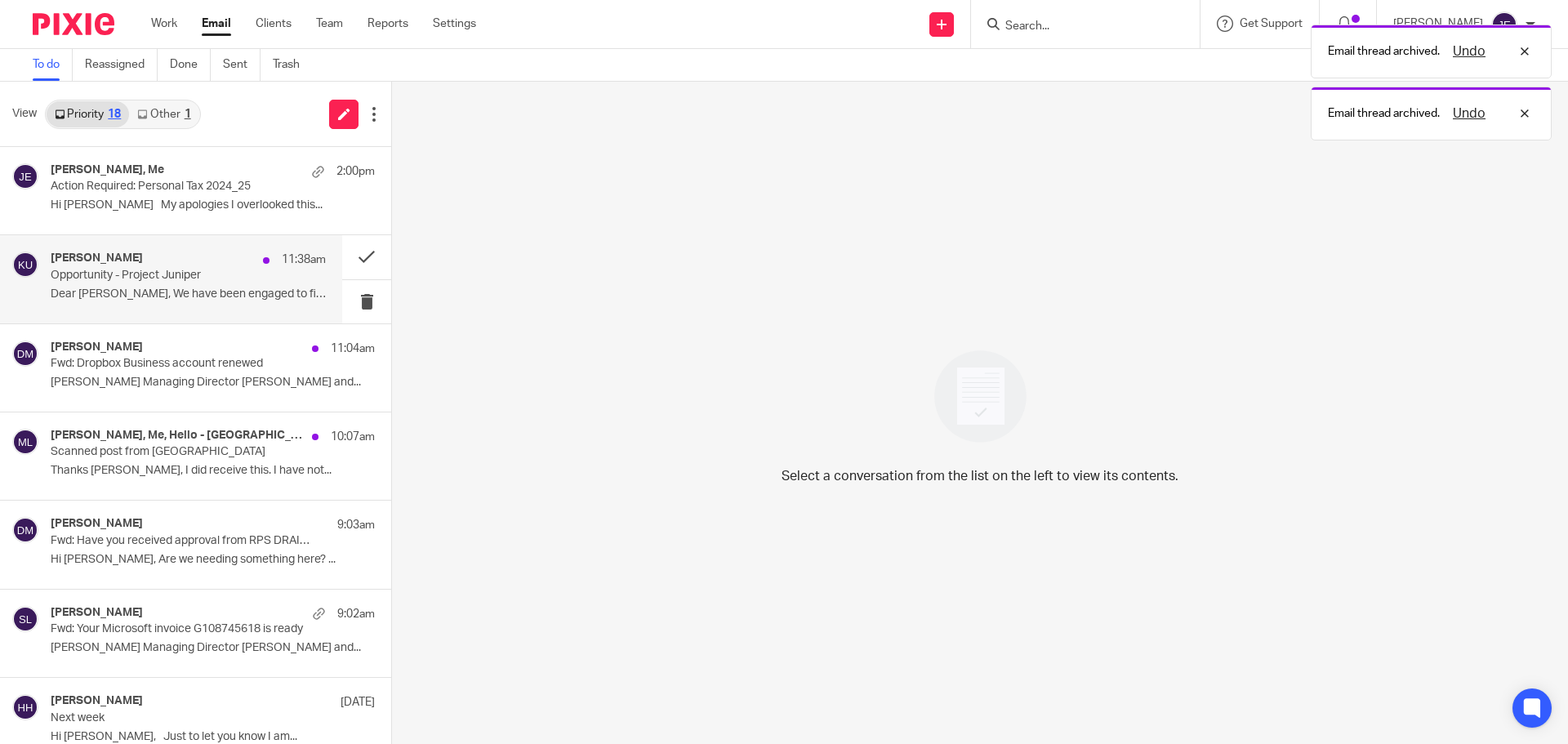
click at [201, 272] on p "Opportunity - Project Juniper" at bounding box center [161, 275] width 221 height 14
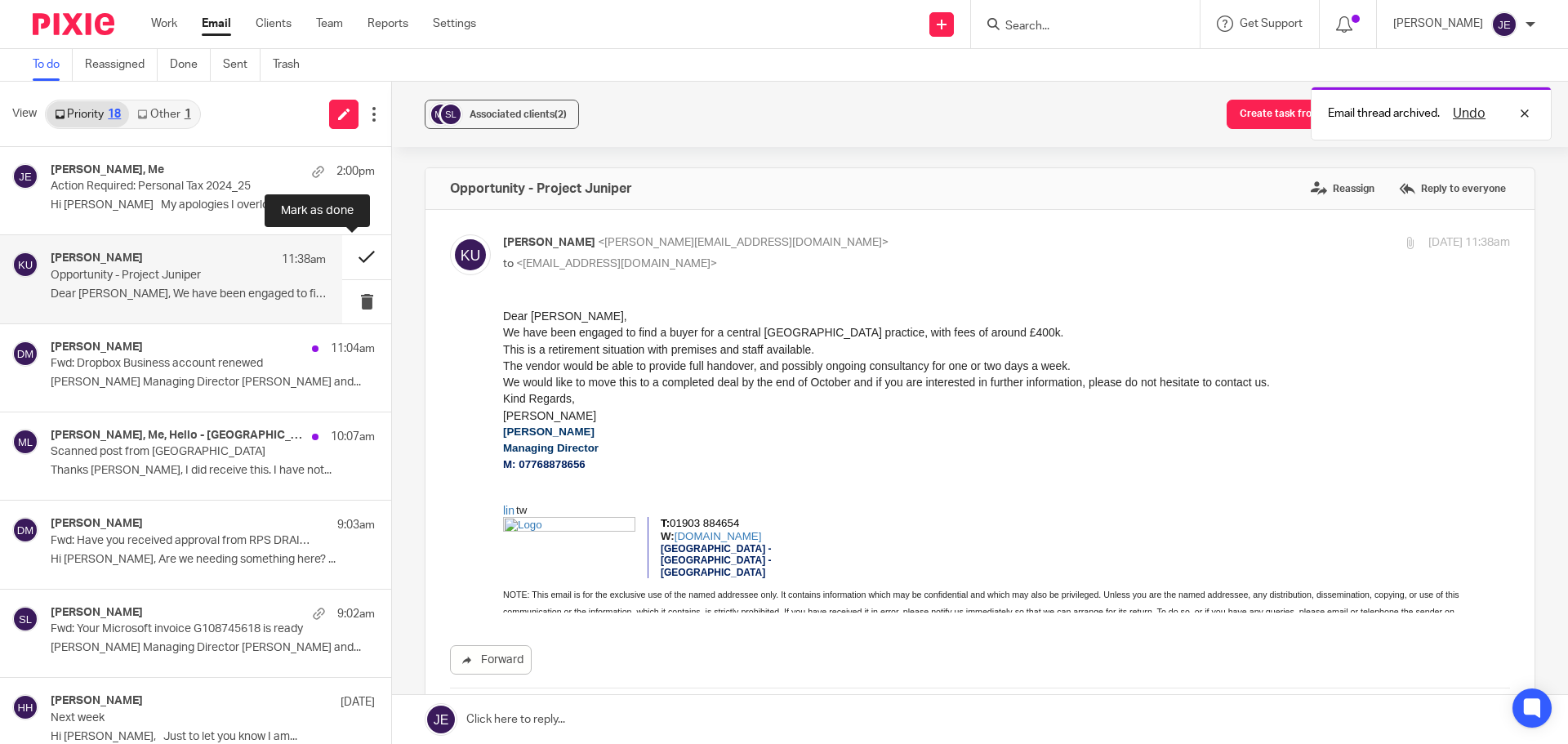
click at [357, 258] on button at bounding box center [366, 256] width 49 height 43
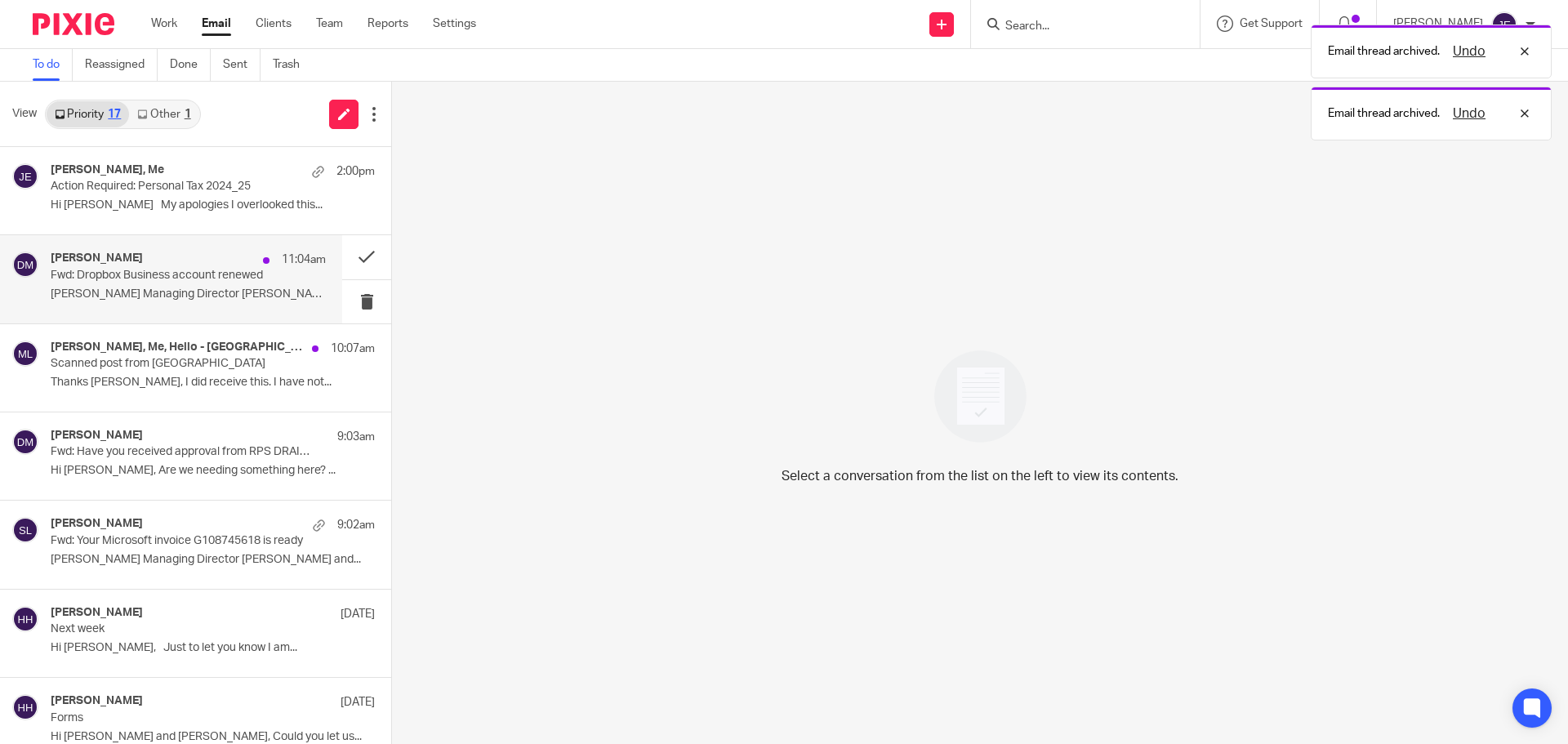
click at [195, 284] on div "David Munro 11:04am Fwd: Dropbox Business account renewed David Munro Managing …" at bounding box center [189, 279] width 275 height 55
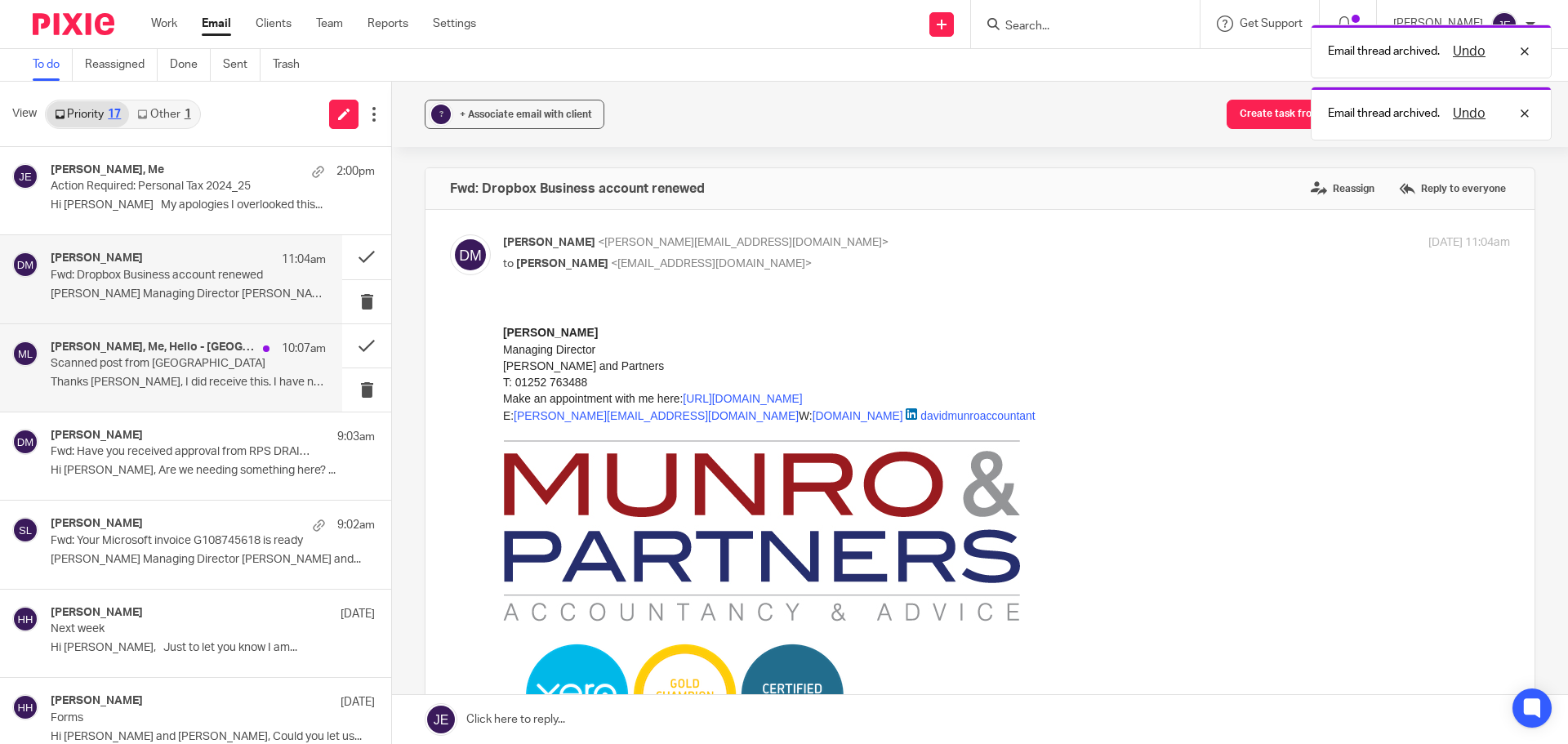
click at [177, 341] on h4 "David Munro, Me, Hello - Cheyenne House" at bounding box center [153, 347] width 204 height 14
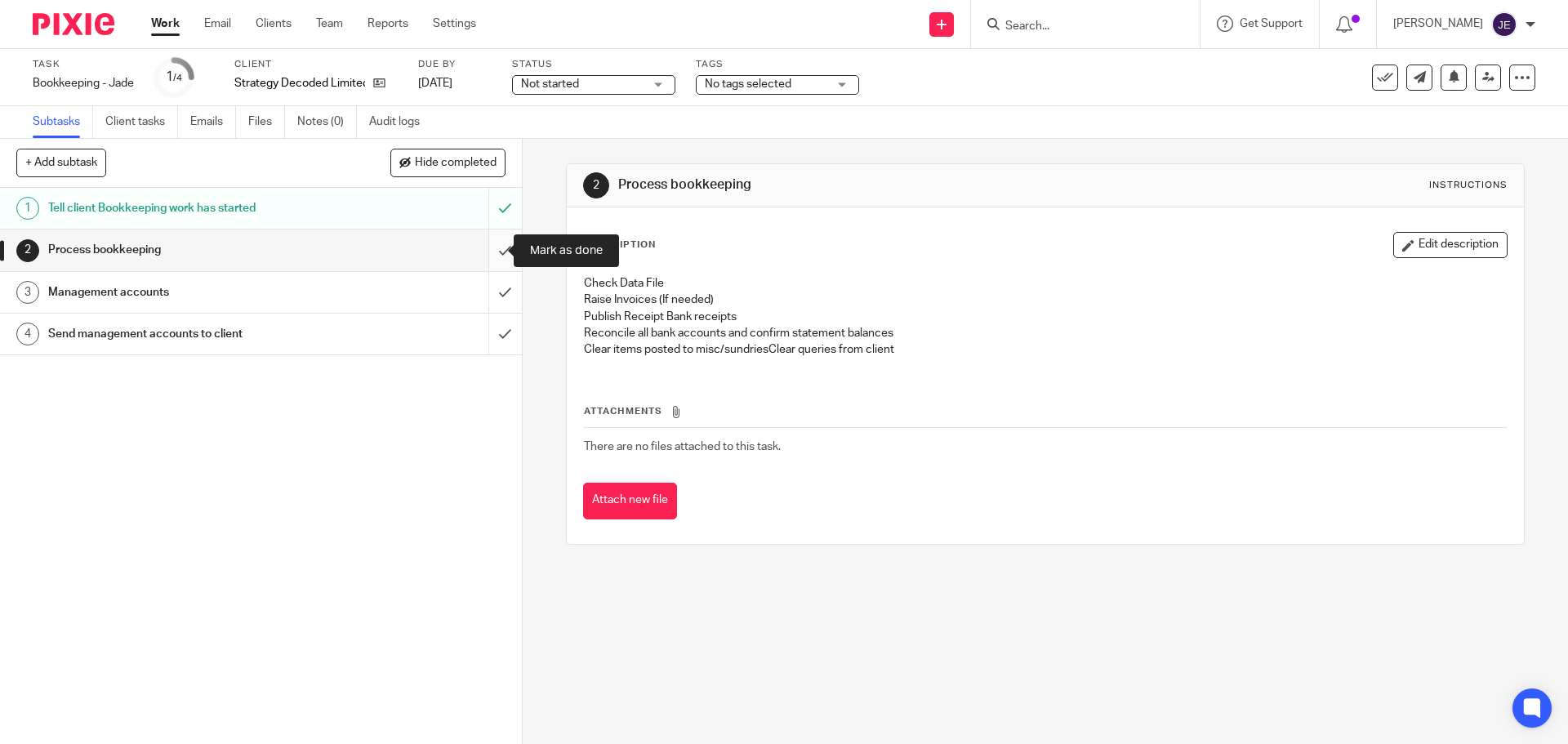
click at [498, 247] on input "submit" at bounding box center [261, 250] width 521 height 41
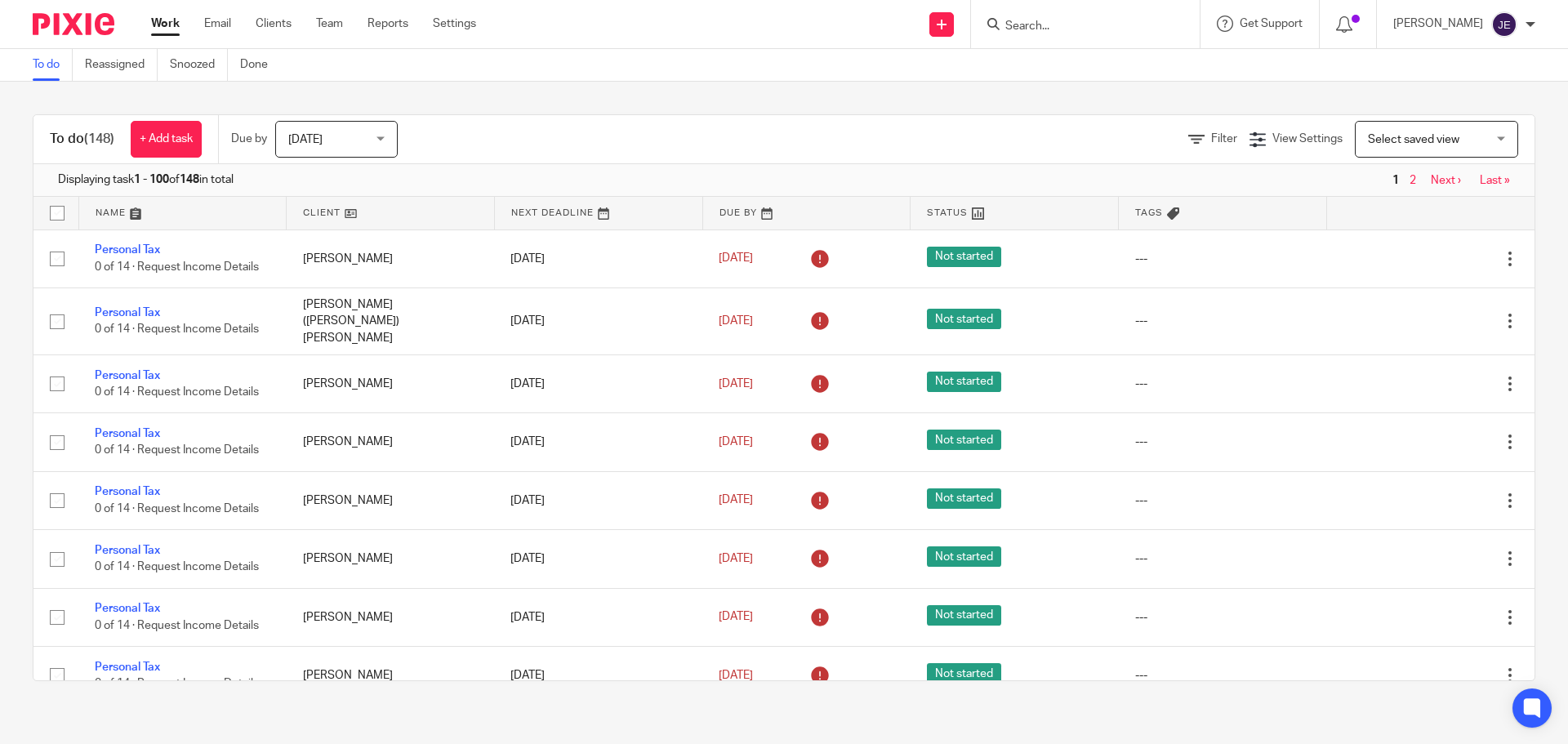
click at [1073, 28] on input "Search" at bounding box center [1077, 27] width 147 height 15
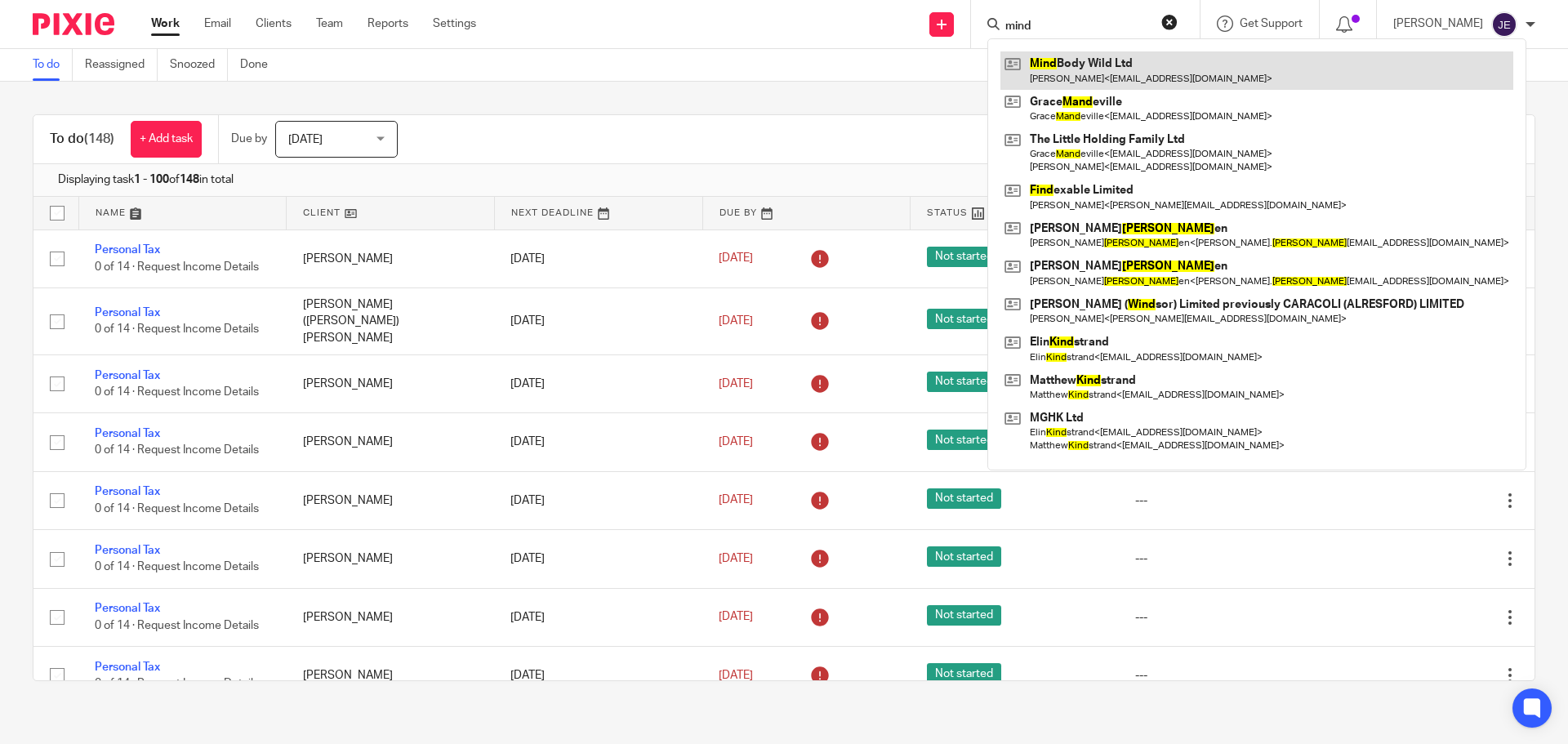
type input "mind"
click at [1107, 73] on link at bounding box center [1257, 69] width 513 height 37
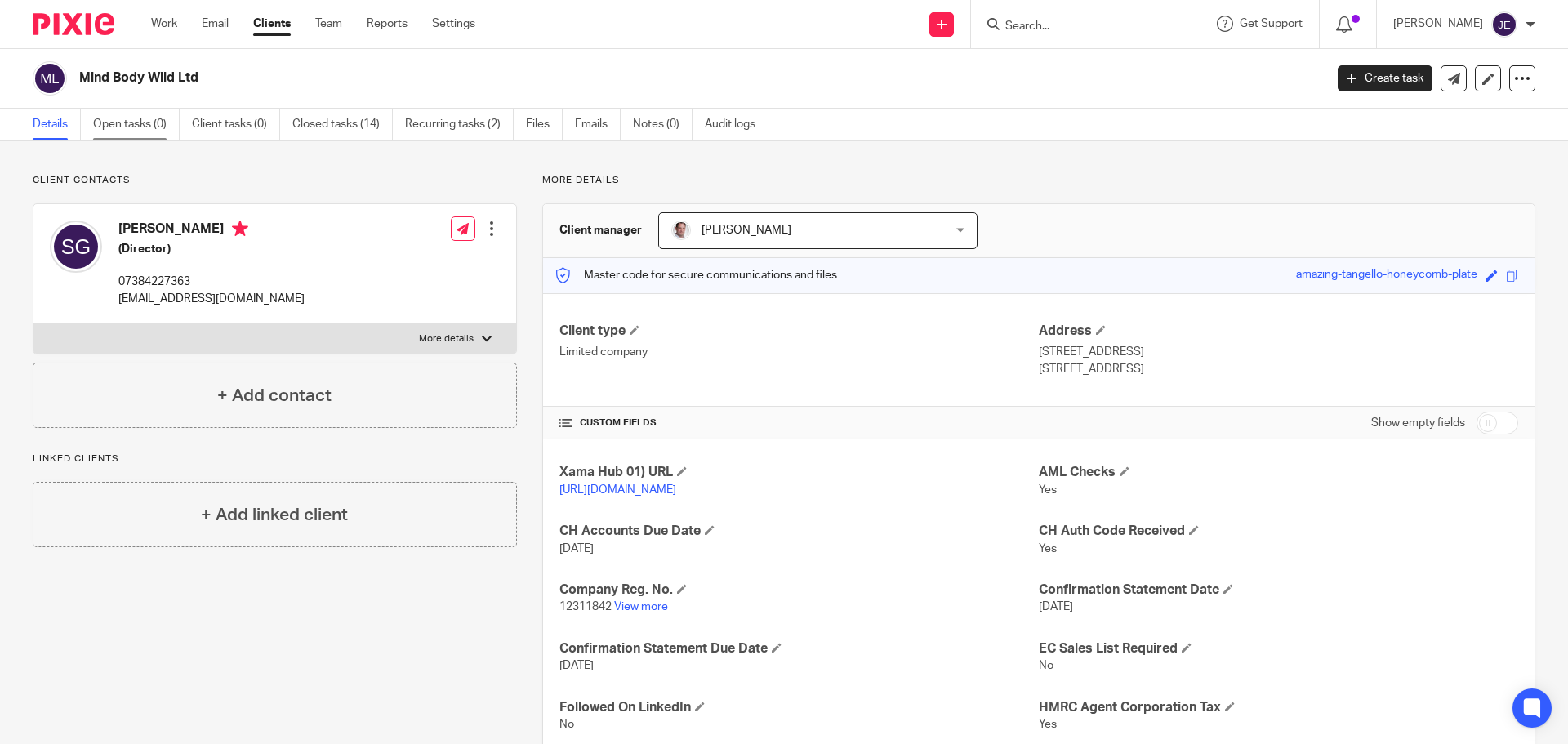
click at [163, 130] on link "Open tasks (0)" at bounding box center [136, 124] width 87 height 32
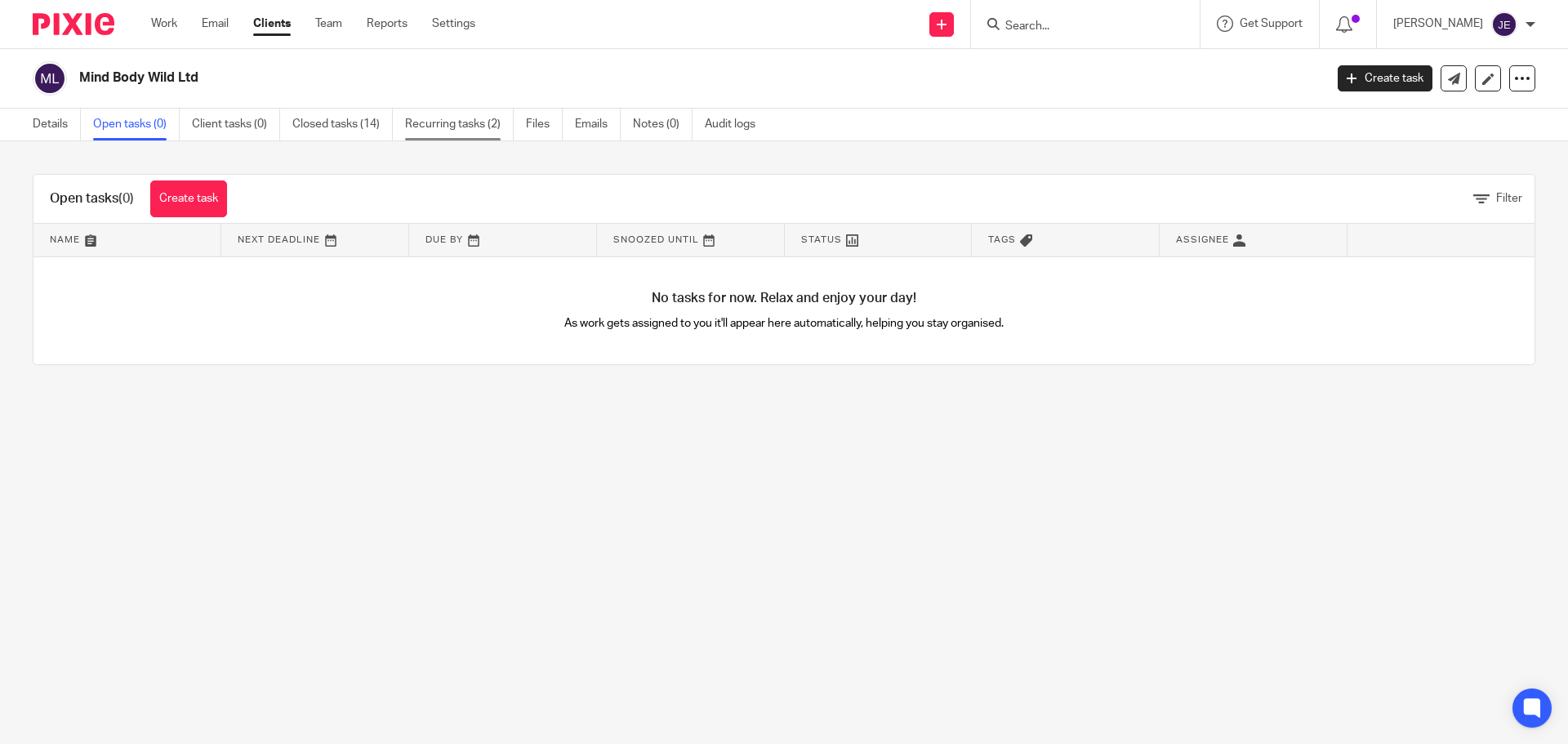
click at [482, 121] on link "Recurring tasks (2)" at bounding box center [459, 124] width 108 height 32
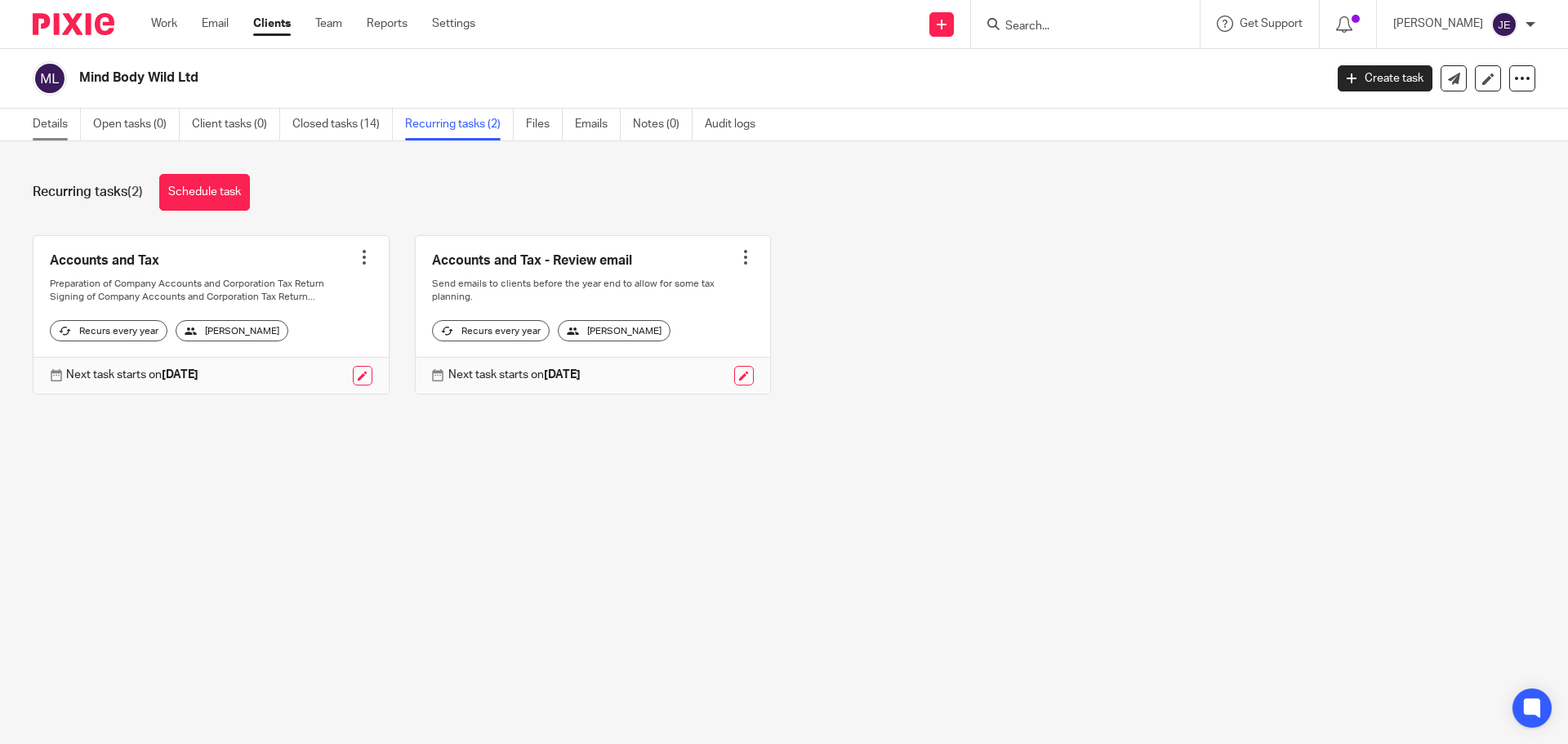
click at [57, 124] on link "Details" at bounding box center [57, 124] width 48 height 32
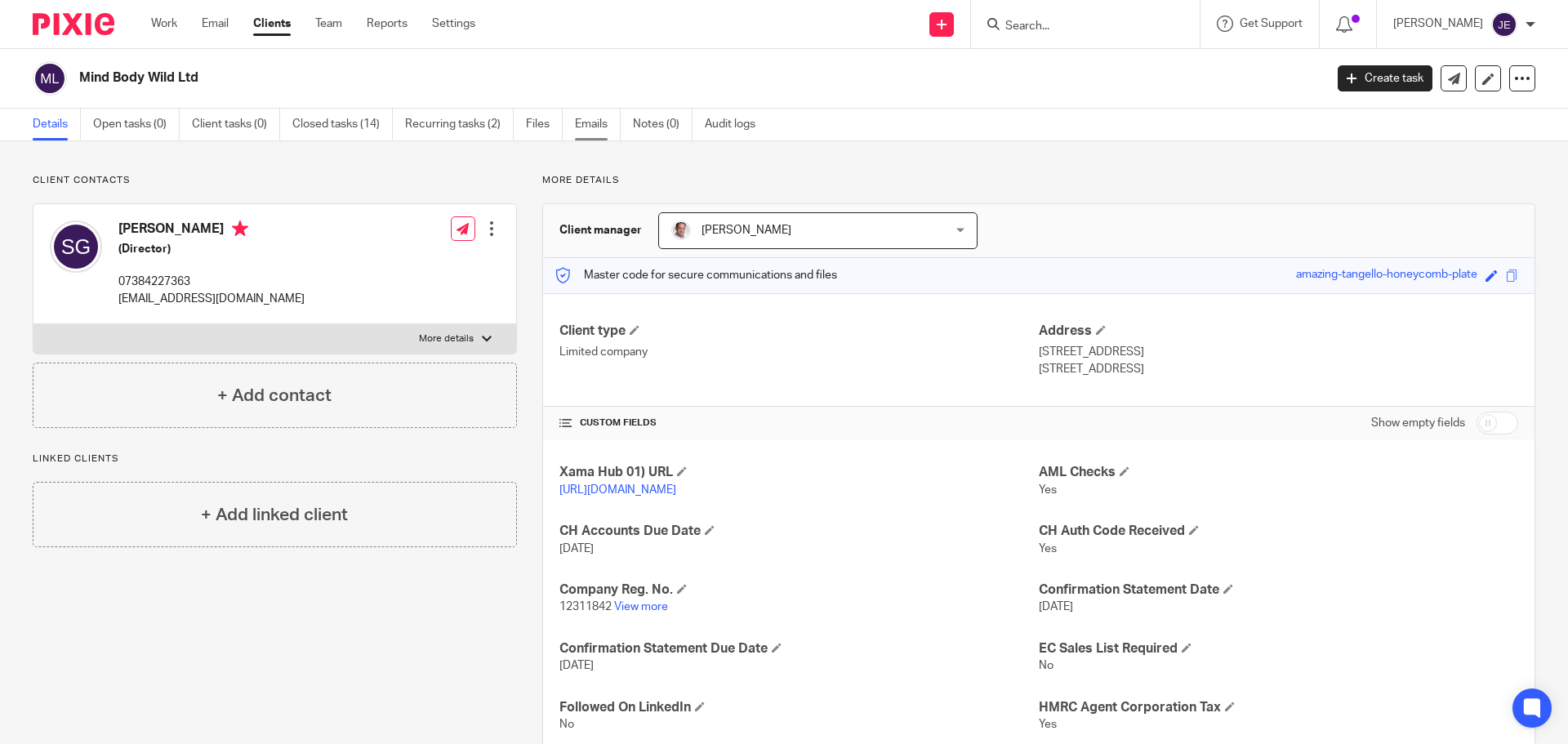
click at [584, 130] on link "Emails" at bounding box center [598, 124] width 46 height 32
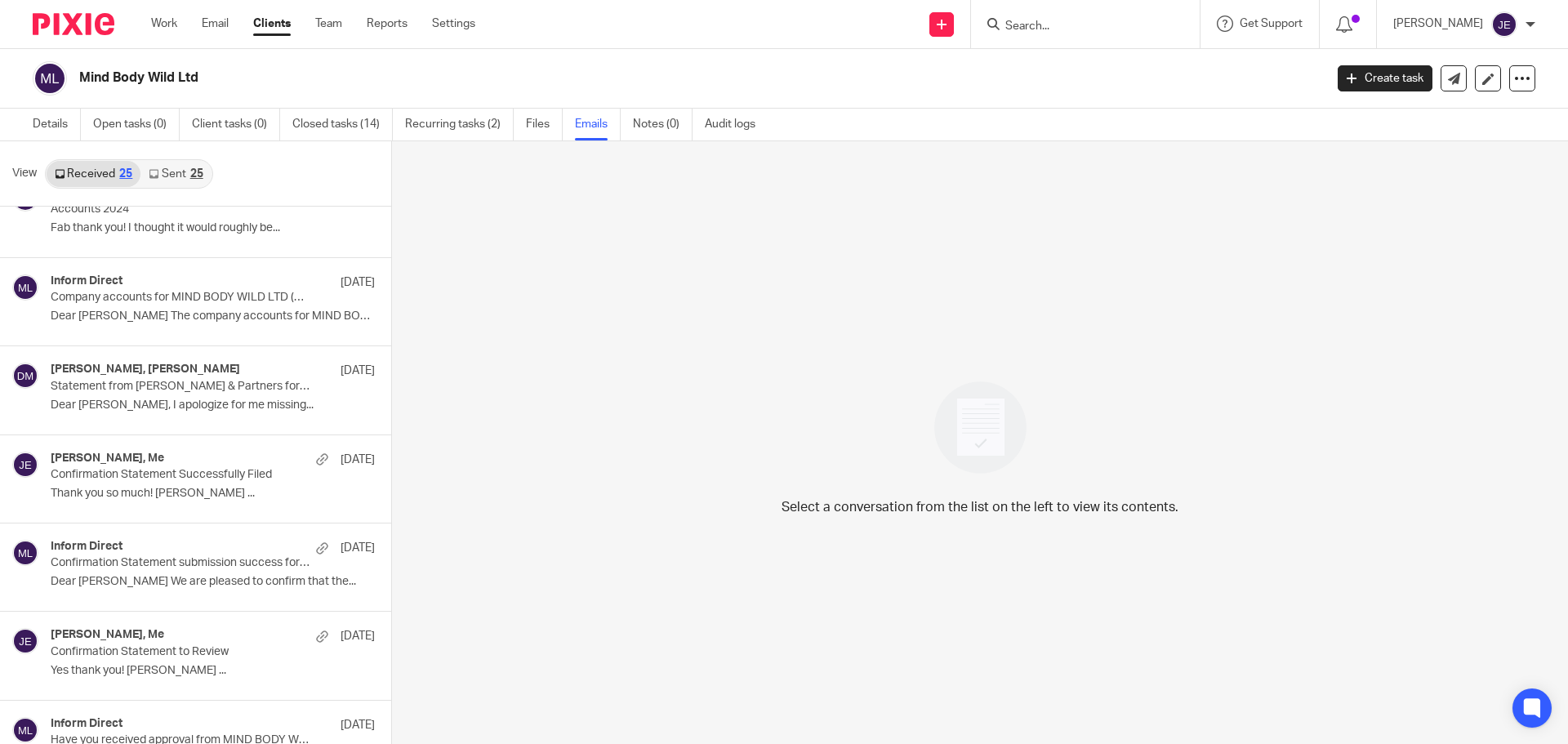
scroll to position [408, 0]
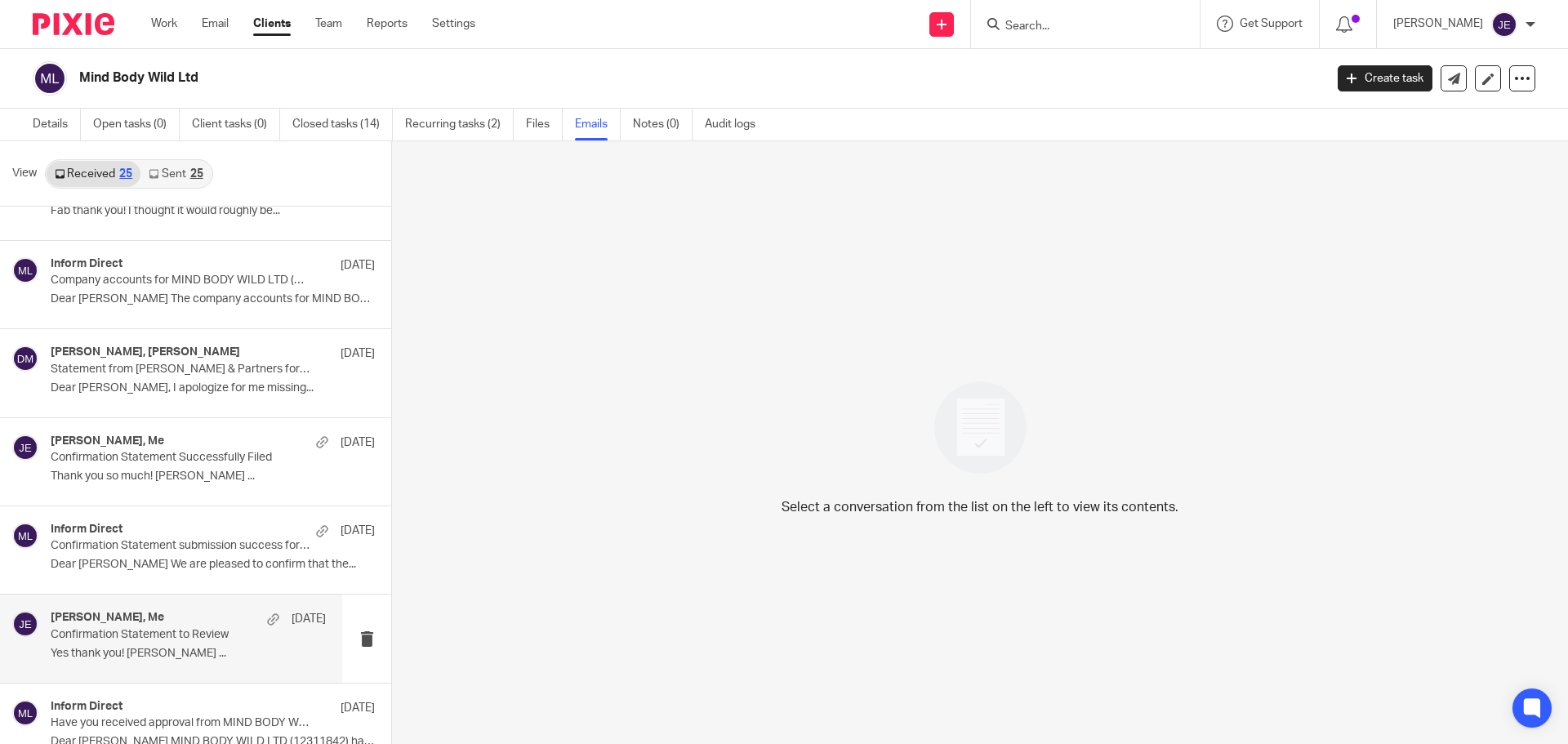
click at [237, 641] on p "Confirmation Statement to Review" at bounding box center [161, 635] width 221 height 14
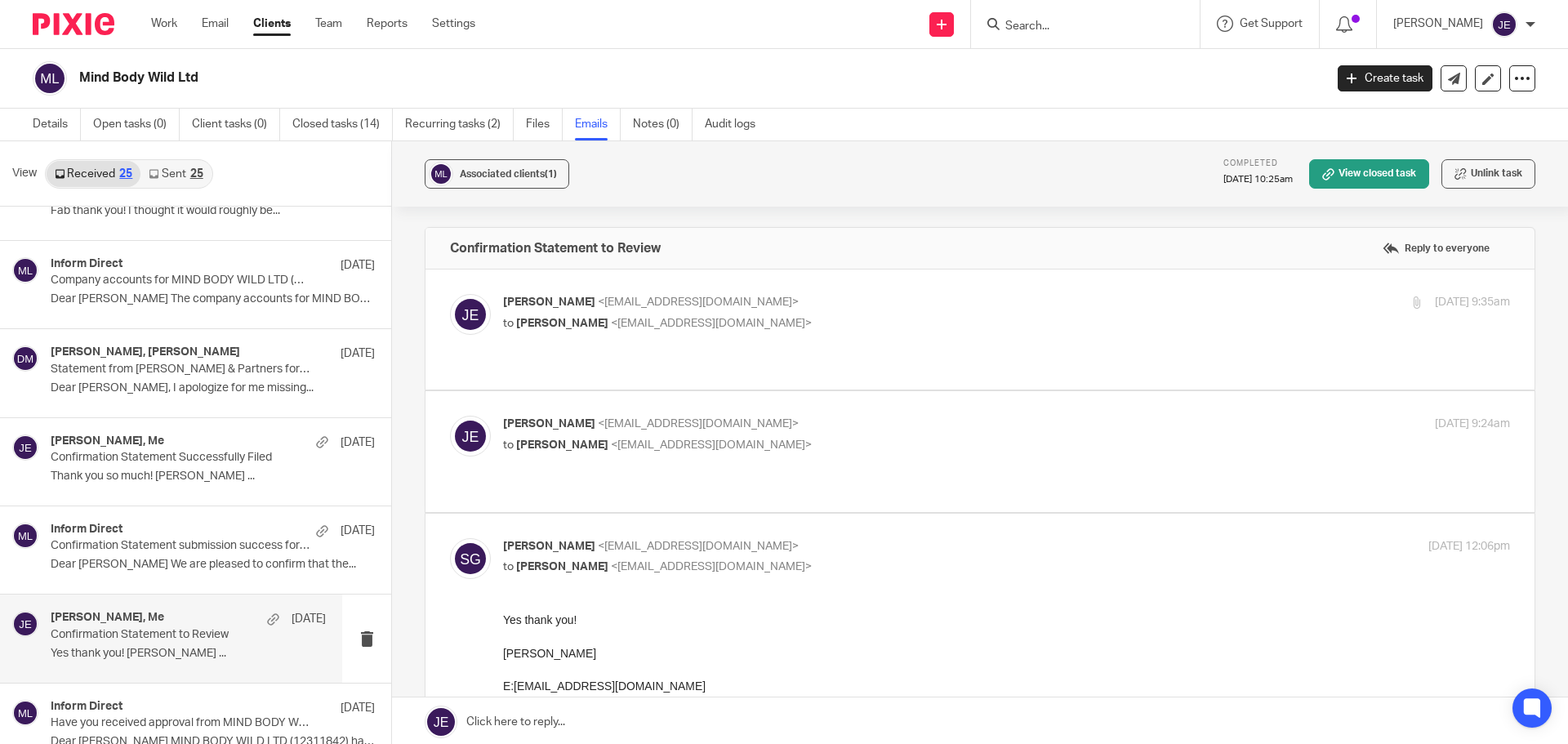
scroll to position [0, 0]
click at [873, 391] on label at bounding box center [980, 451] width 1109 height 120
click at [450, 415] on input "checkbox" at bounding box center [449, 415] width 1 height 1
checkbox input "true"
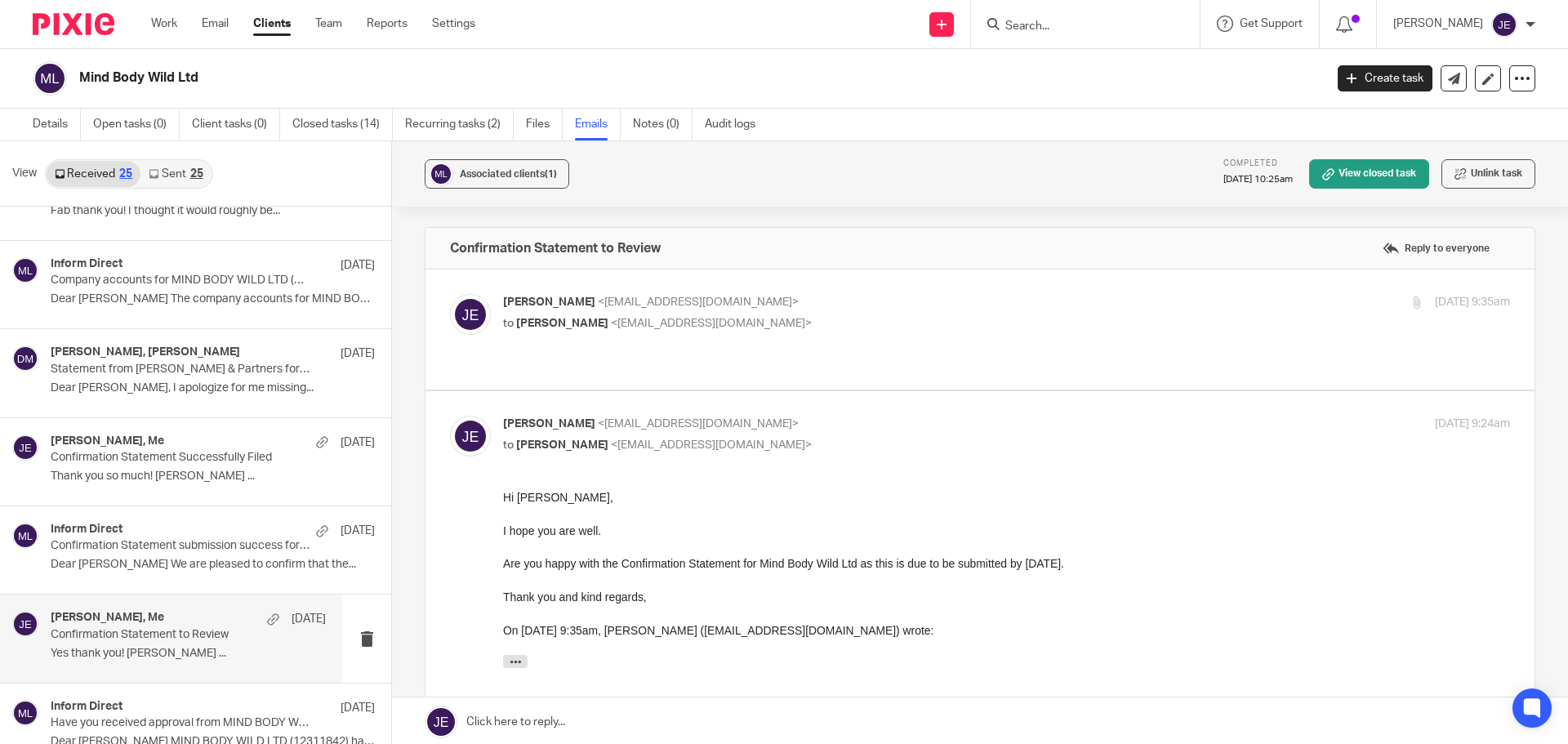
click at [812, 286] on label at bounding box center [980, 330] width 1109 height 120
click at [450, 294] on input "checkbox" at bounding box center [449, 294] width 1 height 1
checkbox input "true"
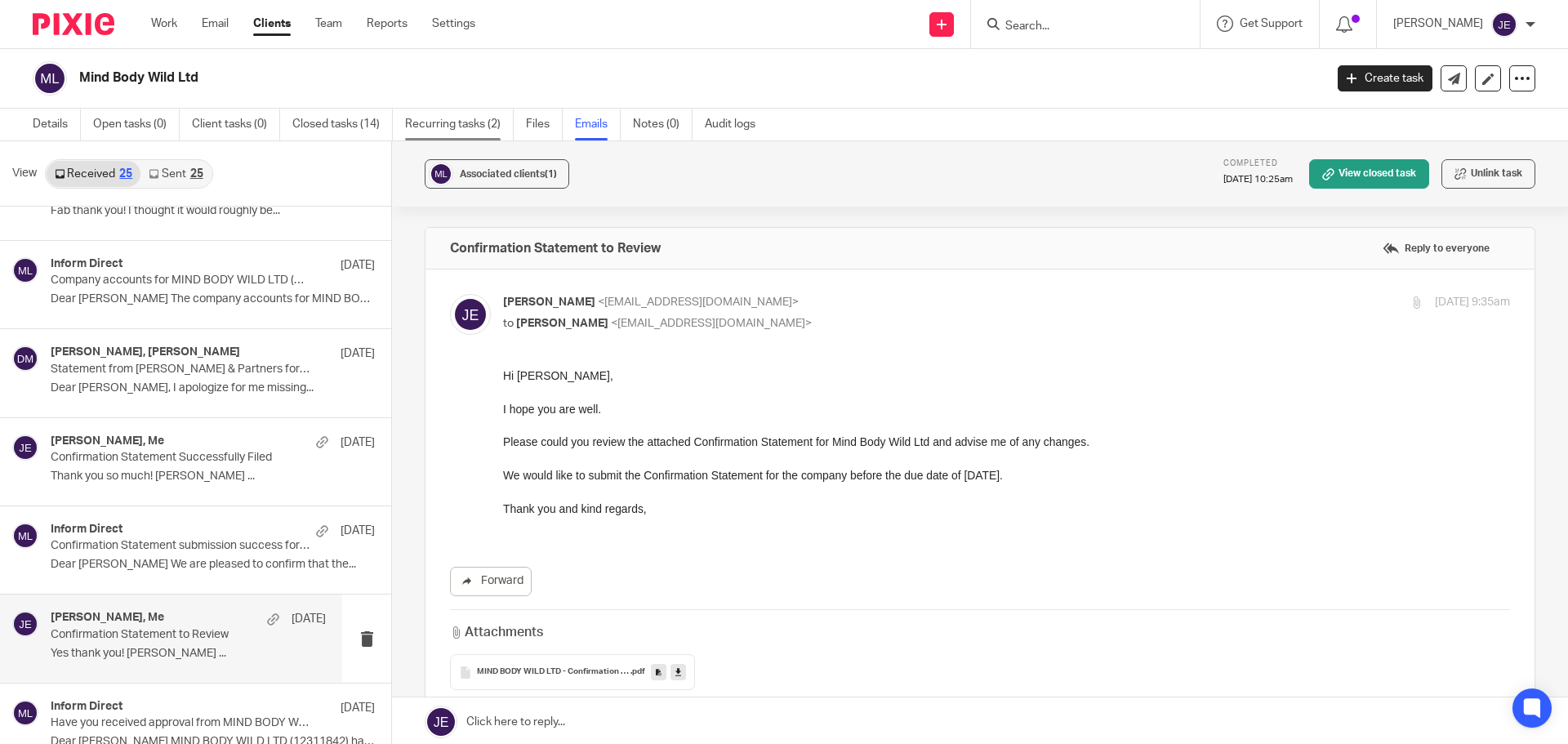
click at [444, 127] on link "Recurring tasks (2)" at bounding box center [459, 124] width 108 height 32
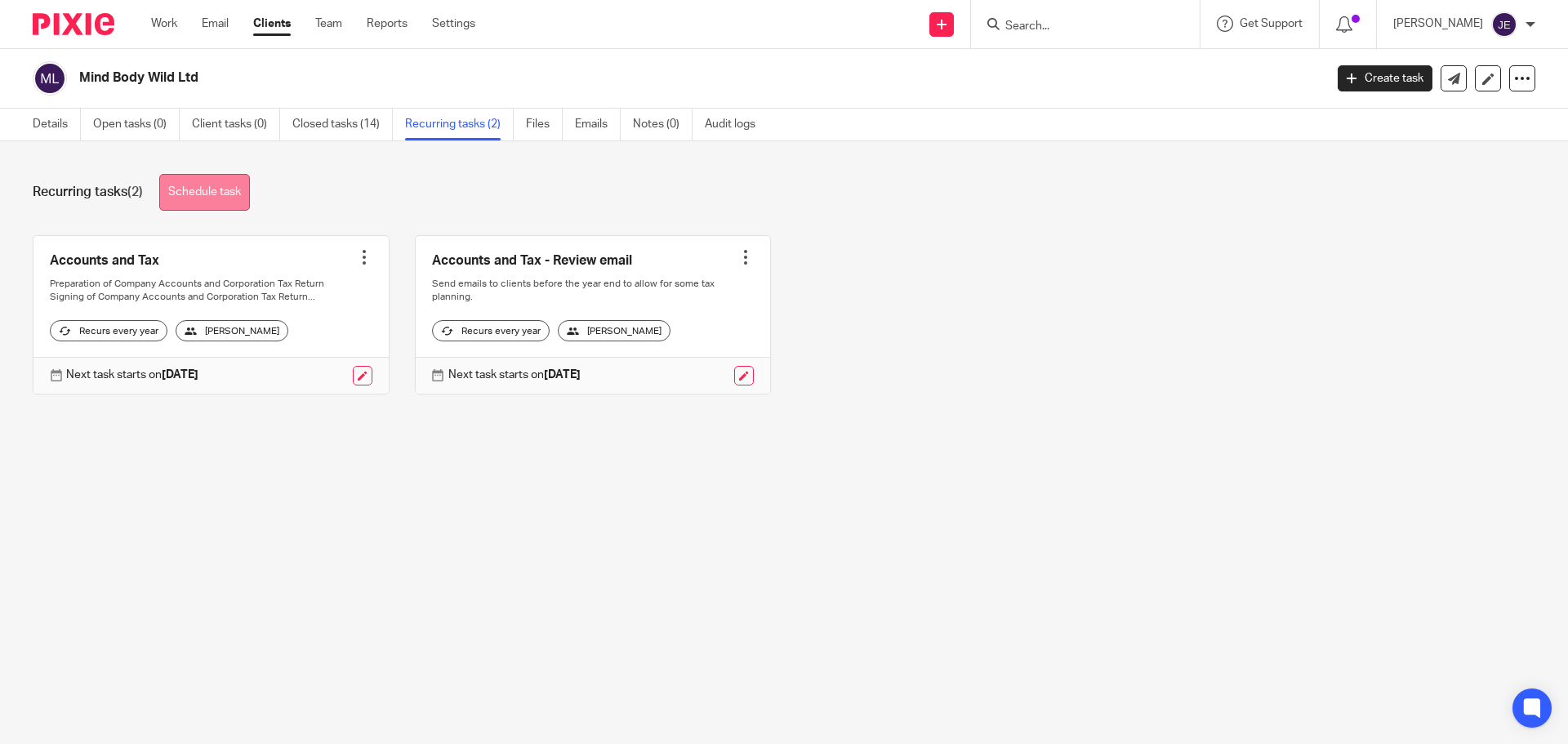
click at [227, 188] on link "Schedule task" at bounding box center [204, 192] width 90 height 36
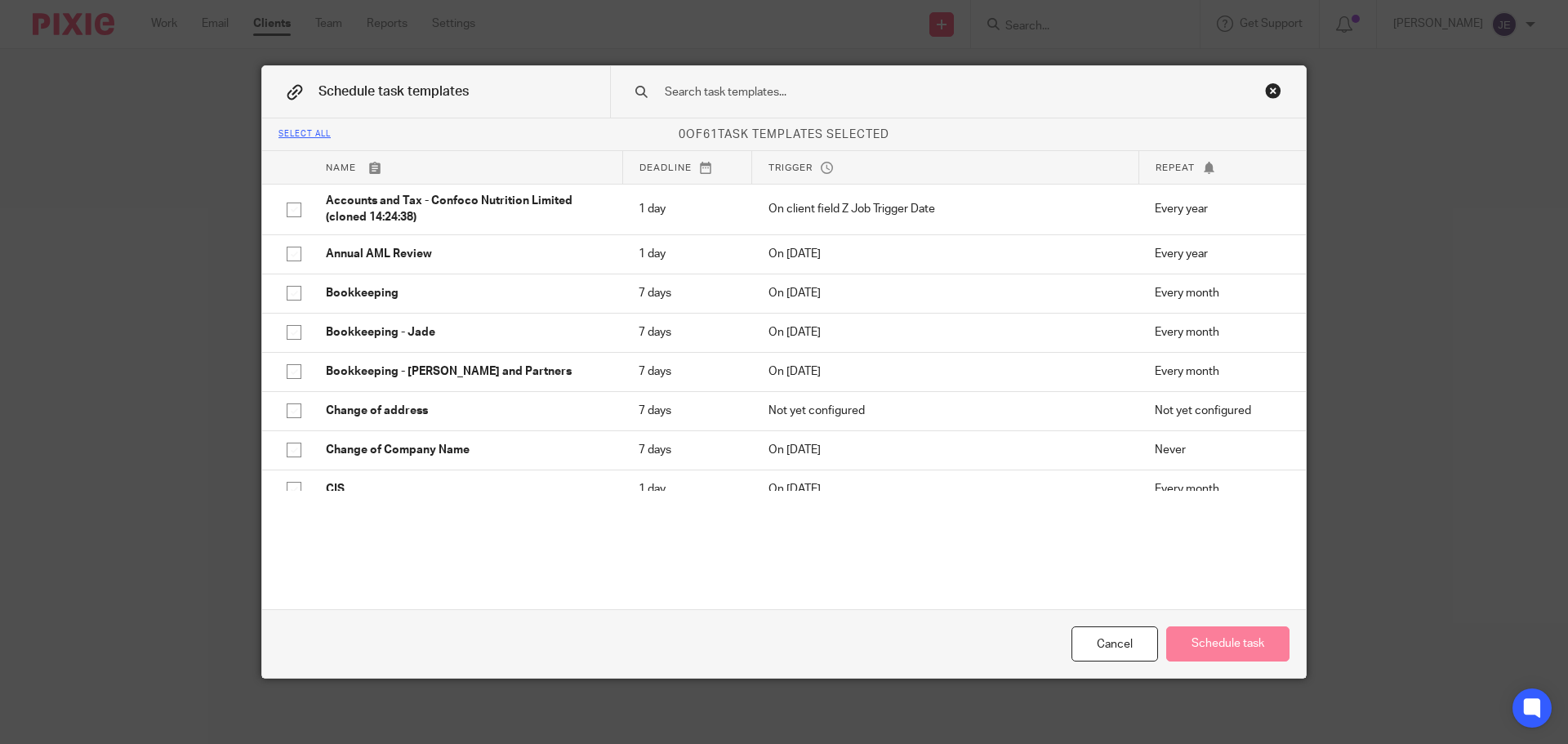
click at [677, 88] on input "text" at bounding box center [932, 92] width 538 height 18
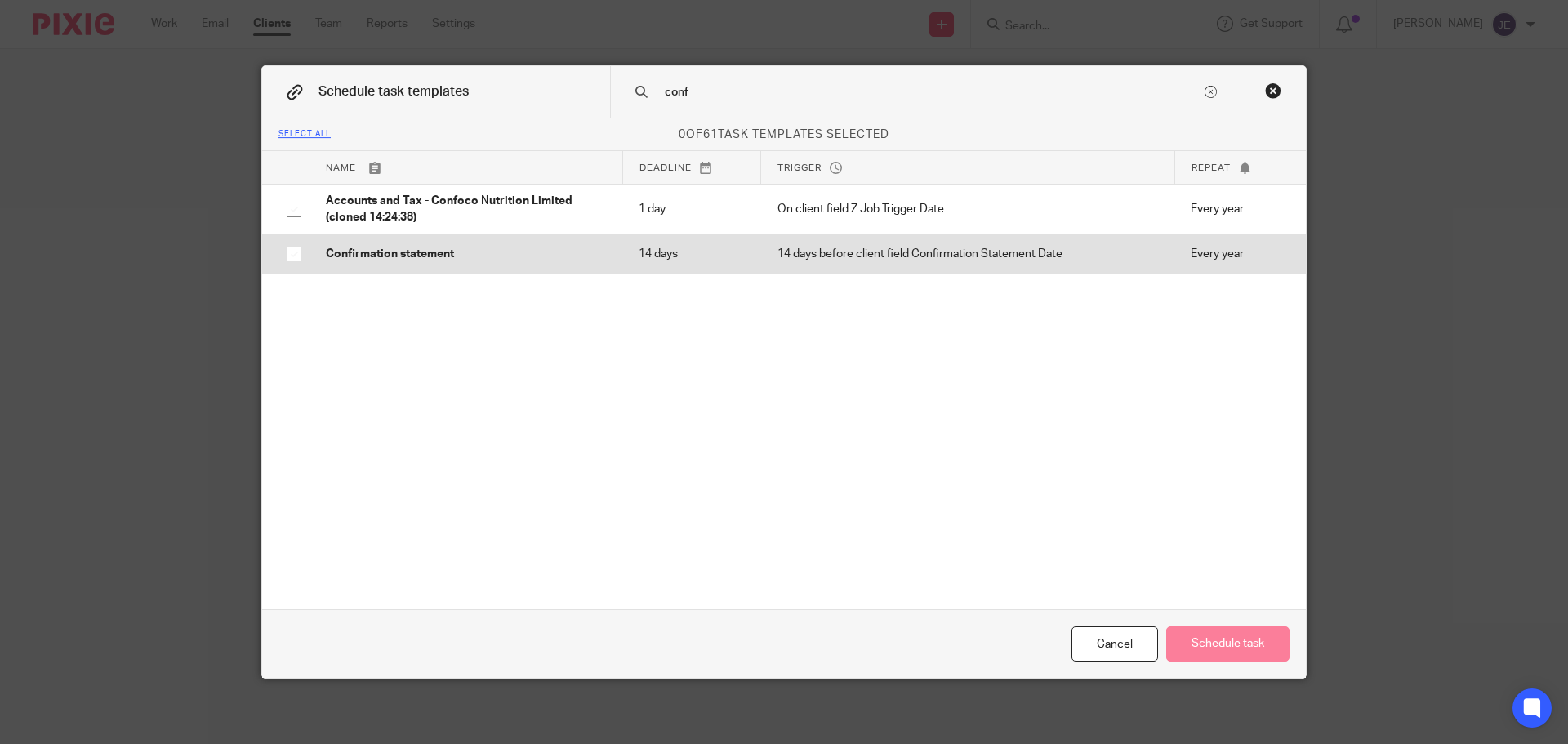
type input "conf"
click at [557, 260] on p "Confirmation statement" at bounding box center [465, 254] width 280 height 16
checkbox input "true"
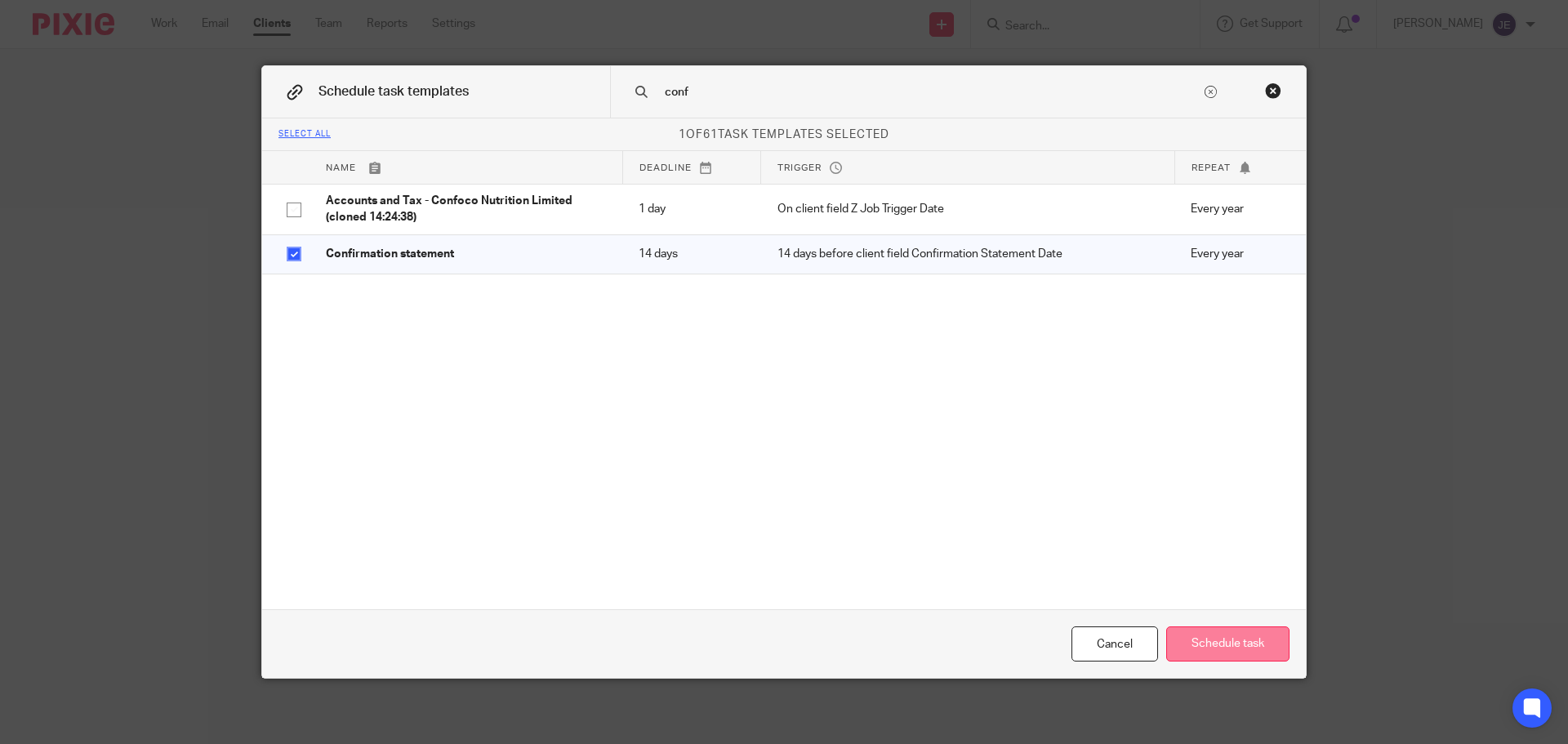
click at [1264, 648] on button "Schedule task" at bounding box center [1227, 644] width 123 height 36
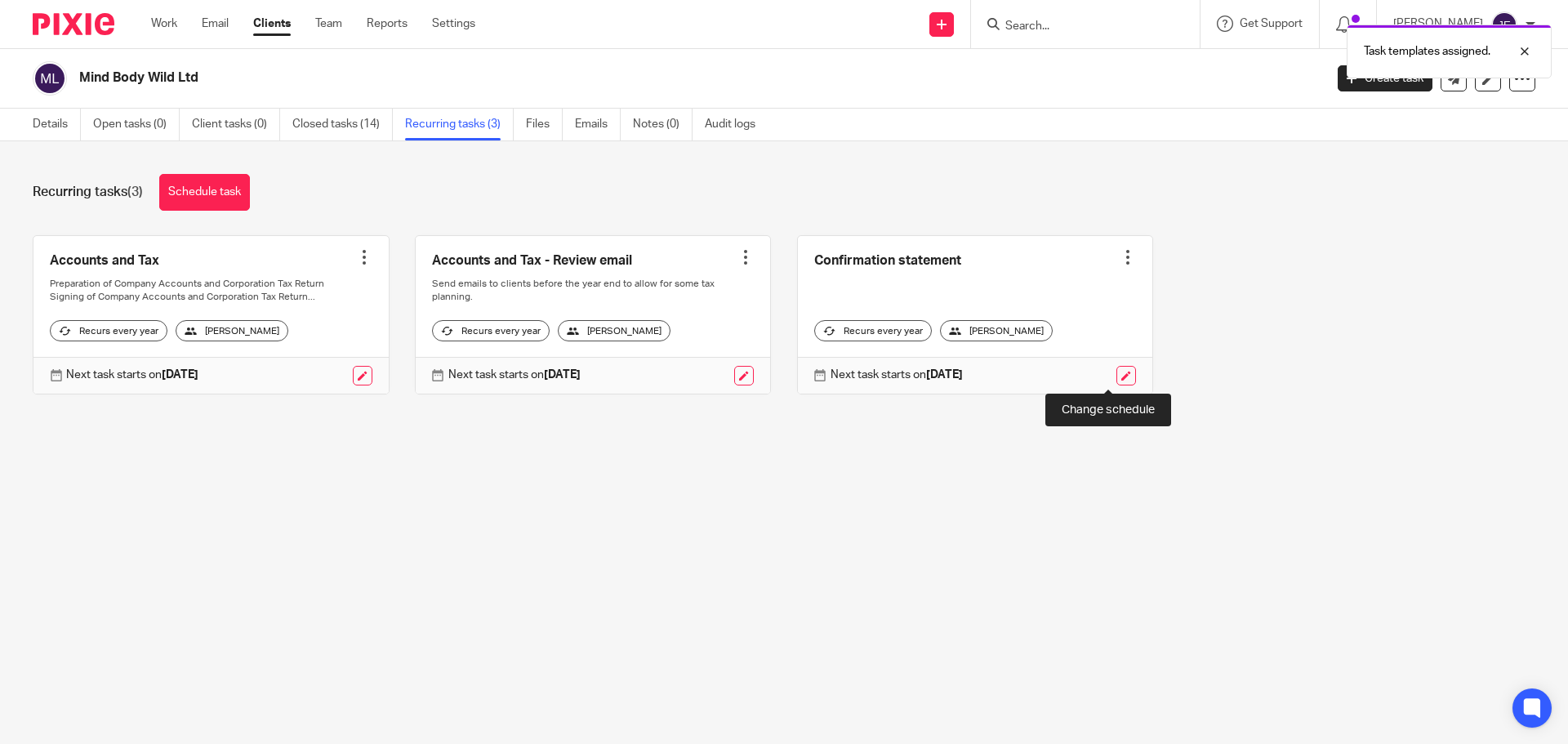
click at [1117, 375] on link at bounding box center [1127, 376] width 20 height 20
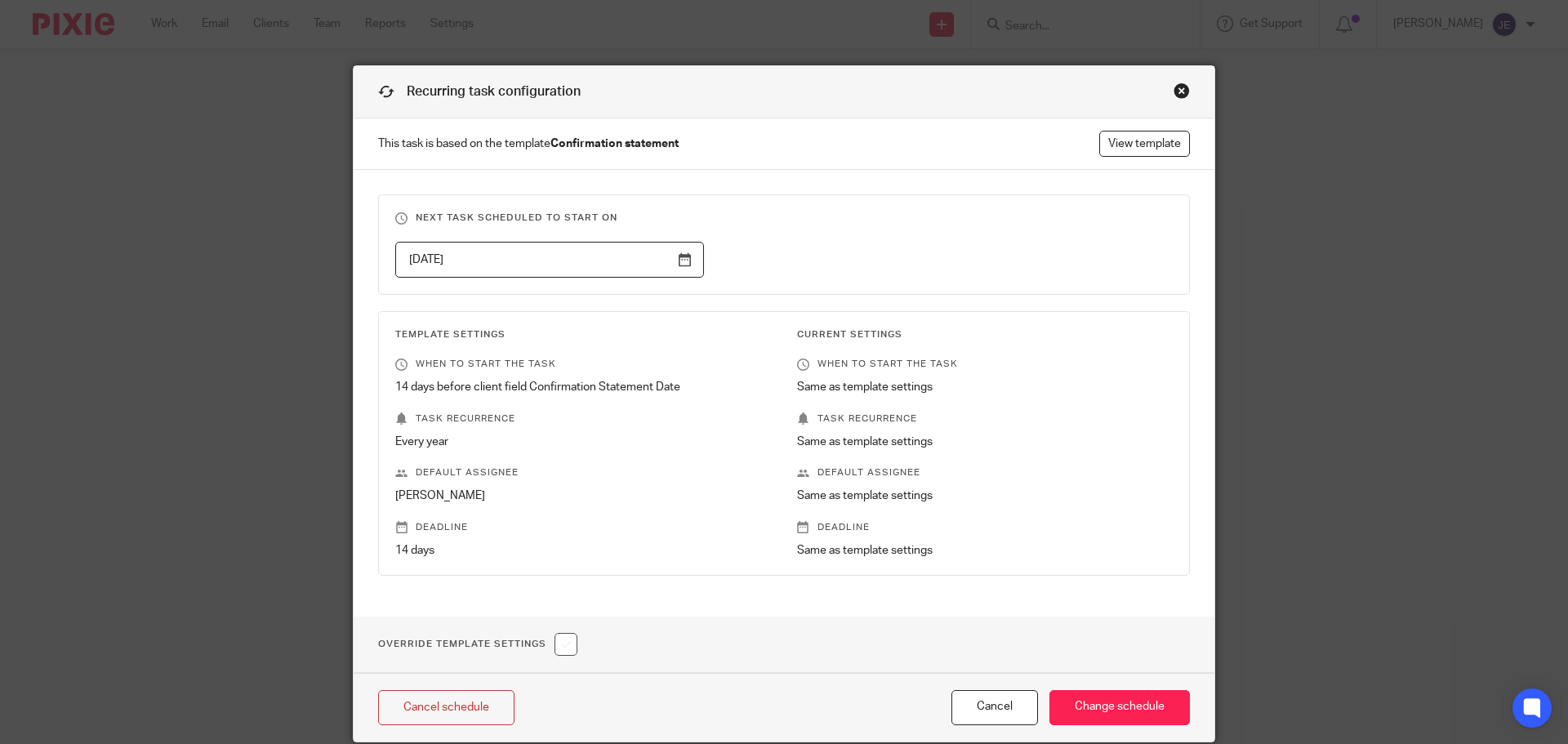
click at [583, 261] on input "[DATE]" at bounding box center [550, 260] width 309 height 36
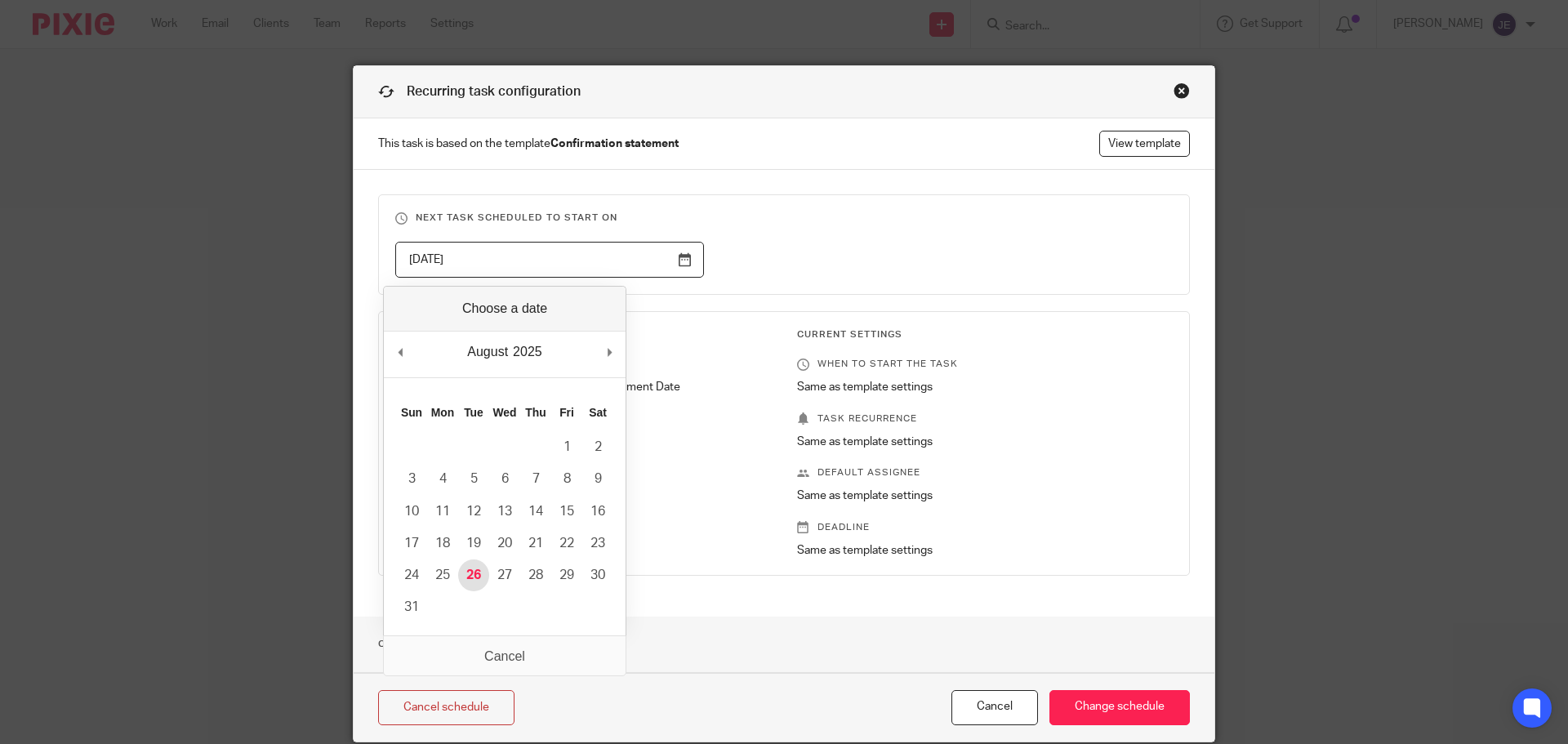
type input "[DATE]"
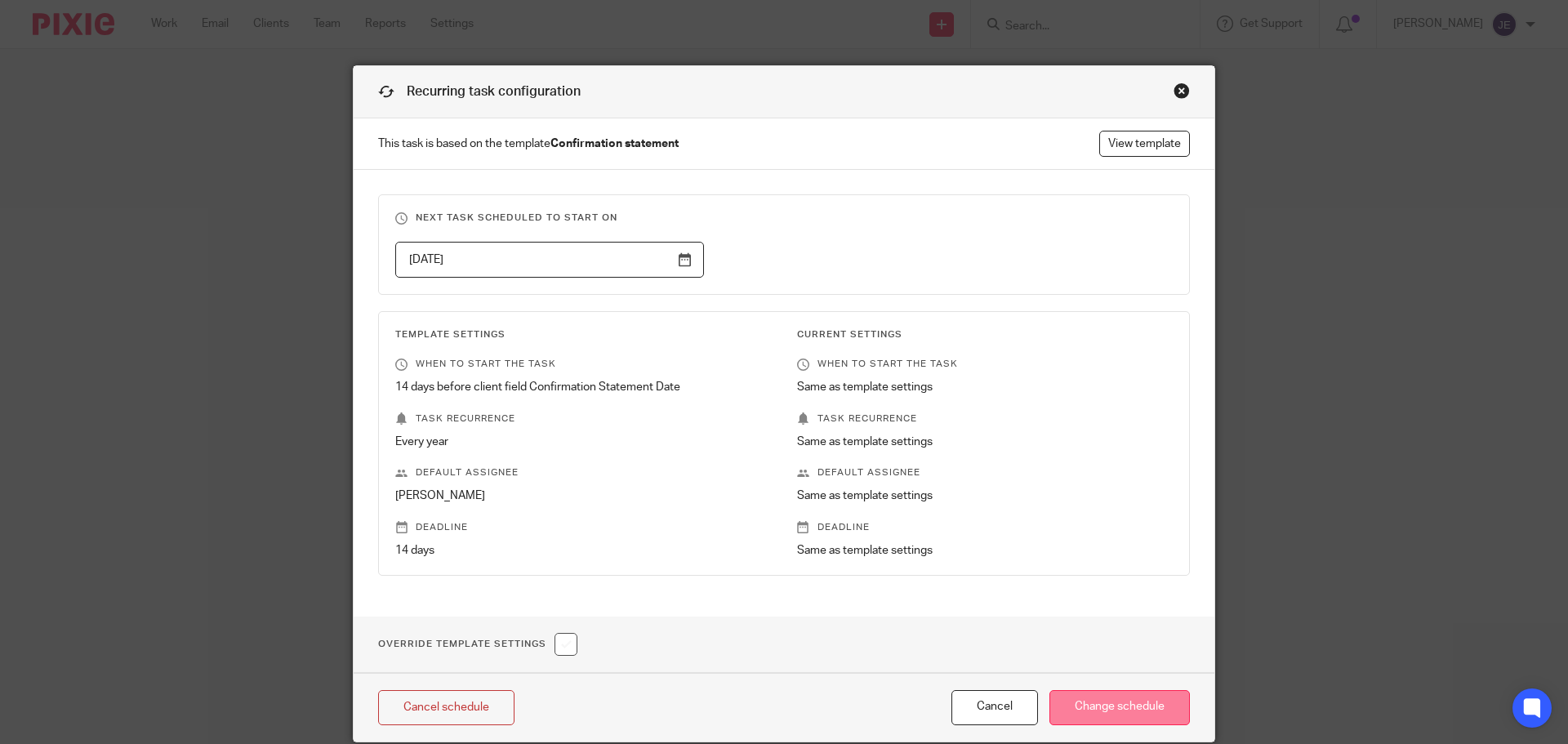
click at [1155, 712] on input "Change schedule" at bounding box center [1119, 708] width 140 height 36
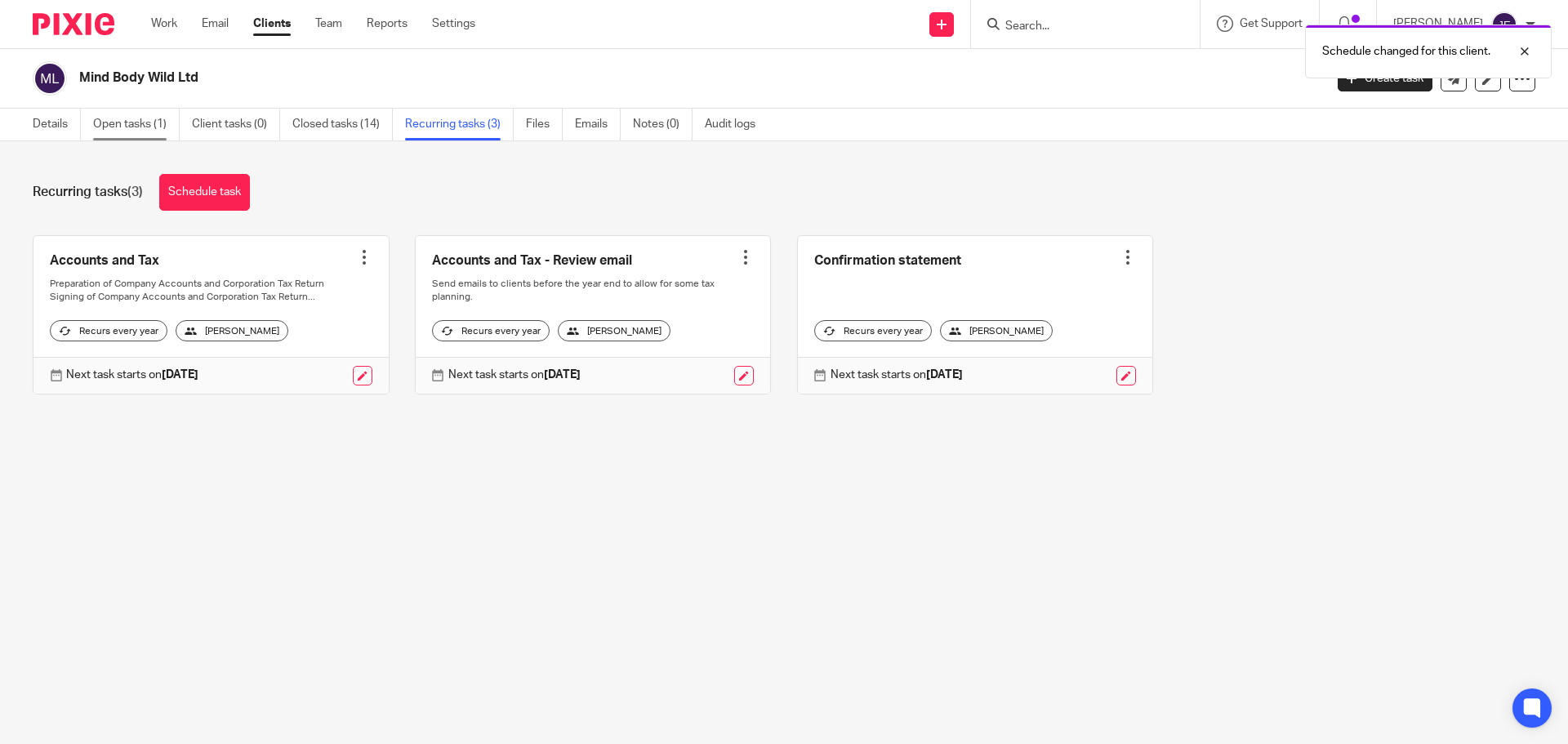
click at [145, 121] on link "Open tasks (1)" at bounding box center [136, 124] width 87 height 32
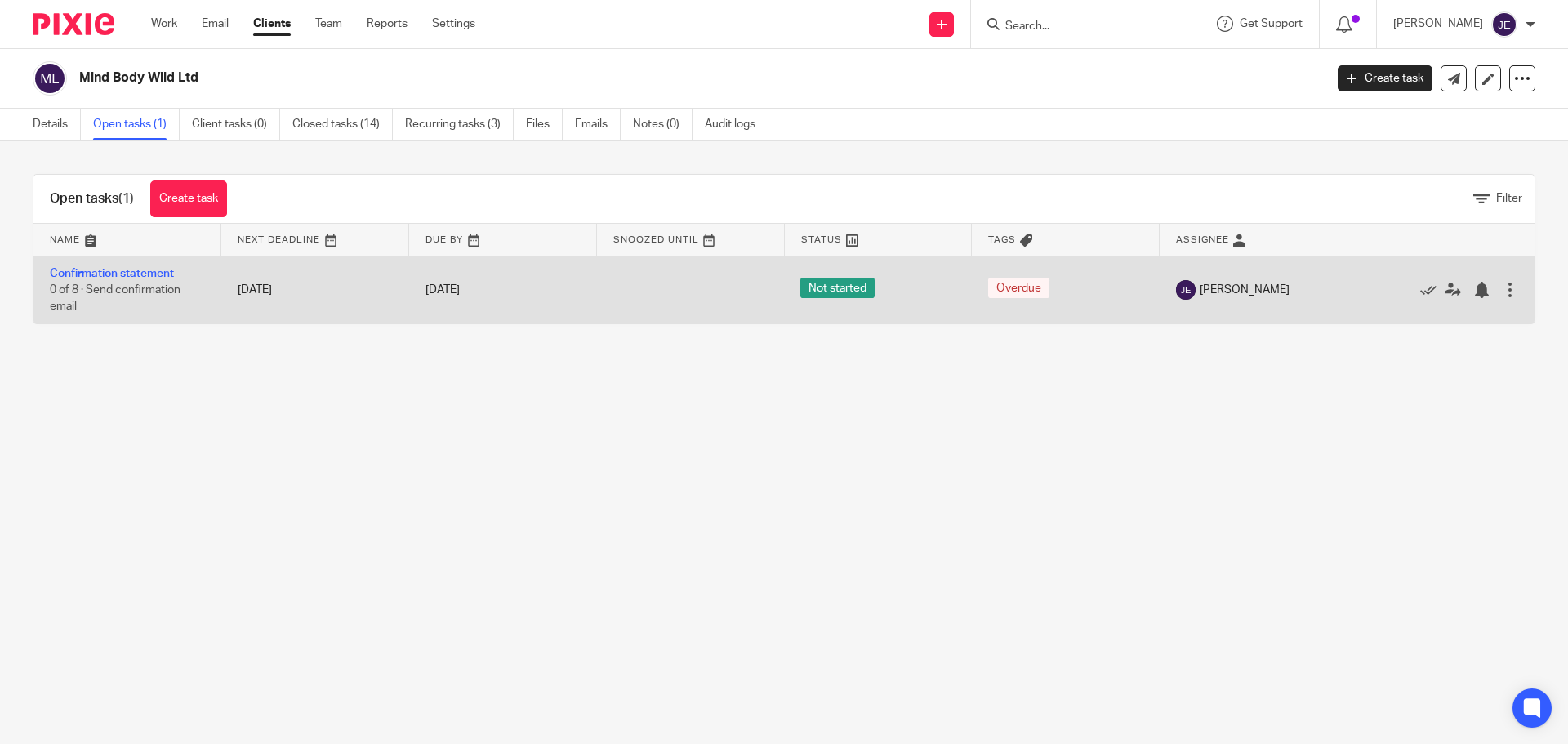
click at [139, 276] on link "Confirmation statement" at bounding box center [112, 274] width 124 height 12
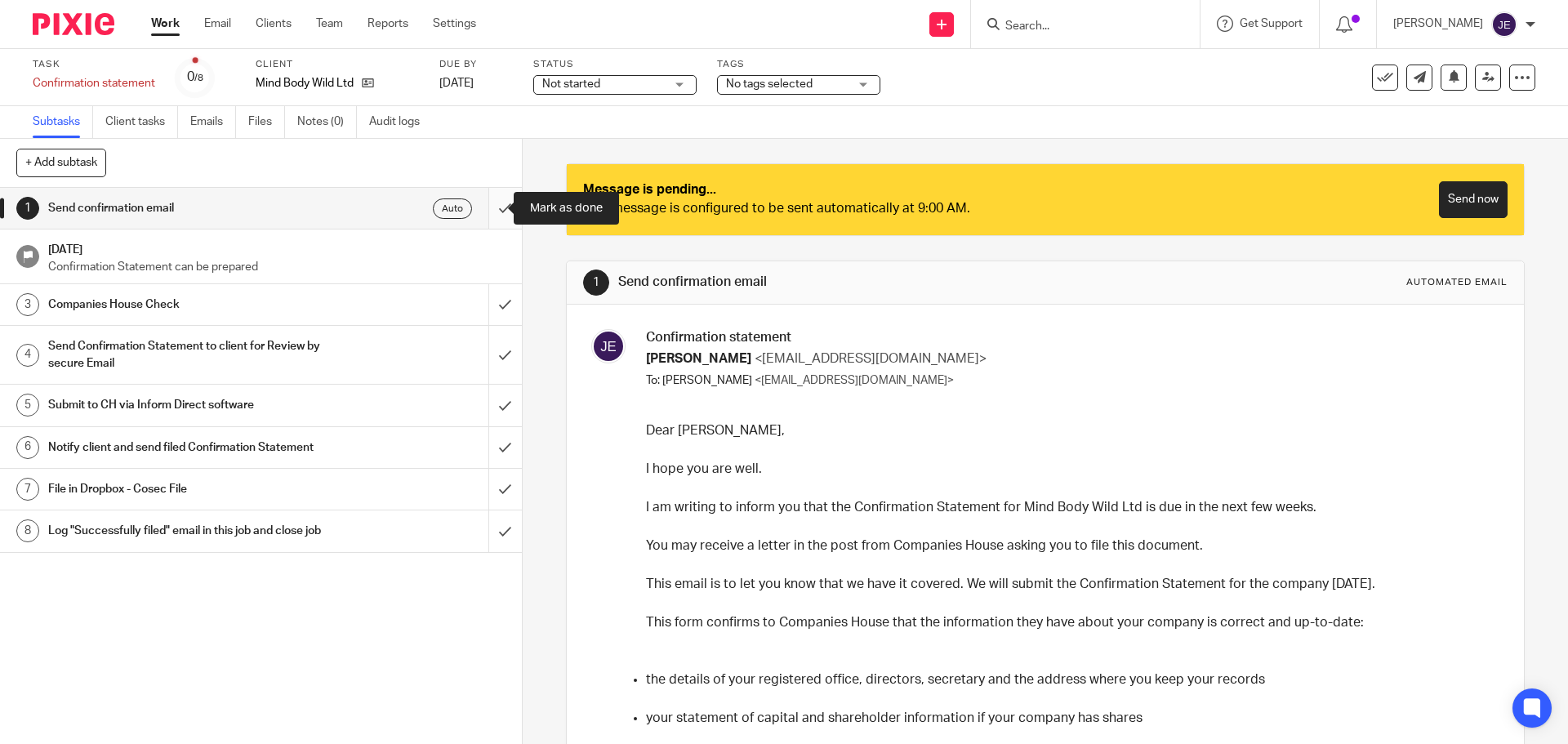
click at [494, 211] on input "submit" at bounding box center [261, 208] width 521 height 41
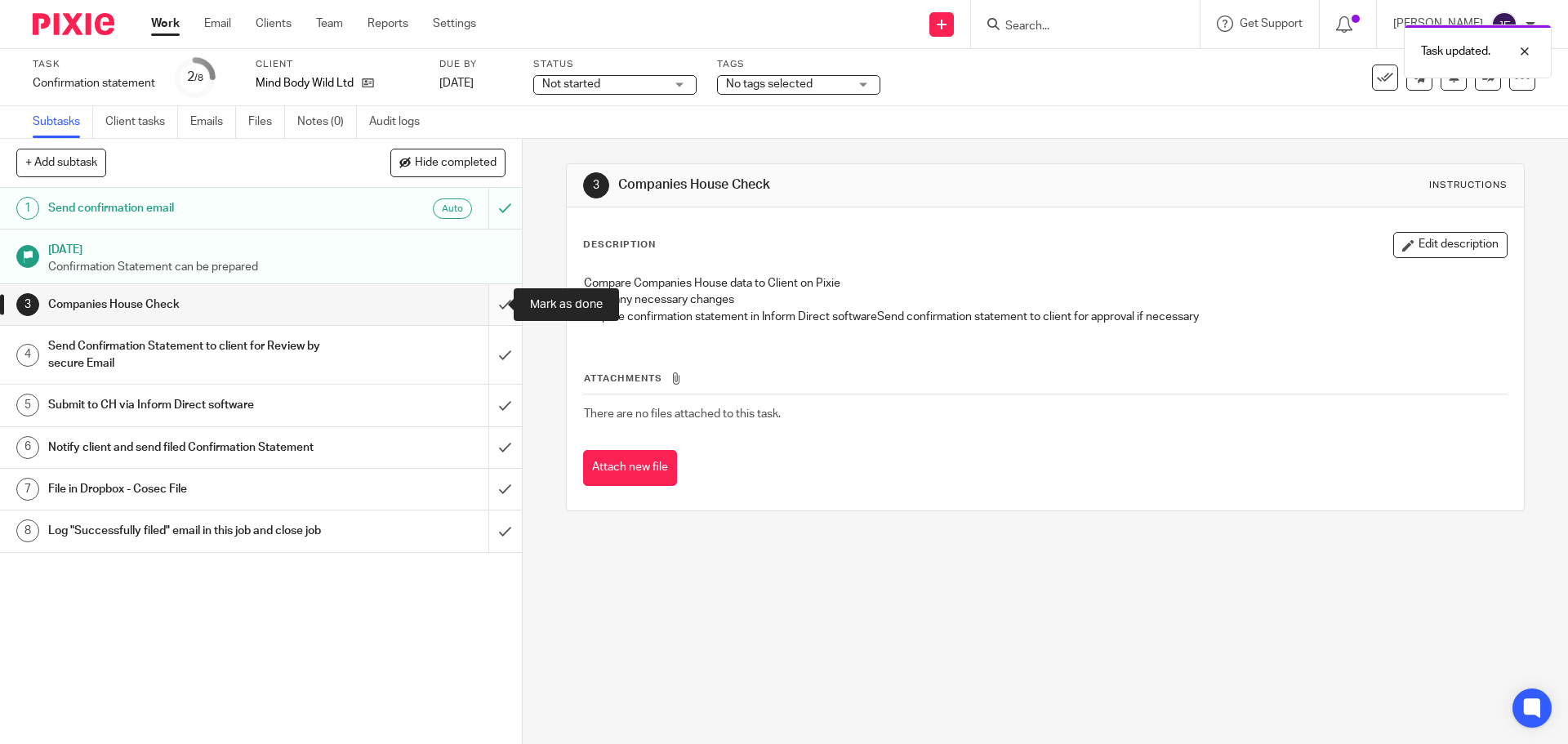
click at [486, 311] on input "submit" at bounding box center [261, 305] width 521 height 41
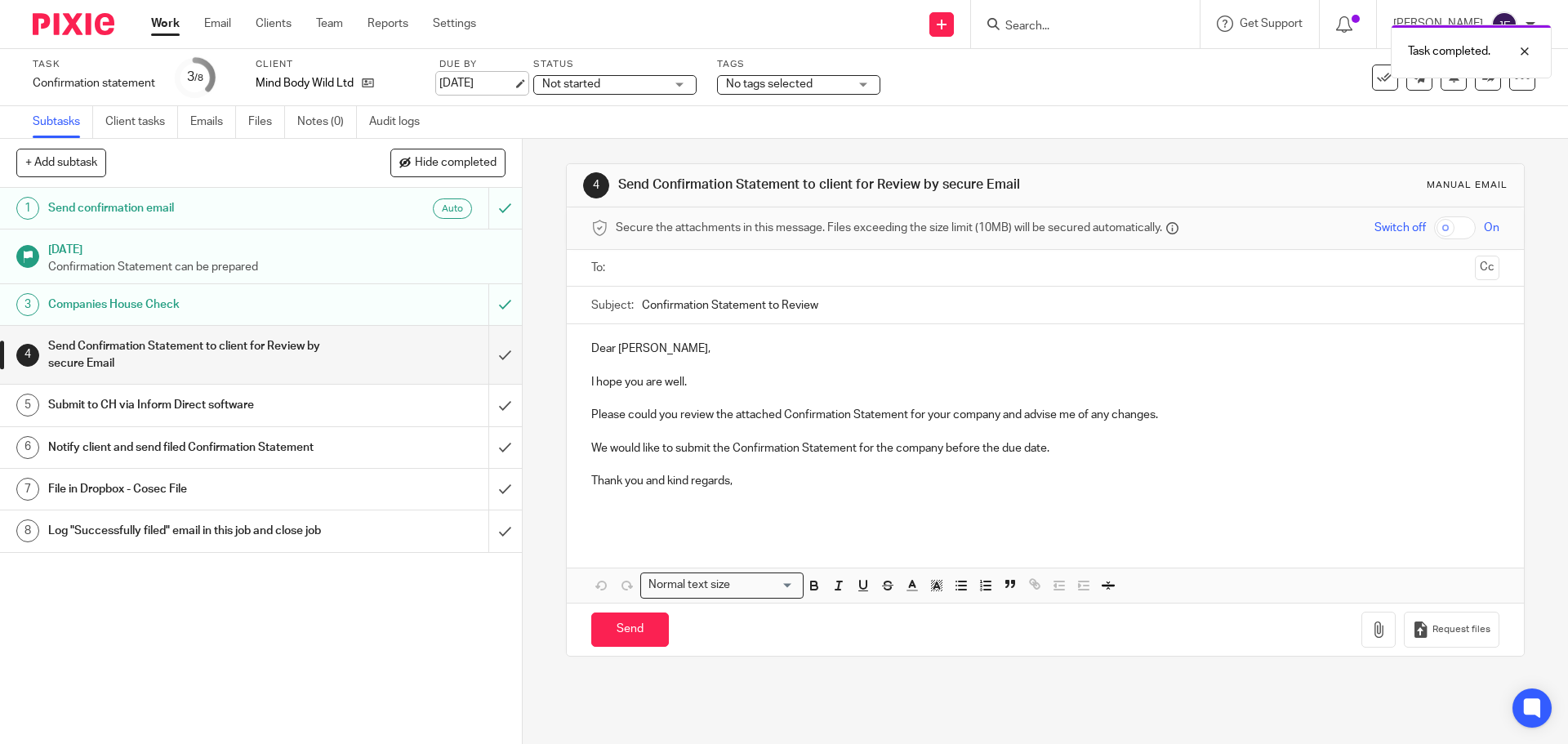
click at [513, 85] on link "[DATE]" at bounding box center [476, 83] width 74 height 17
click at [604, 354] on p "Dear [PERSON_NAME]," at bounding box center [1045, 349] width 907 height 16
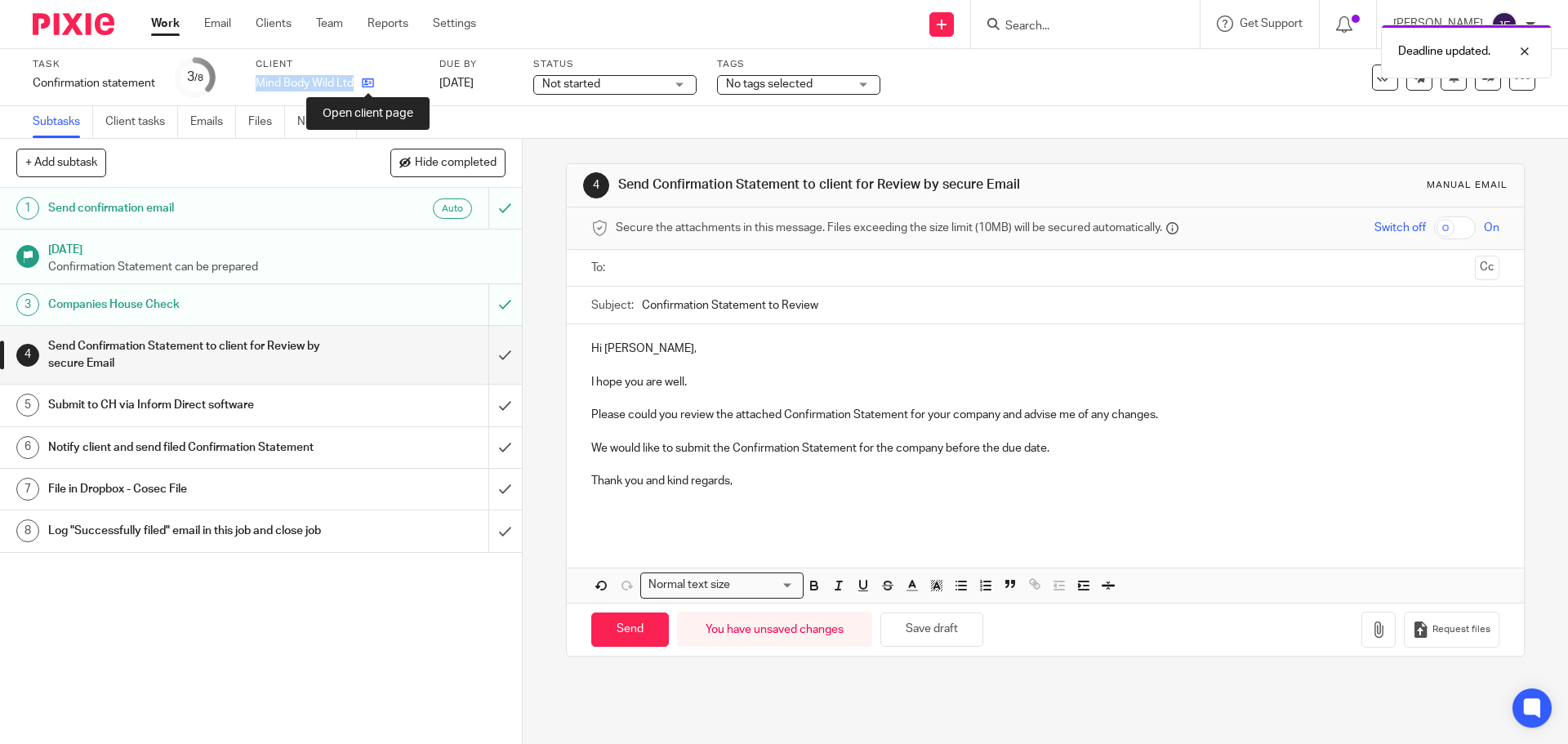
drag, startPoint x: 252, startPoint y: 75, endPoint x: 366, endPoint y: 85, distance: 114.4
click at [366, 85] on div "Task Confirmation statement Save Confirmation statement 3 /8 Client Mind Body W…" at bounding box center [658, 78] width 1252 height 39
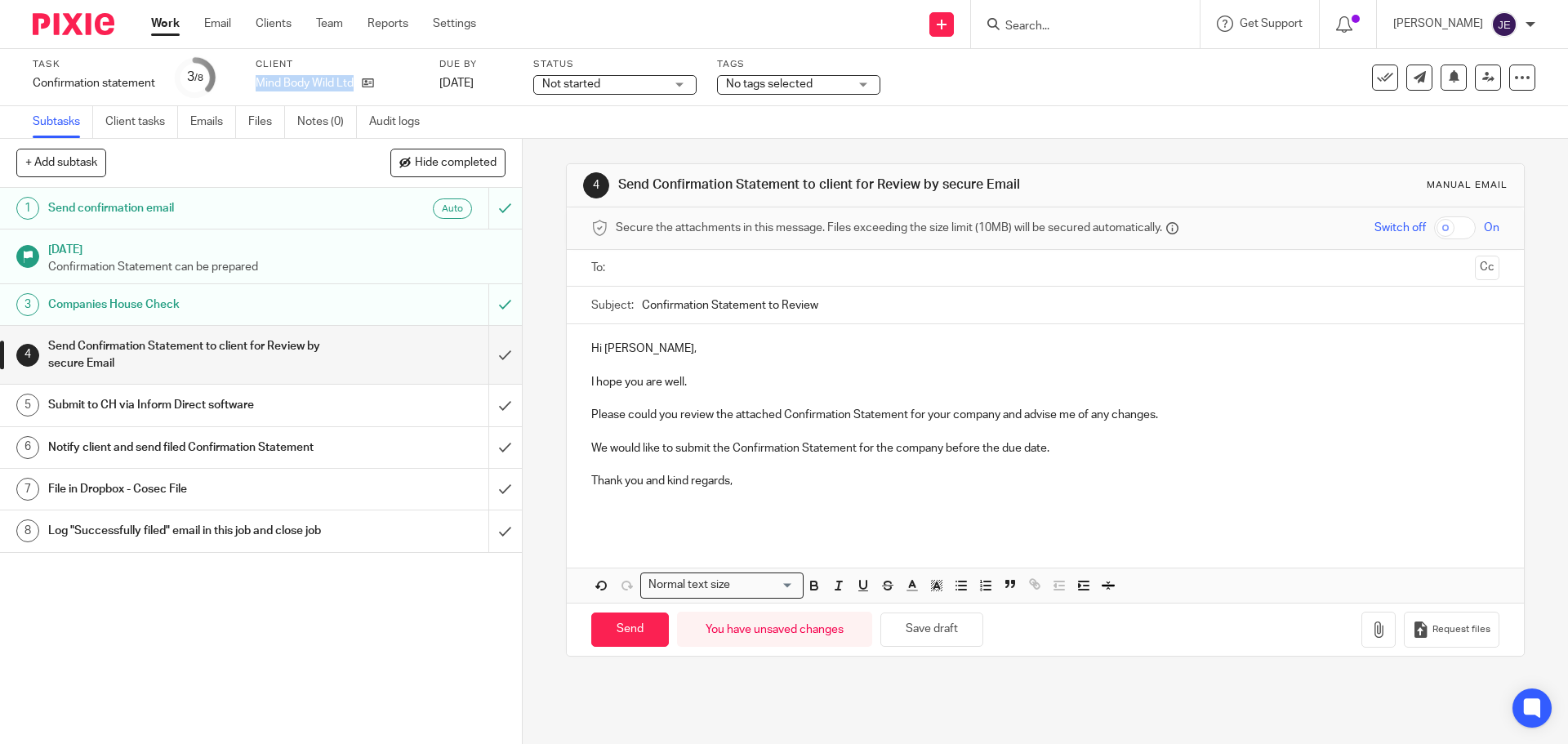
copy div "Mind Body Wild Ltd"
drag, startPoint x: 923, startPoint y: 420, endPoint x: 997, endPoint y: 421, distance: 74.0
click at [997, 421] on p "Please could you review the attached Confirmation Statement for your company an…" at bounding box center [1045, 407] width 907 height 34
click at [1087, 443] on p "We would like to submit the Confirmation Statement for the company before the d…" at bounding box center [1045, 440] width 907 height 34
click at [671, 496] on p at bounding box center [1045, 507] width 907 height 34
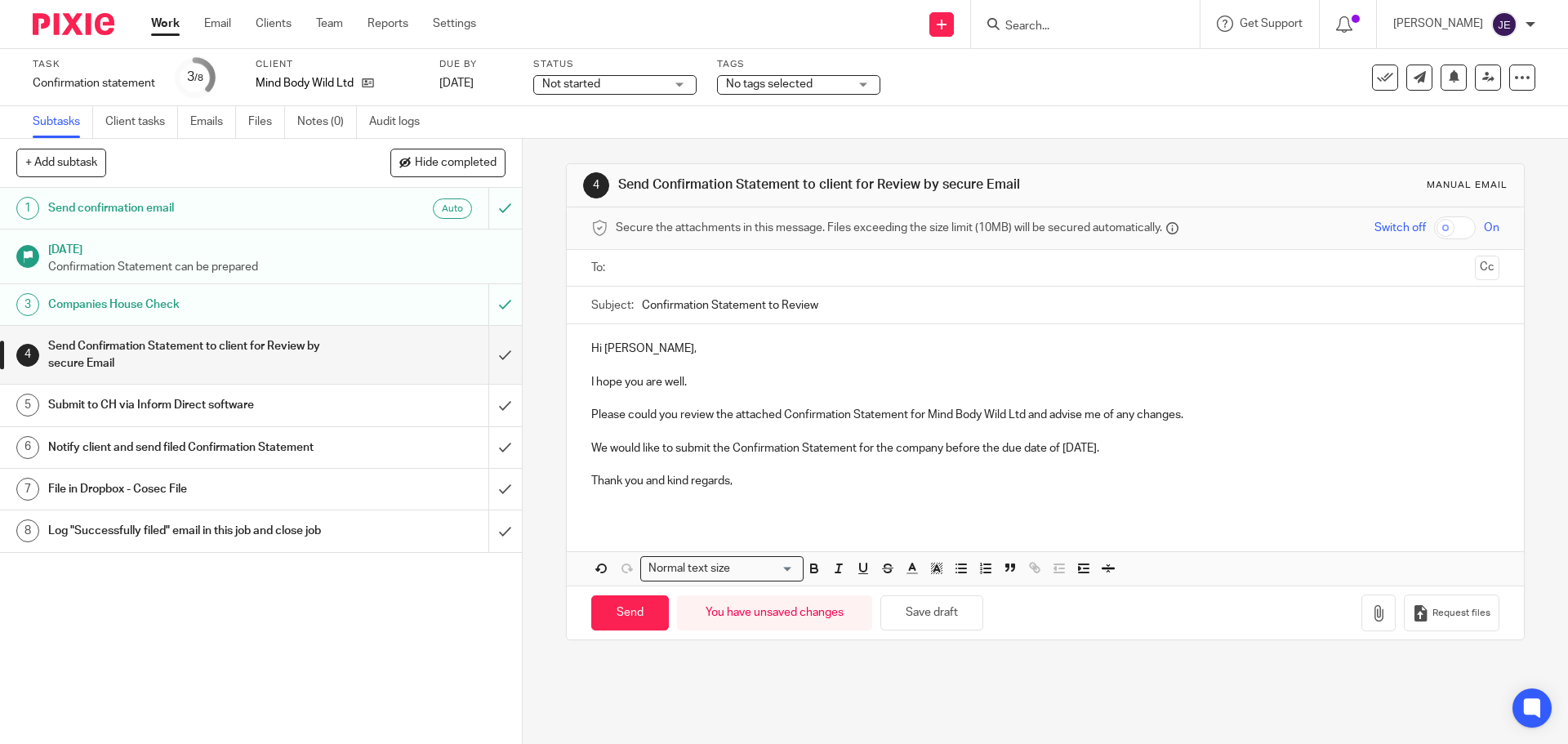
click at [696, 259] on input "text" at bounding box center [1045, 268] width 846 height 19
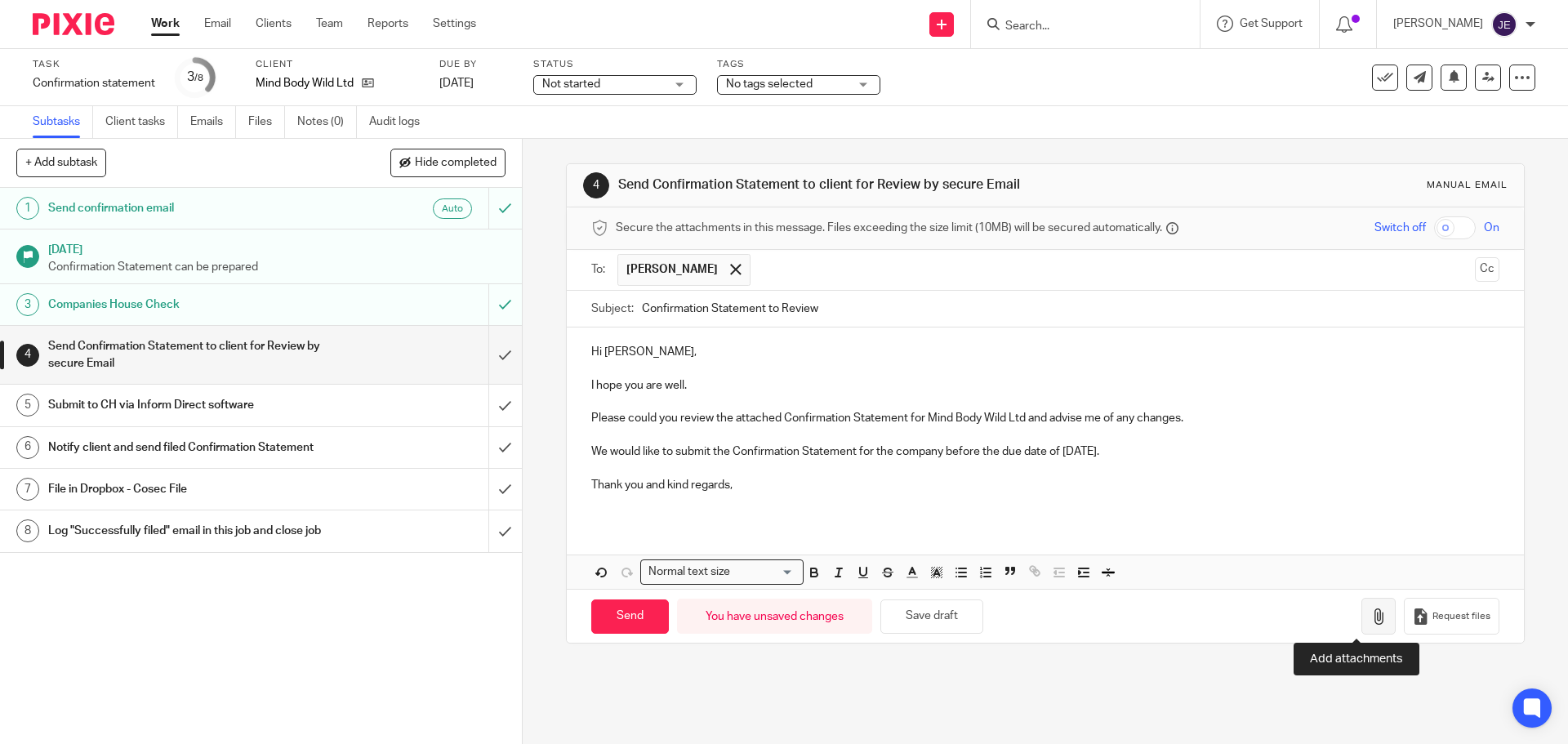
click at [1370, 621] on icon "button" at bounding box center [1378, 616] width 16 height 16
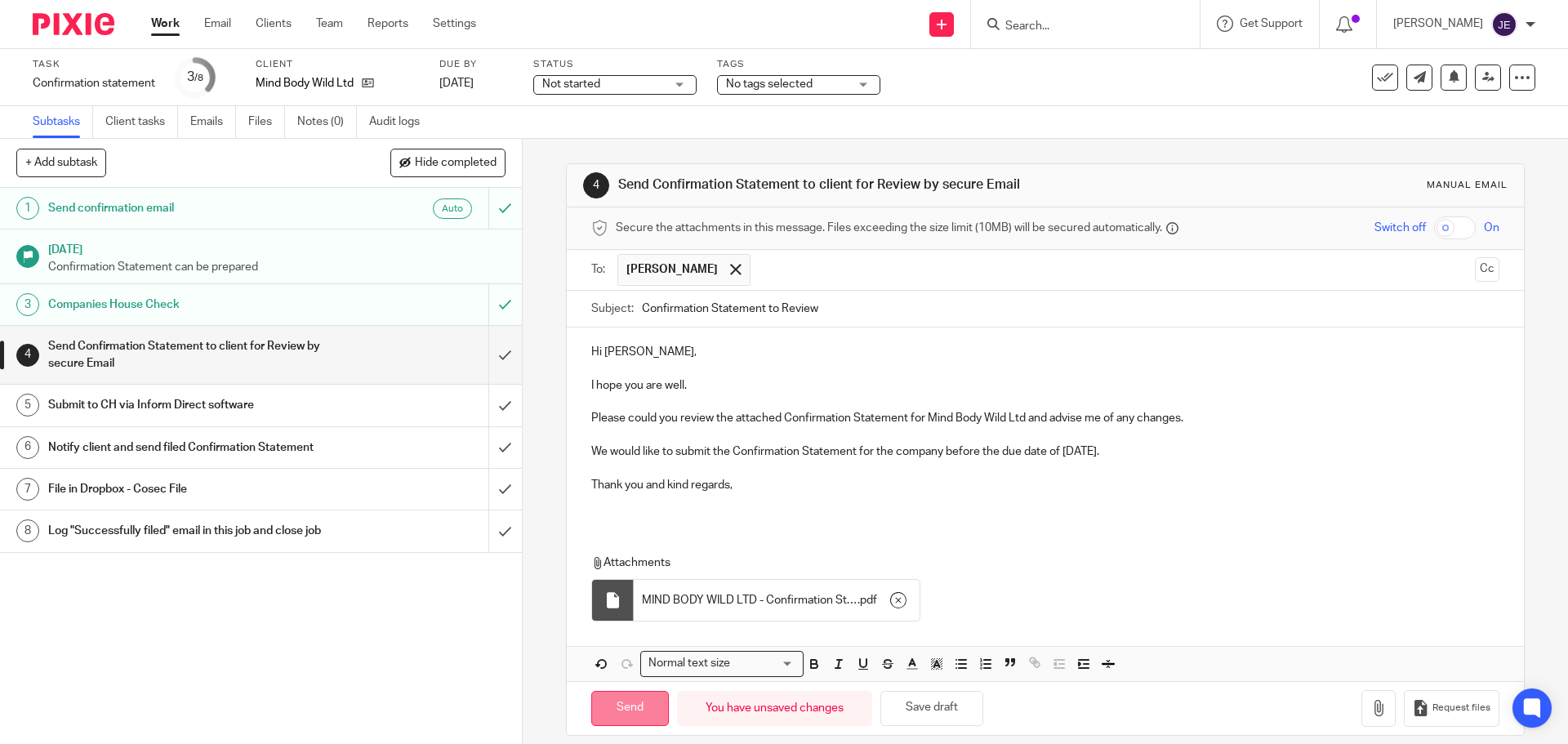
click at [644, 707] on input "Send" at bounding box center [630, 708] width 77 height 36
type input "Sent"
